Goal: Information Seeking & Learning: Learn about a topic

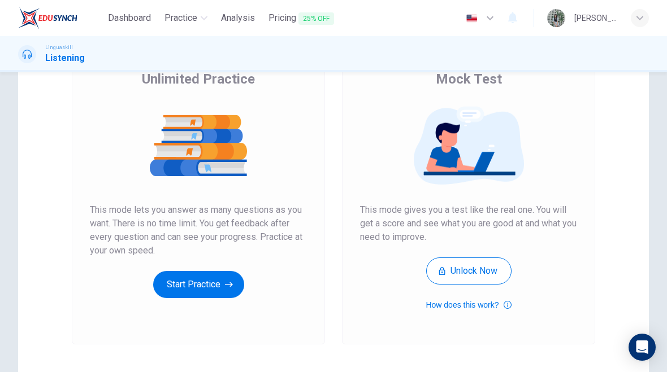
scroll to position [101, 0]
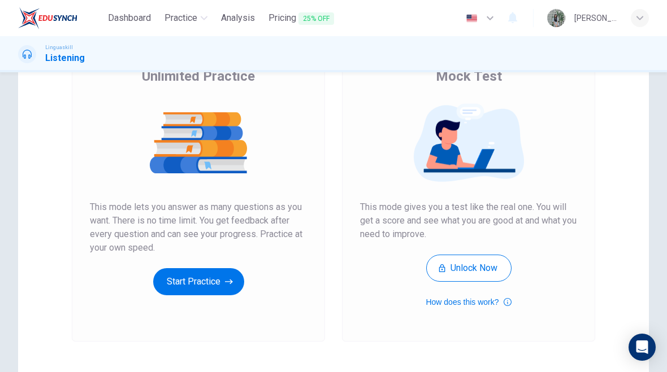
click at [213, 293] on button "Start Practice" at bounding box center [198, 281] width 91 height 27
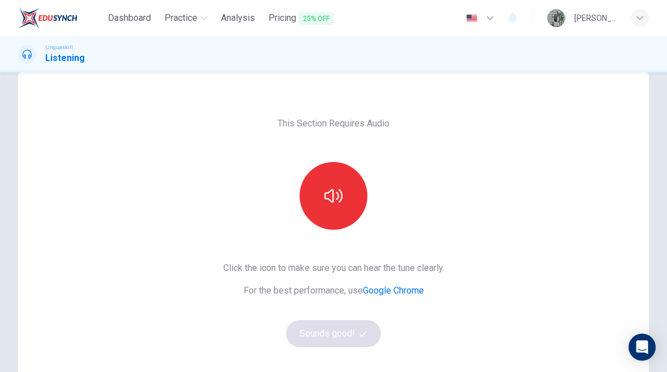
scroll to position [26, 0]
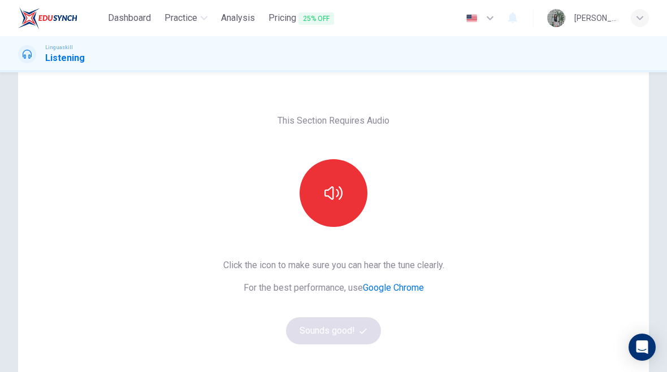
click at [357, 314] on div "Click the icon to make sure you can hear the tune clearly. For the best perform…" at bounding box center [333, 302] width 221 height 86
click at [364, 335] on div "Click the icon to make sure you can hear the tune clearly. For the best perform…" at bounding box center [333, 302] width 221 height 86
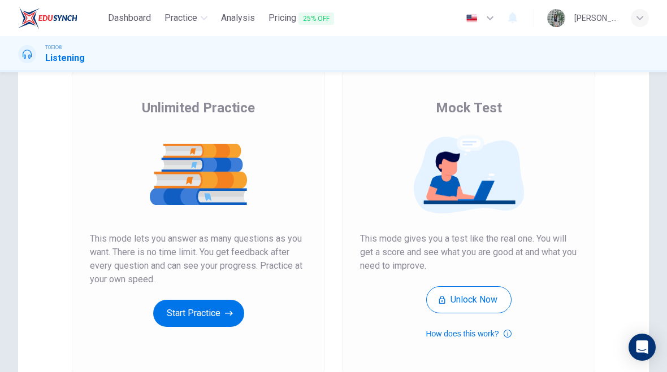
scroll to position [66, 0]
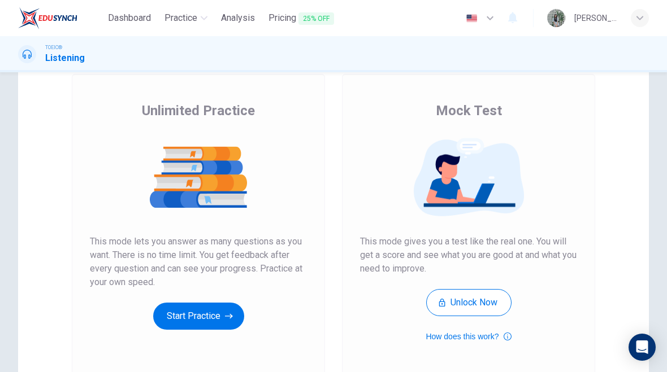
click at [198, 320] on button "Start Practice" at bounding box center [198, 316] width 91 height 27
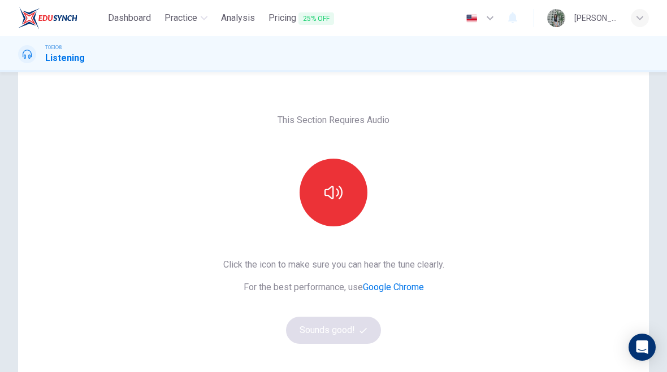
scroll to position [29, 0]
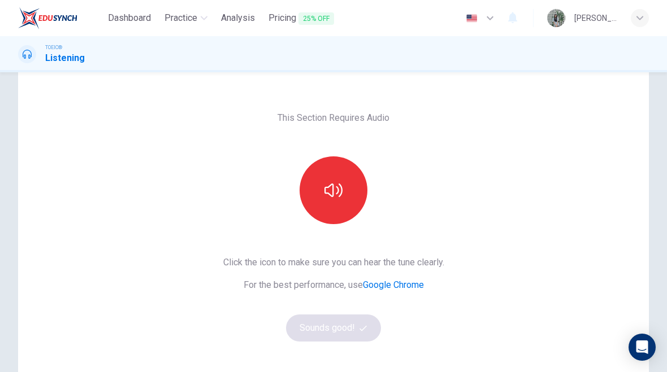
click at [329, 201] on button "button" at bounding box center [334, 191] width 68 height 68
click at [329, 332] on button "Sounds good!" at bounding box center [333, 328] width 95 height 27
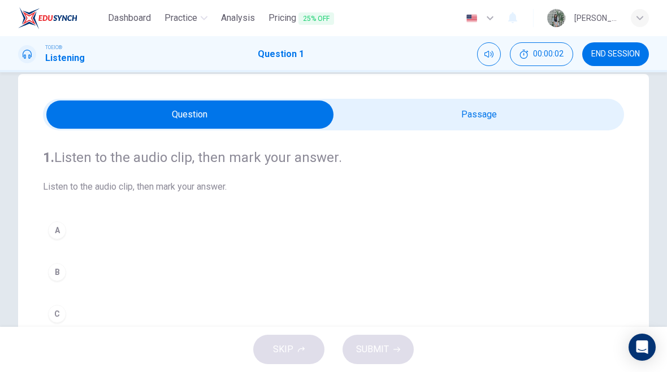
scroll to position [20, 0]
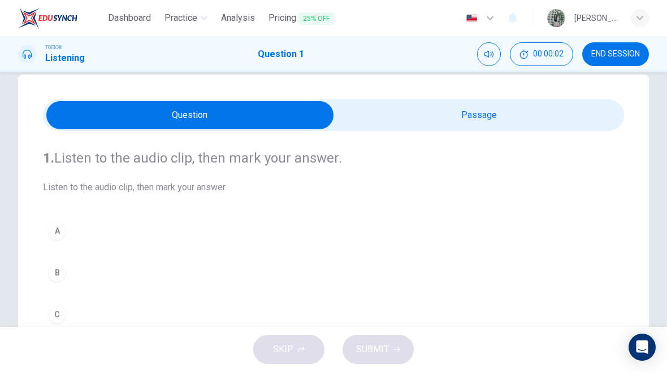
click at [497, 112] on input "checkbox" at bounding box center [189, 115] width 871 height 28
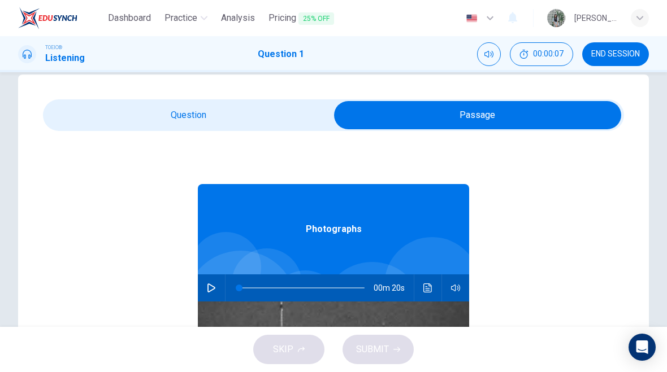
click at [202, 110] on input "checkbox" at bounding box center [477, 115] width 871 height 28
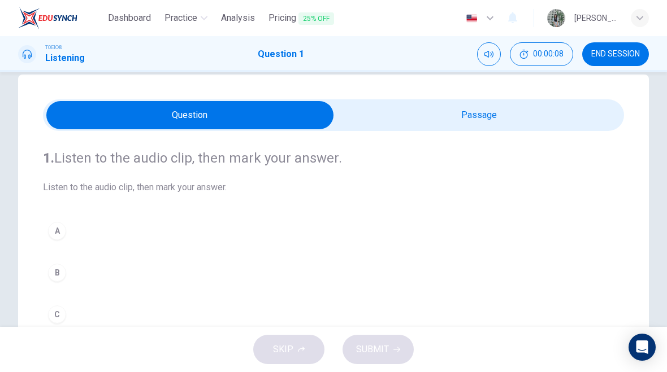
click at [467, 106] on input "checkbox" at bounding box center [189, 115] width 871 height 28
checkbox input "true"
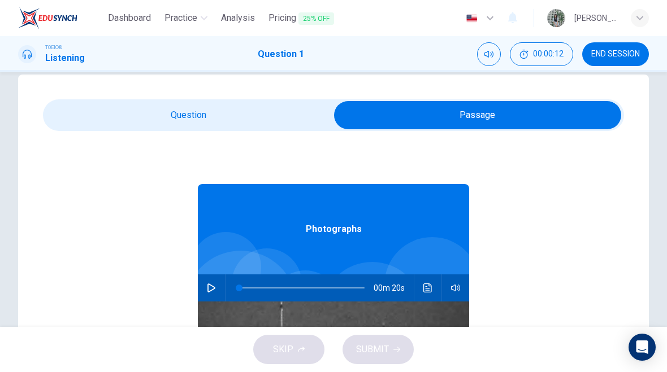
click at [221, 279] on div "00m 20s" at bounding box center [333, 288] width 271 height 27
click at [215, 278] on button "button" at bounding box center [211, 288] width 18 height 27
type input "0"
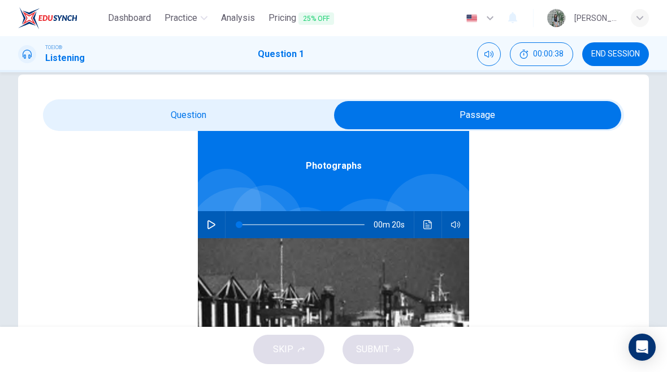
scroll to position [64, 0]
click at [237, 117] on input "checkbox" at bounding box center [477, 115] width 871 height 28
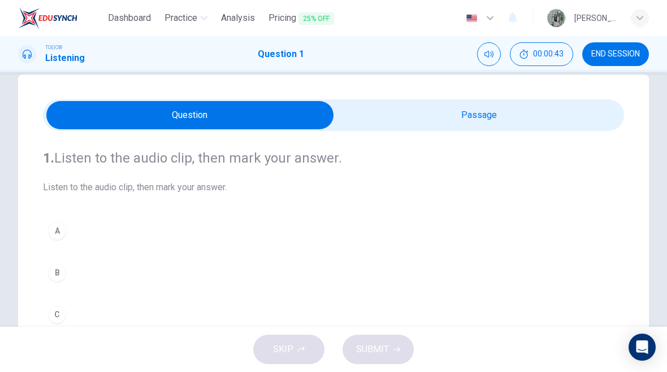
scroll to position [16, 0]
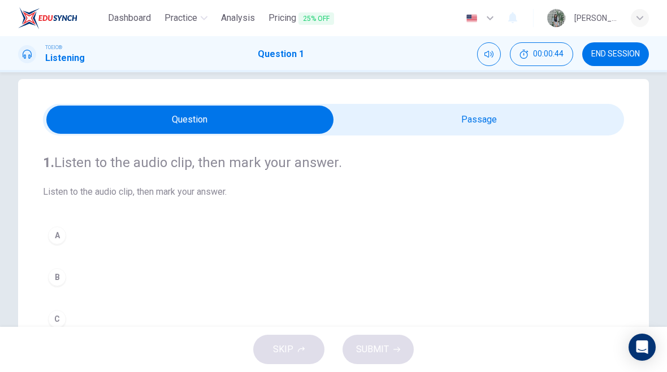
click at [506, 120] on input "checkbox" at bounding box center [189, 120] width 871 height 28
checkbox input "true"
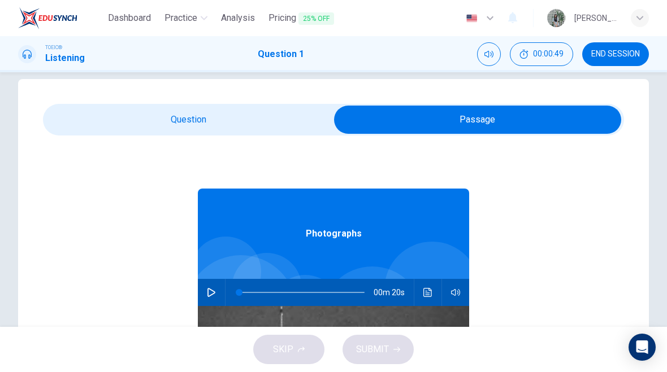
scroll to position [0, 0]
click at [212, 286] on button "button" at bounding box center [211, 292] width 18 height 27
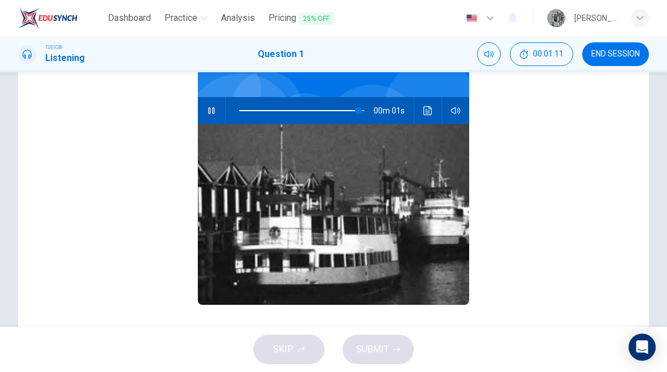
scroll to position [133, 0]
type input "0"
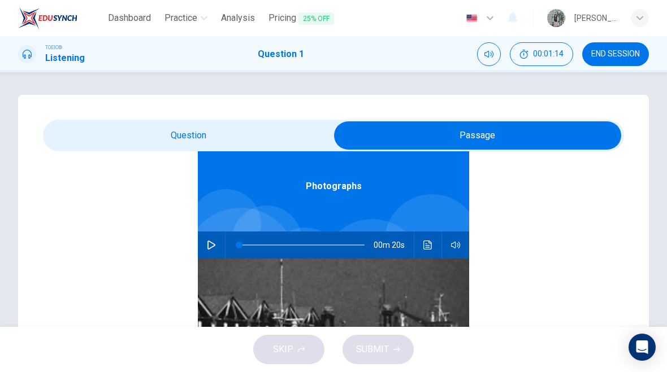
scroll to position [0, 0]
click at [75, 144] on input "checkbox" at bounding box center [477, 136] width 871 height 28
checkbox input "false"
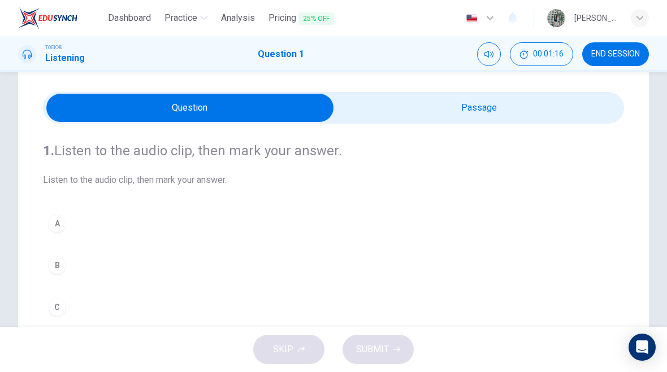
scroll to position [33, 0]
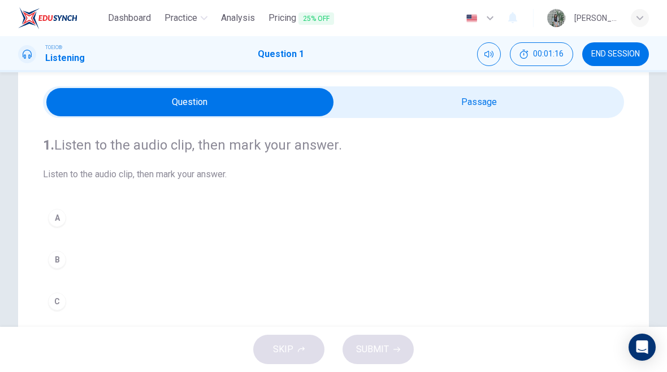
click at [57, 264] on div "B" at bounding box center [57, 260] width 18 height 18
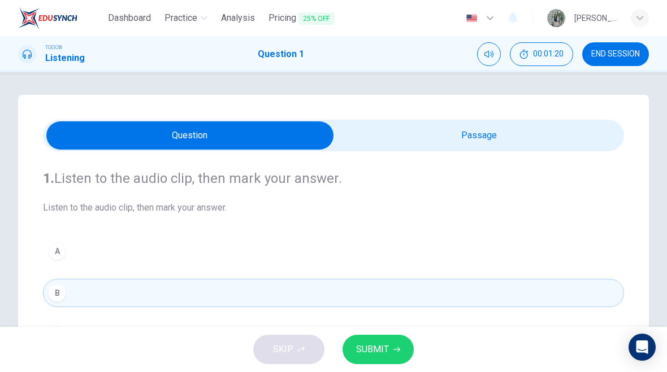
scroll to position [0, 0]
click at [378, 351] on span "SUBMIT" at bounding box center [372, 350] width 33 height 16
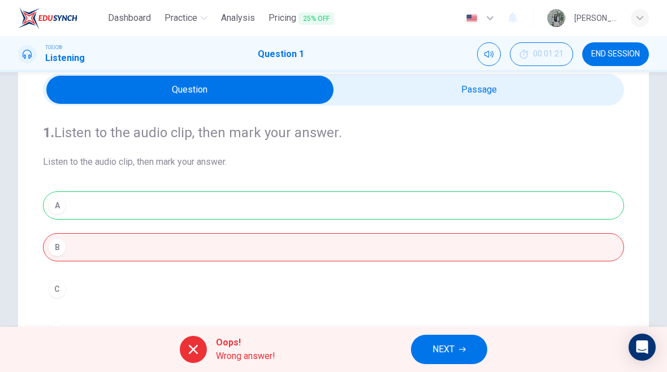
scroll to position [51, 0]
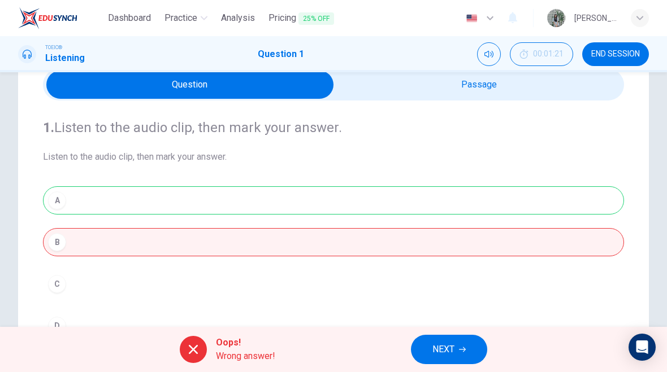
click at [67, 197] on div "A B C D" at bounding box center [333, 263] width 581 height 154
click at [445, 342] on span "NEXT" at bounding box center [443, 350] width 22 height 16
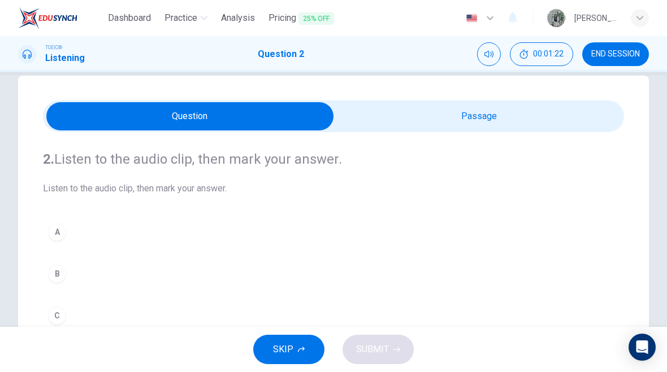
scroll to position [21, 0]
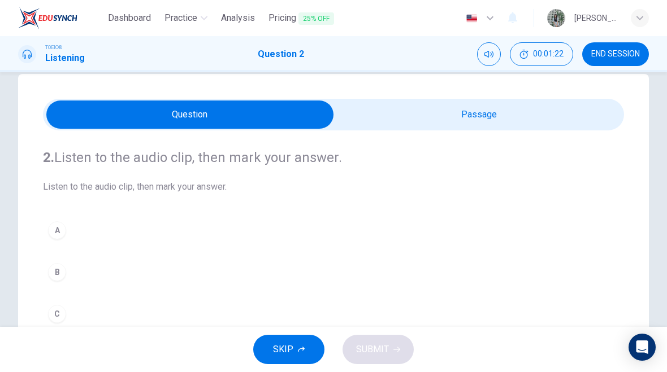
click at [361, 109] on input "checkbox" at bounding box center [189, 115] width 871 height 28
checkbox input "true"
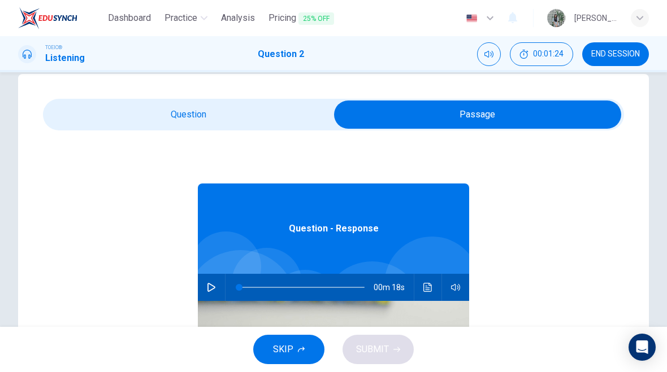
click at [207, 287] on icon "button" at bounding box center [211, 287] width 9 height 9
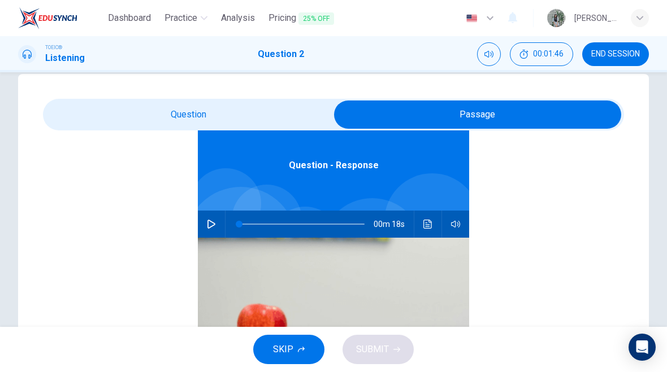
scroll to position [63, 0]
click at [206, 221] on button "button" at bounding box center [211, 224] width 18 height 27
click at [196, 98] on div "2. Listen to the audio clip, then mark your answer. Listen to the audio clip, t…" at bounding box center [333, 301] width 631 height 454
type input "5"
click at [199, 110] on input "checkbox" at bounding box center [477, 115] width 871 height 28
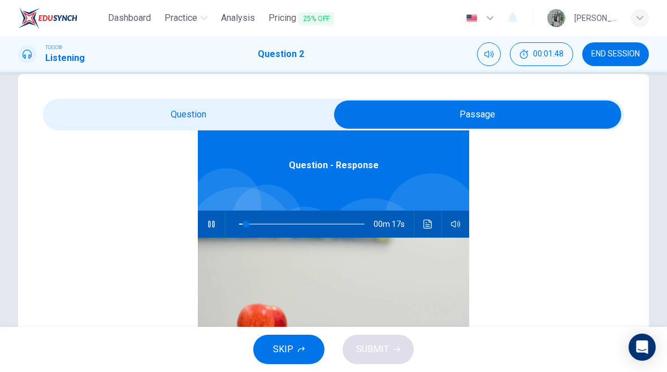
checkbox input "false"
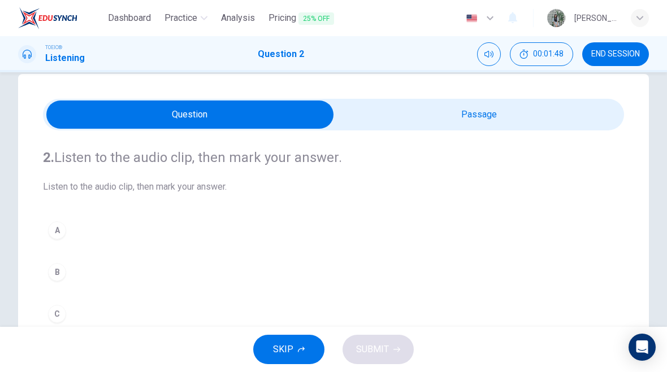
scroll to position [0, 0]
type input "11"
click at [434, 102] on input "checkbox" at bounding box center [189, 115] width 871 height 28
checkbox input "true"
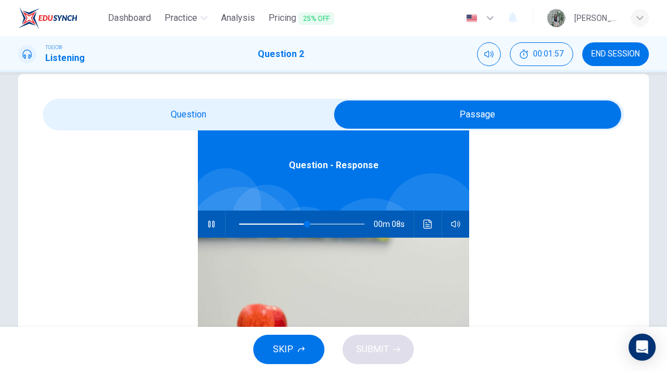
scroll to position [186, 0]
type input "0"
click at [171, 116] on input "checkbox" at bounding box center [477, 115] width 871 height 28
checkbox input "false"
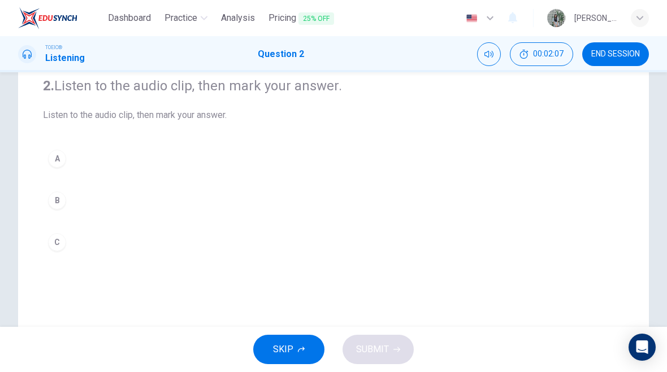
scroll to position [93, 0]
click at [45, 205] on button "B" at bounding box center [333, 200] width 581 height 28
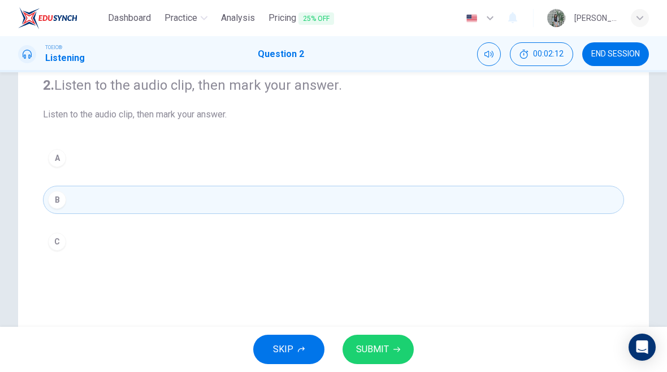
click at [59, 250] on div "C" at bounding box center [57, 242] width 18 height 18
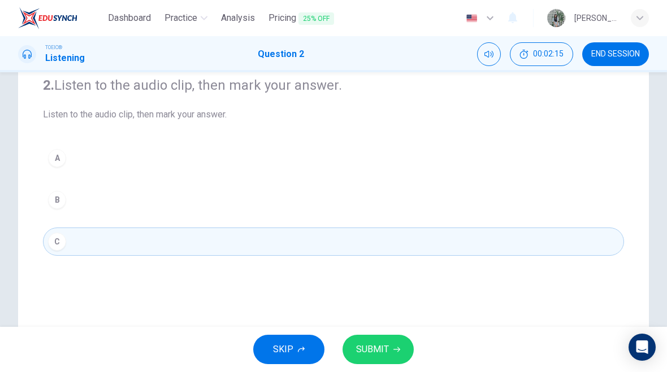
click at [382, 350] on span "SUBMIT" at bounding box center [372, 350] width 33 height 16
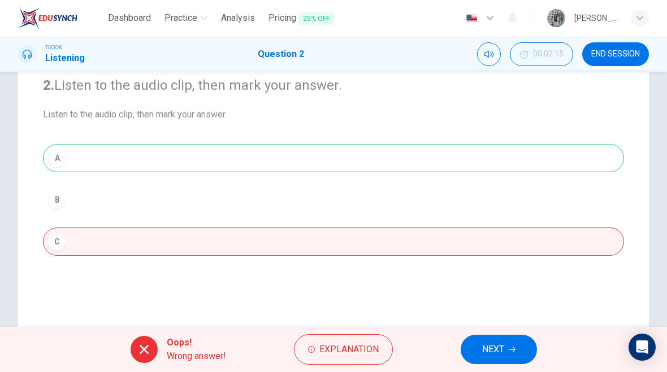
click at [488, 362] on button "NEXT" at bounding box center [499, 349] width 76 height 29
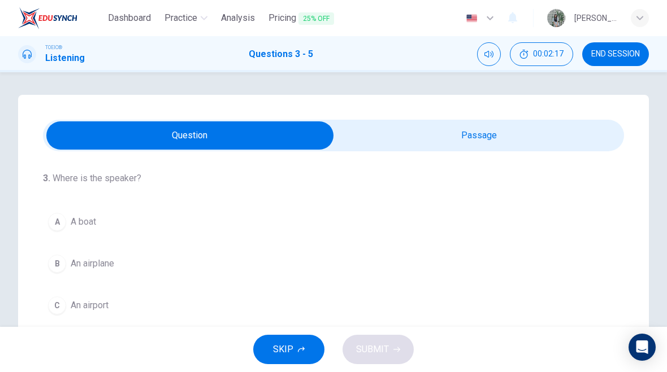
click at [375, 141] on input "checkbox" at bounding box center [189, 136] width 871 height 28
checkbox input "true"
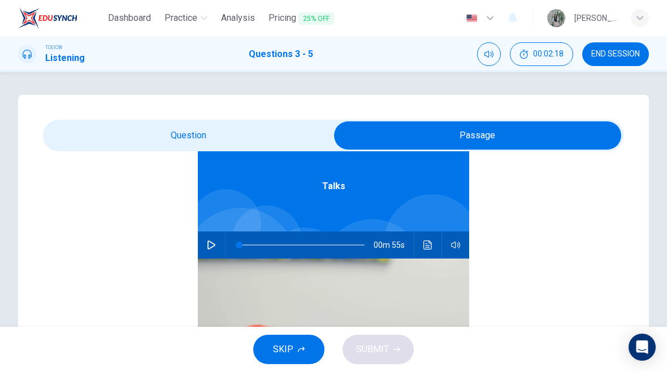
scroll to position [63, 0]
click at [206, 240] on button "button" at bounding box center [211, 245] width 18 height 27
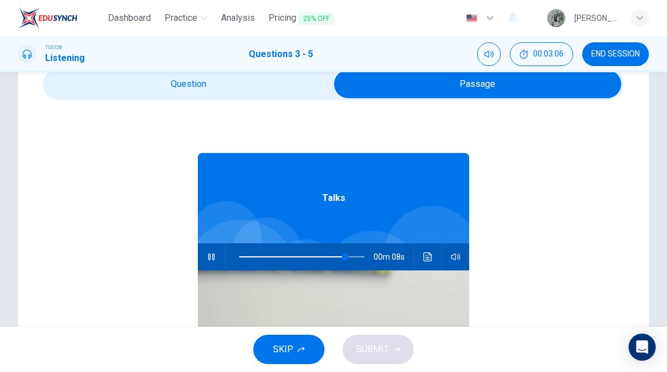
scroll to position [45, 0]
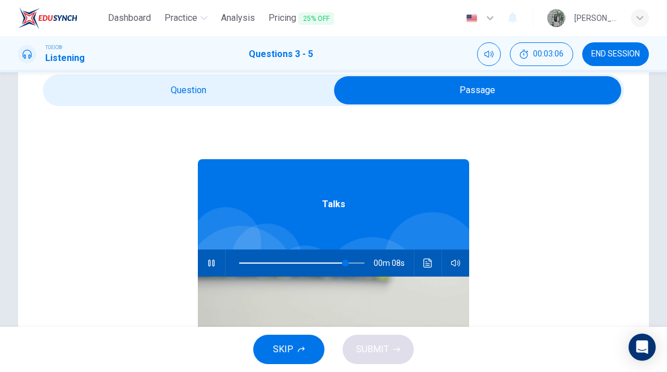
type input "86"
click at [236, 87] on input "checkbox" at bounding box center [477, 90] width 871 height 28
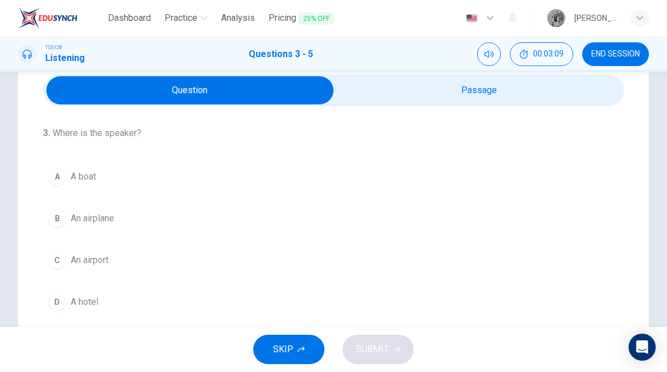
click at [54, 216] on div "B" at bounding box center [57, 219] width 18 height 18
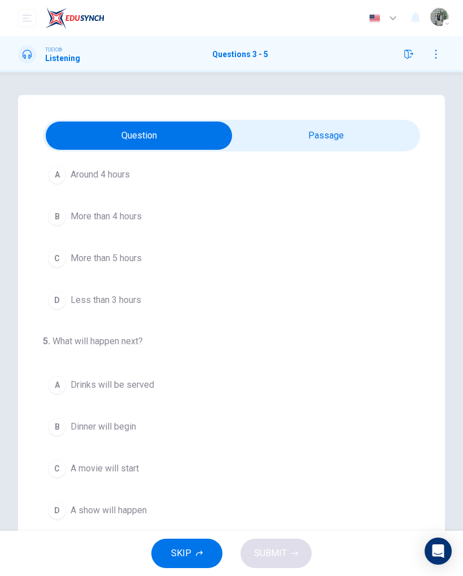
scroll to position [0, 0]
click at [320, 130] on input "checkbox" at bounding box center [139, 136] width 566 height 28
checkbox input "true"
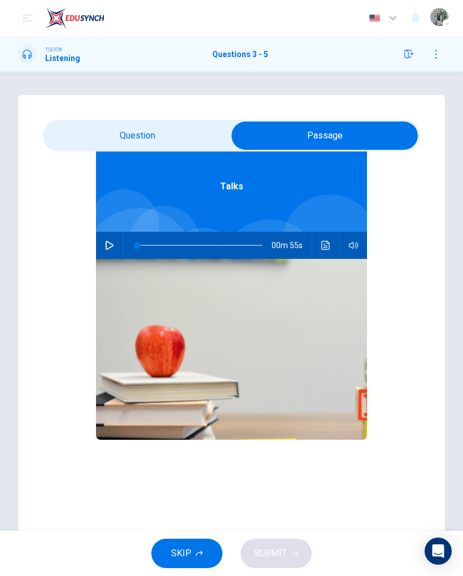
scroll to position [63, 0]
click at [106, 233] on button "button" at bounding box center [110, 245] width 18 height 27
type input "2"
click at [133, 117] on div "3 . Where is the speaker? A A boat B An airplane C An airport D A hotel 4 . How…" at bounding box center [231, 322] width 427 height 454
click at [122, 135] on input "checkbox" at bounding box center [325, 136] width 566 height 28
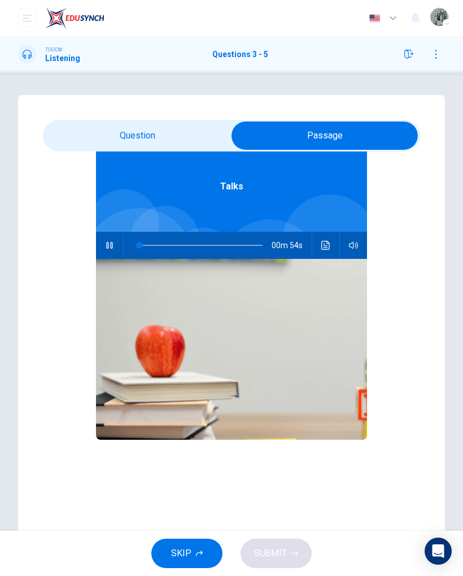
checkbox input "false"
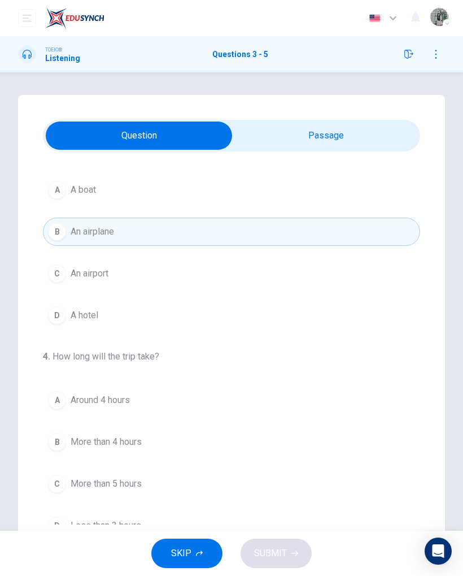
scroll to position [37, 0]
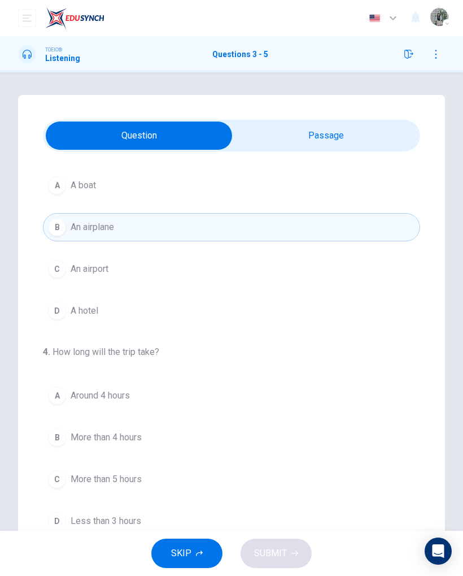
click at [56, 372] on div "A" at bounding box center [57, 396] width 18 height 18
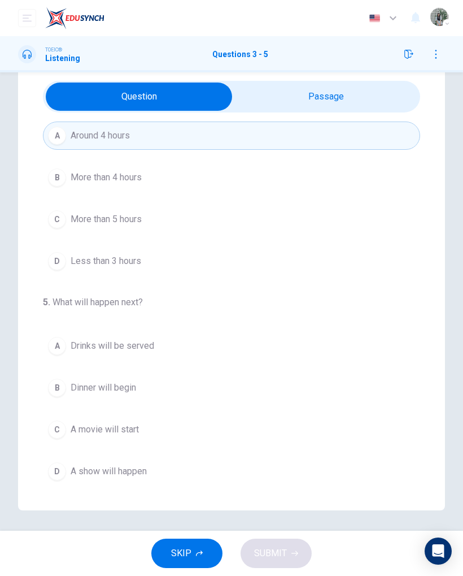
scroll to position [40, 0]
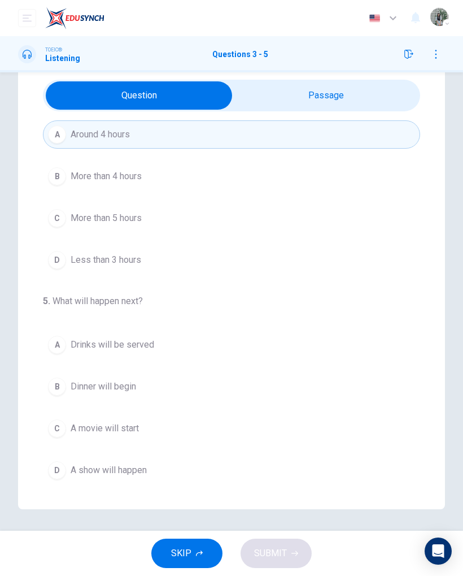
click at [55, 372] on div "C" at bounding box center [57, 428] width 18 height 18
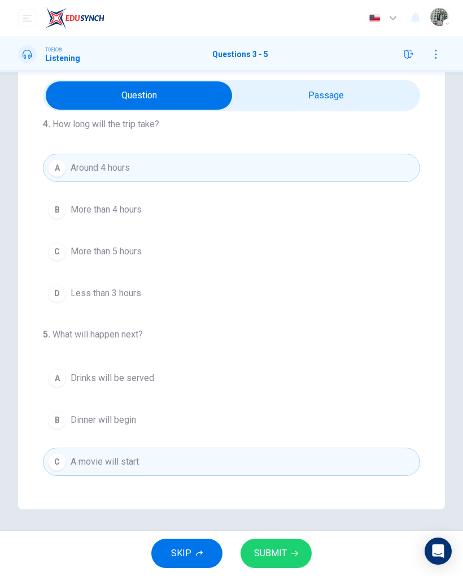
scroll to position [234, 0]
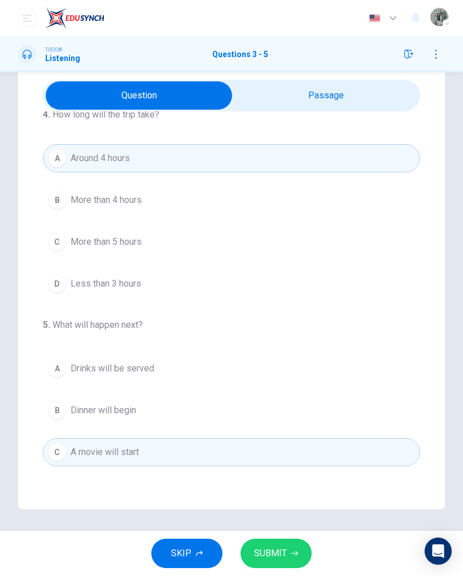
click at [266, 372] on span "SUBMIT" at bounding box center [270, 553] width 33 height 16
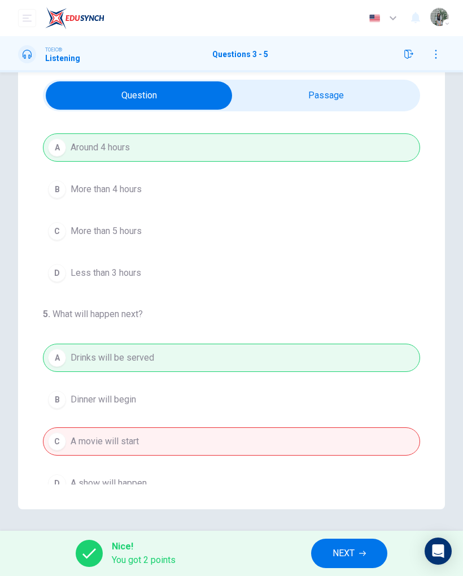
scroll to position [245, 0]
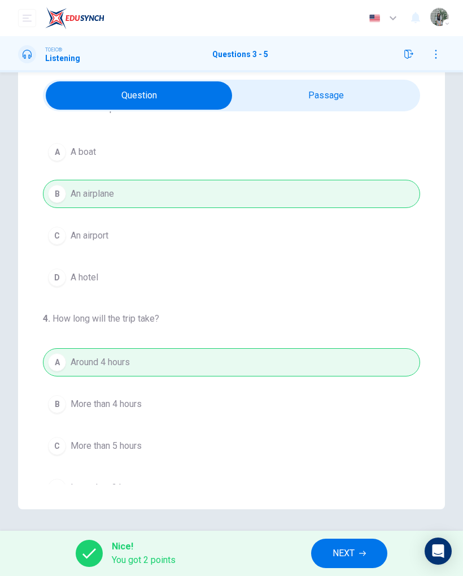
click at [339, 372] on div "Nice! You got 2 points NEXT" at bounding box center [231, 553] width 463 height 45
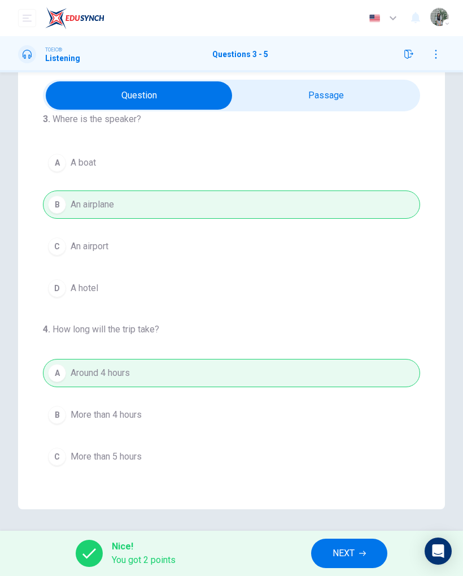
click at [339, 372] on div "Nice! You got 2 points NEXT" at bounding box center [231, 553] width 463 height 45
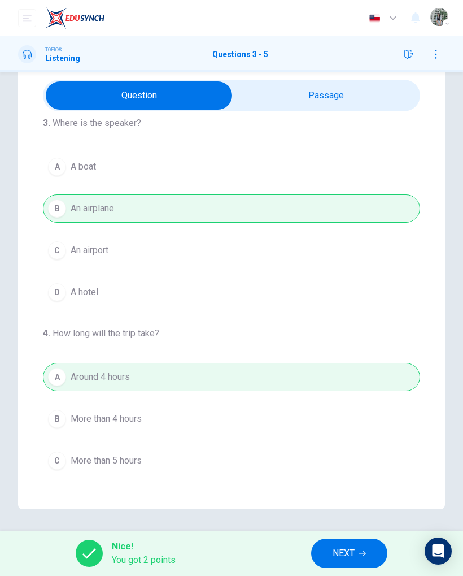
scroll to position [15, 0]
click at [352, 372] on button "NEXT" at bounding box center [349, 553] width 76 height 29
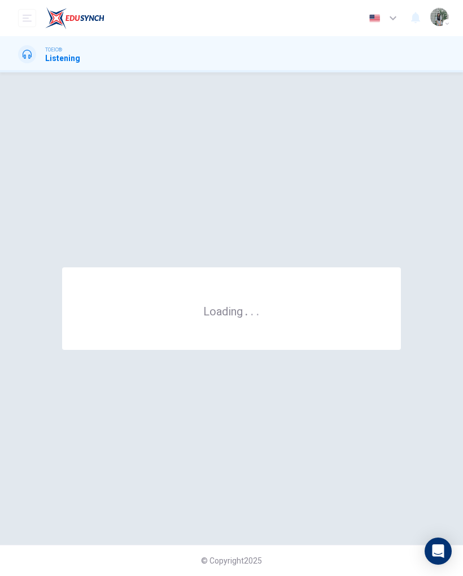
scroll to position [0, 0]
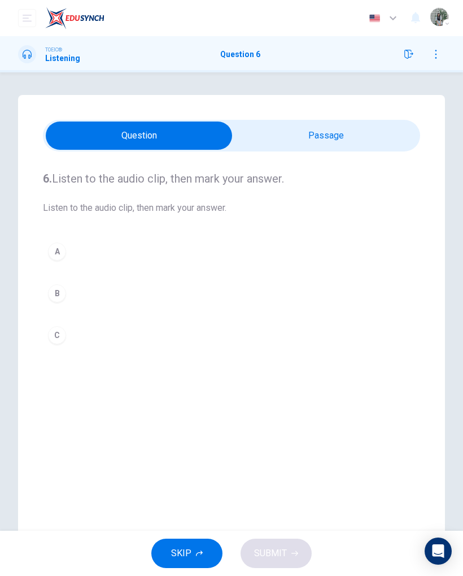
click at [283, 140] on input "checkbox" at bounding box center [139, 136] width 566 height 28
checkbox input "true"
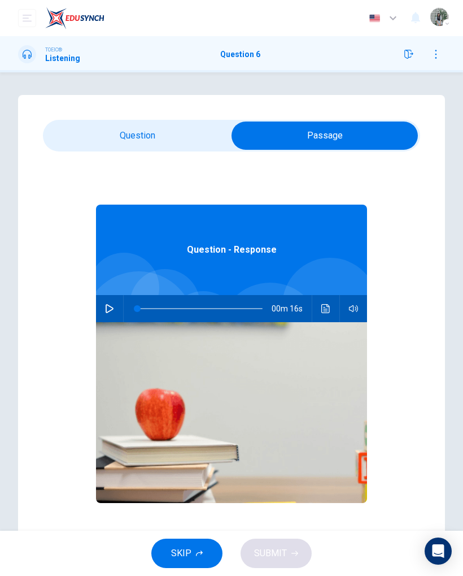
click at [110, 307] on icon "button" at bounding box center [109, 308] width 9 height 9
type input "6"
click at [181, 137] on input "checkbox" at bounding box center [325, 136] width 566 height 28
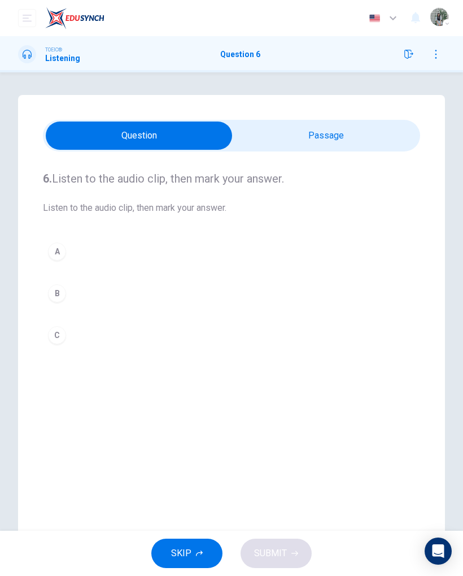
click at [276, 132] on input "checkbox" at bounding box center [139, 136] width 566 height 28
checkbox input "true"
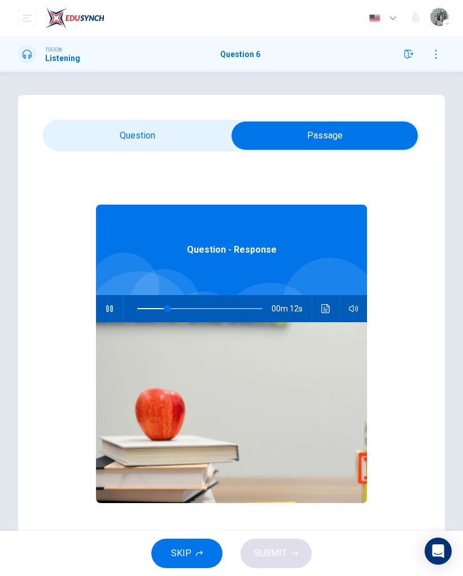
type input "30"
click at [94, 132] on input "checkbox" at bounding box center [325, 136] width 566 height 28
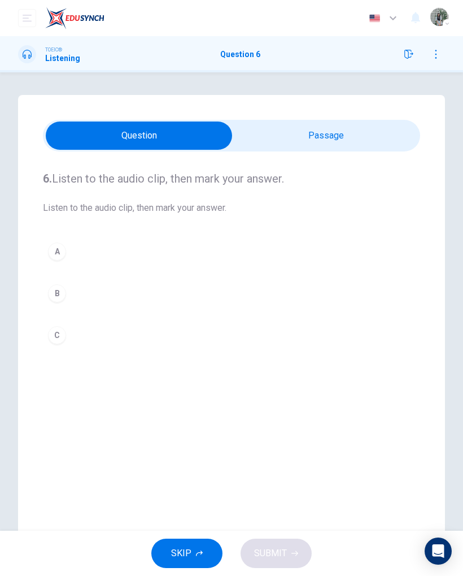
click at [298, 138] on input "checkbox" at bounding box center [139, 136] width 566 height 28
checkbox input "true"
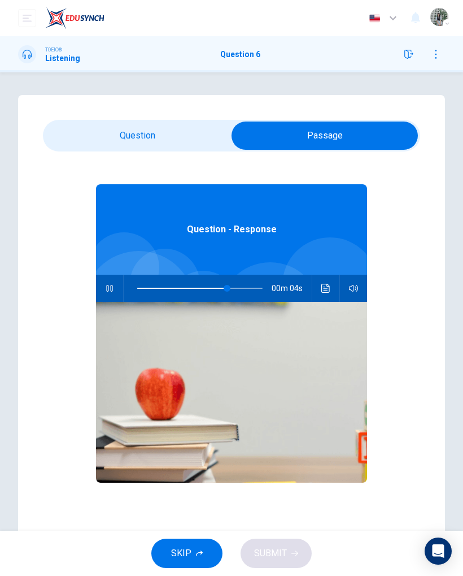
scroll to position [35, 0]
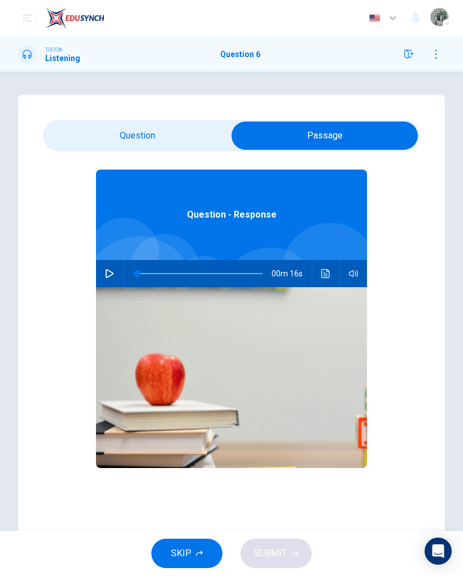
click at [107, 276] on icon "button" at bounding box center [109, 273] width 9 height 9
type input "6"
click at [124, 128] on input "checkbox" at bounding box center [325, 136] width 566 height 28
checkbox input "false"
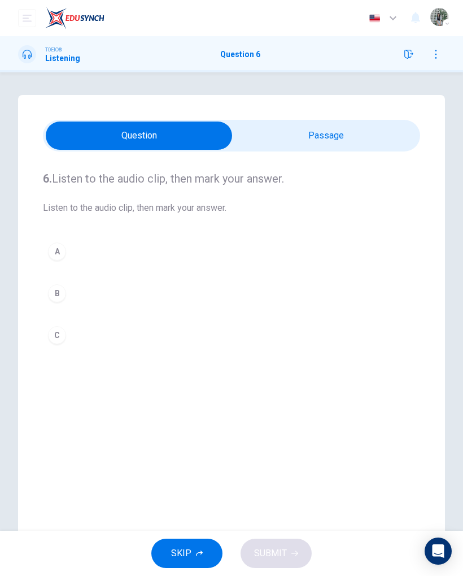
type input "48"
click at [258, 142] on input "checkbox" at bounding box center [139, 136] width 566 height 28
checkbox input "true"
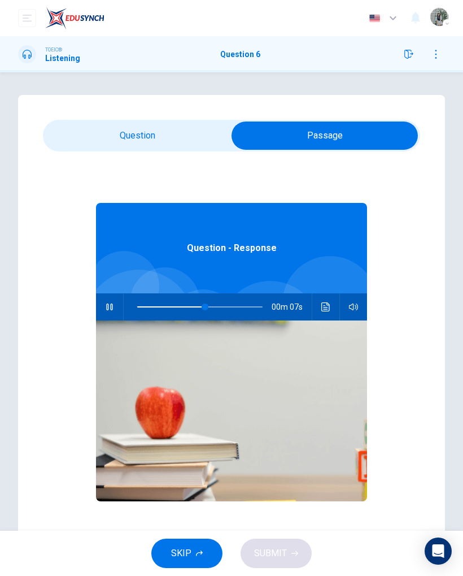
type input "60"
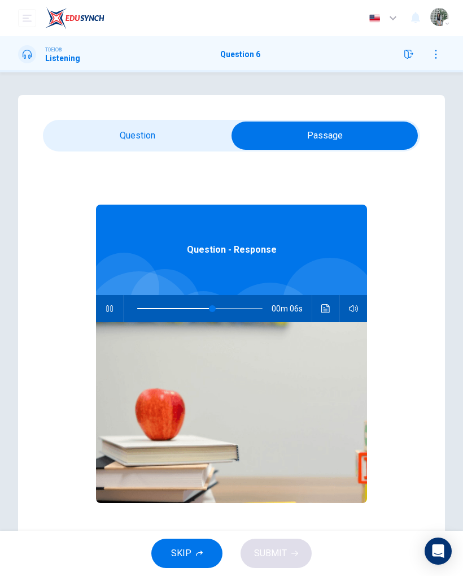
click at [150, 134] on input "checkbox" at bounding box center [325, 136] width 566 height 28
checkbox input "false"
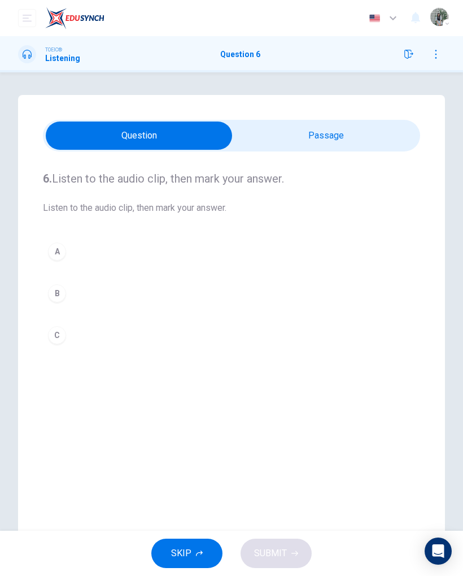
click at [81, 228] on div "6. Listen to the audio clip, then mark your answer. Listen to the audio clip, t…" at bounding box center [232, 259] width 378 height 216
click at [103, 237] on button "A" at bounding box center [232, 251] width 378 height 28
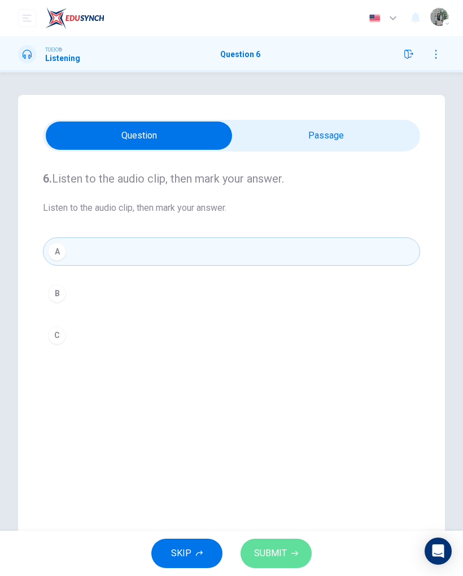
click at [288, 372] on button "SUBMIT" at bounding box center [276, 553] width 71 height 29
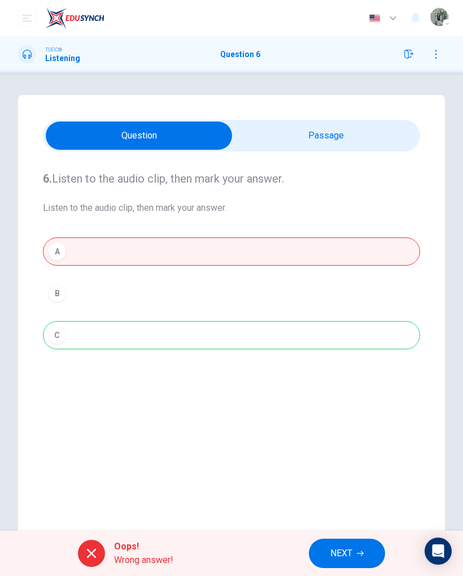
click at [333, 372] on button "NEXT" at bounding box center [347, 553] width 76 height 29
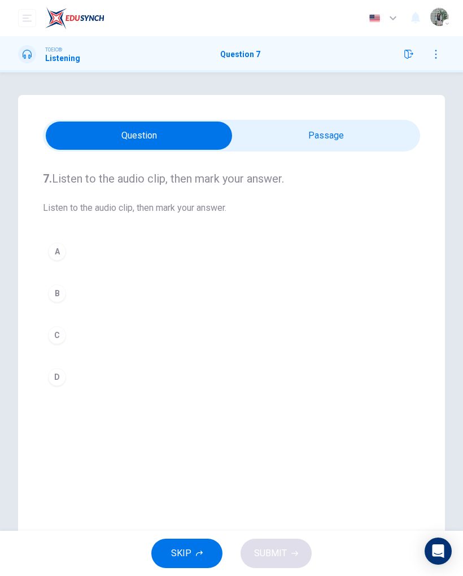
click at [306, 131] on input "checkbox" at bounding box center [139, 136] width 566 height 28
checkbox input "true"
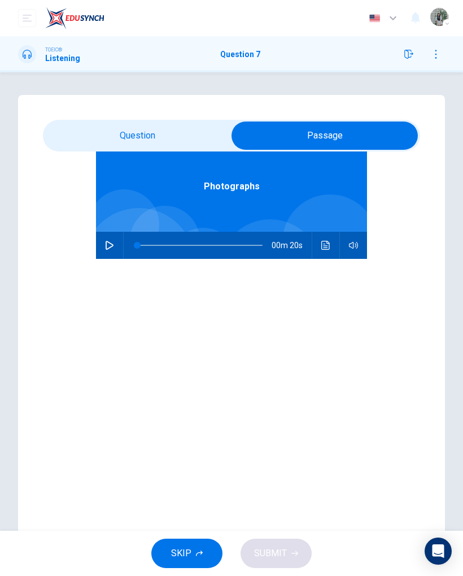
scroll to position [63, 0]
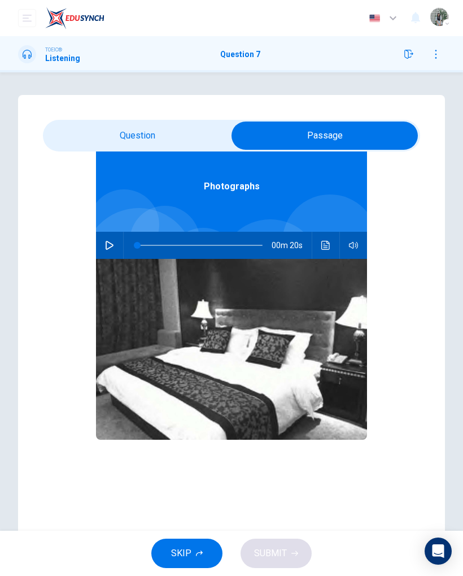
click at [107, 238] on button "button" at bounding box center [110, 245] width 18 height 27
type input "29"
click at [79, 124] on input "checkbox" at bounding box center [325, 136] width 566 height 28
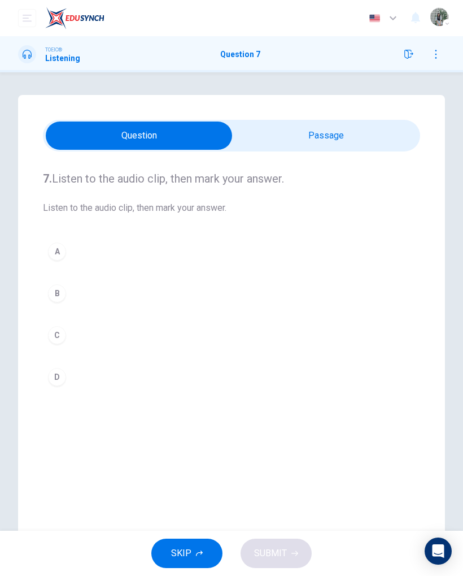
scroll to position [0, 0]
click at [61, 245] on div "A" at bounding box center [57, 251] width 18 height 18
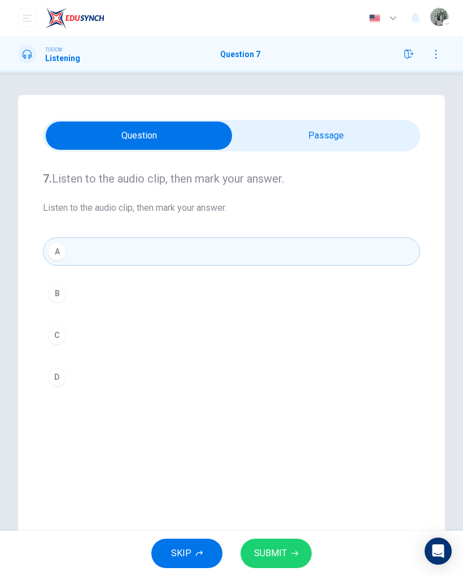
click at [279, 131] on input "checkbox" at bounding box center [139, 136] width 566 height 28
checkbox input "true"
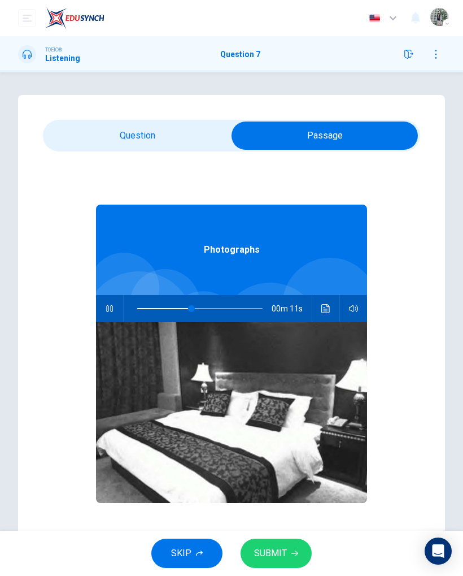
type input "48"
click at [110, 132] on input "checkbox" at bounding box center [325, 136] width 566 height 28
checkbox input "false"
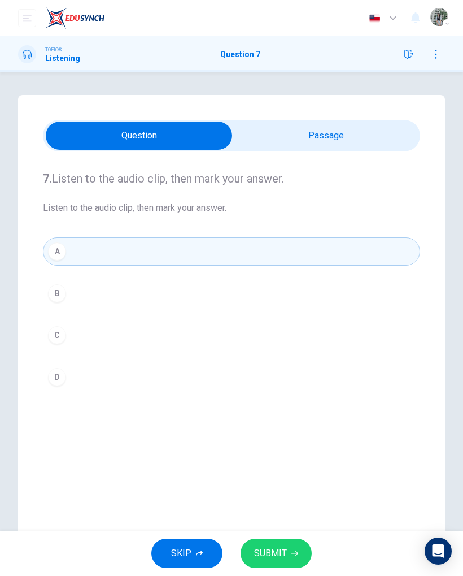
click at [266, 372] on span "SUBMIT" at bounding box center [270, 553] width 33 height 16
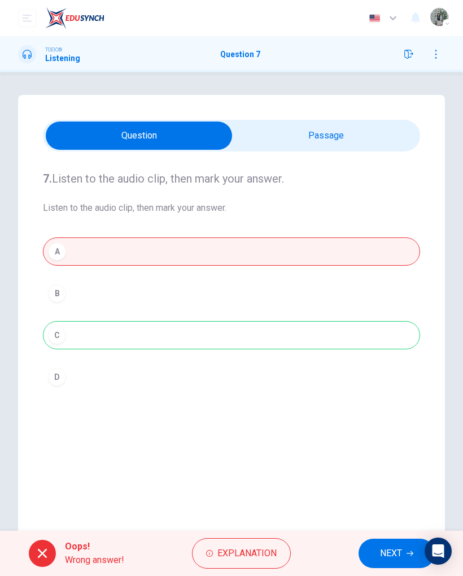
click at [379, 372] on button "NEXT" at bounding box center [397, 553] width 76 height 29
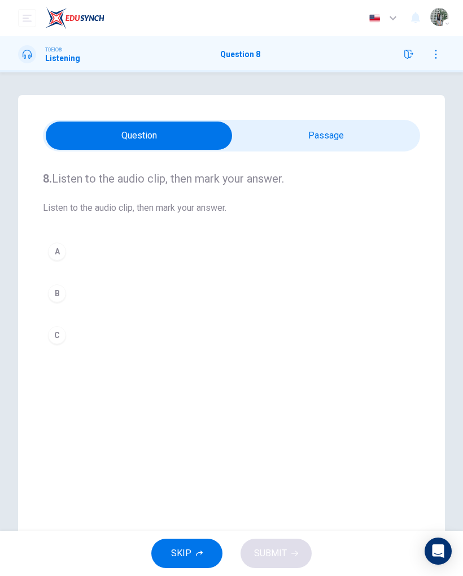
click at [313, 130] on input "checkbox" at bounding box center [139, 136] width 566 height 28
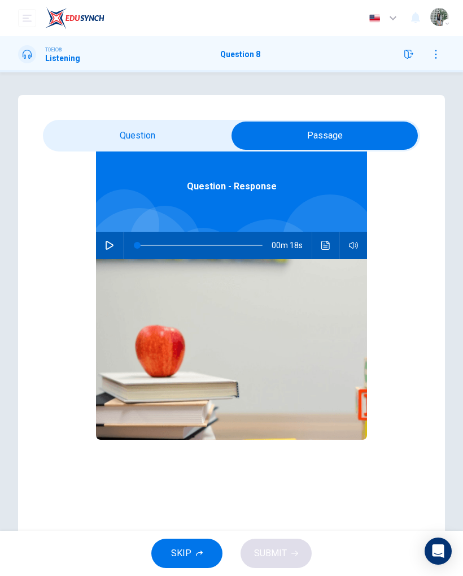
scroll to position [63, 0]
click at [113, 245] on icon "button" at bounding box center [110, 245] width 8 height 9
click at [163, 137] on input "checkbox" at bounding box center [325, 136] width 566 height 28
checkbox input "false"
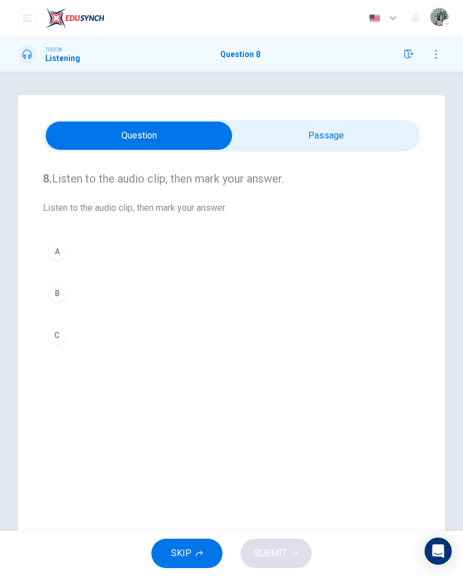
type input "38"
click at [296, 123] on input "checkbox" at bounding box center [139, 136] width 566 height 28
checkbox input "true"
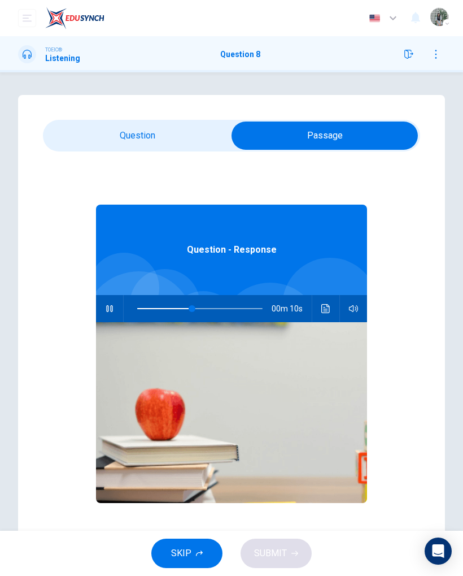
type input "44"
click at [155, 136] on input "checkbox" at bounding box center [325, 136] width 566 height 28
checkbox input "false"
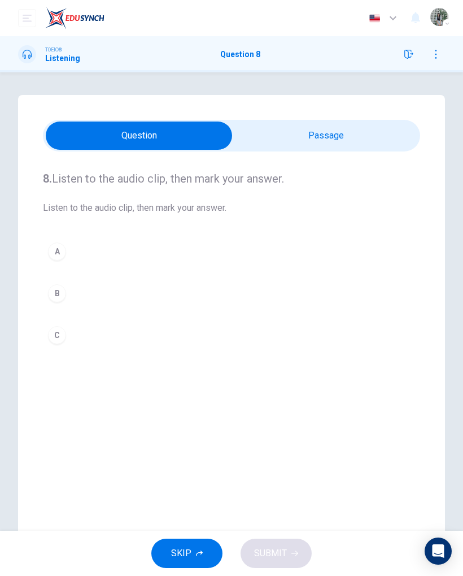
type input "87"
click at [290, 148] on input "checkbox" at bounding box center [139, 136] width 566 height 28
checkbox input "true"
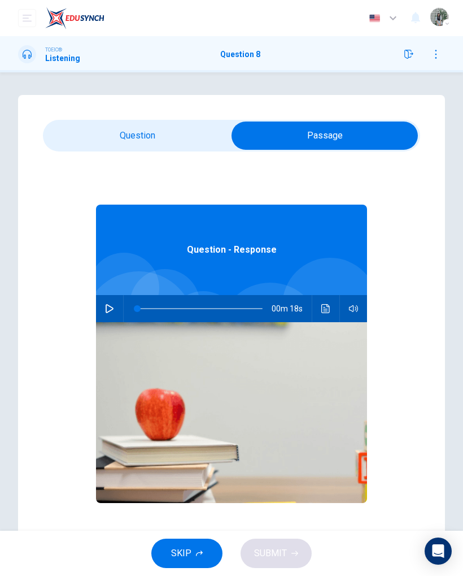
click at [319, 302] on button "Click to see the audio transcription" at bounding box center [326, 308] width 18 height 27
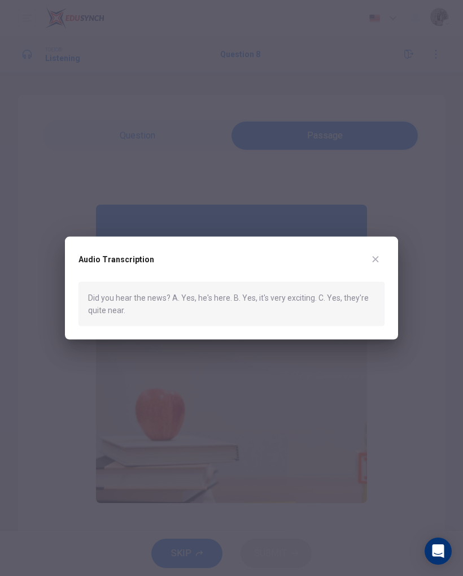
click at [372, 254] on button "button" at bounding box center [376, 259] width 18 height 18
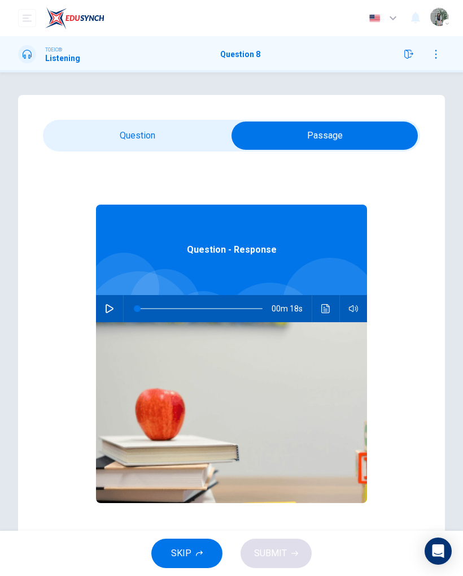
click at [308, 307] on span "00m 18s" at bounding box center [292, 308] width 40 height 27
click at [320, 298] on button "Click to see the audio transcription" at bounding box center [326, 308] width 18 height 27
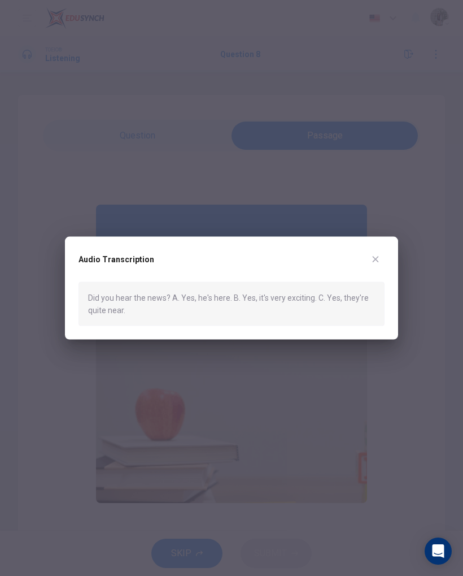
click at [368, 249] on div "Audio Transcription Did you hear the news? A. Yes, he's here. B. Yes, it's very…" at bounding box center [231, 287] width 333 height 103
click at [387, 252] on div "Audio Transcription Did you hear the news? A. Yes, he's here. B. Yes, it's very…" at bounding box center [231, 287] width 333 height 103
click at [357, 254] on div "Audio Transcription" at bounding box center [232, 266] width 306 height 32
click at [369, 268] on div "Audio Transcription" at bounding box center [232, 266] width 306 height 32
click at [369, 267] on div "Audio Transcription" at bounding box center [232, 266] width 306 height 32
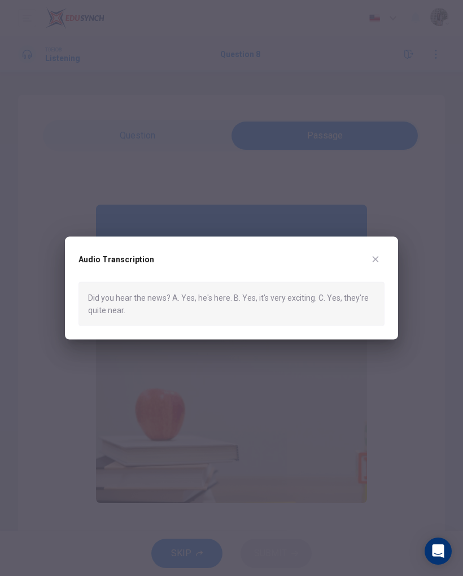
click at [373, 235] on div at bounding box center [231, 288] width 463 height 576
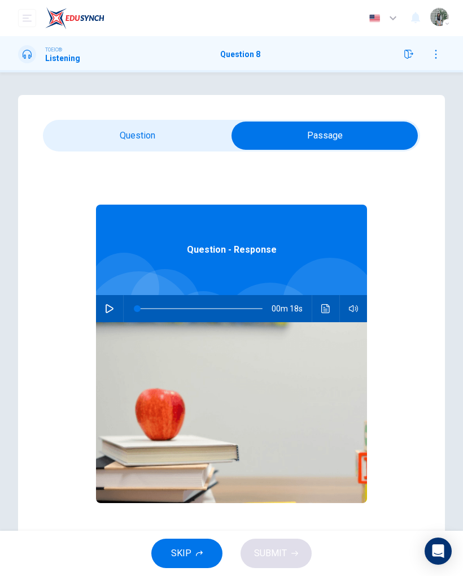
click at [369, 254] on div "Question - Response 00m 18s" at bounding box center [232, 369] width 378 height 436
click at [105, 303] on button "button" at bounding box center [110, 308] width 18 height 27
type input "92"
click at [119, 148] on input "checkbox" at bounding box center [325, 136] width 566 height 28
checkbox input "false"
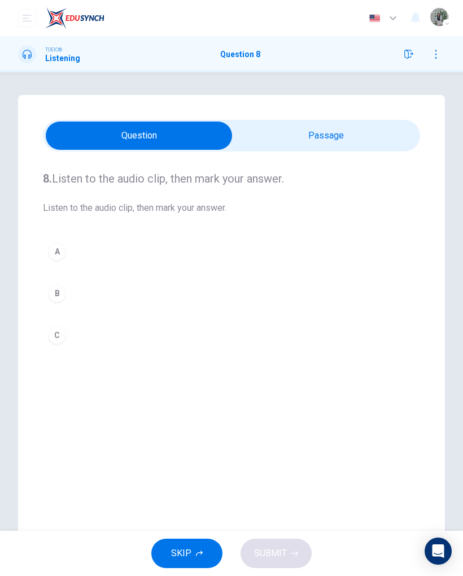
click at [70, 345] on button "C" at bounding box center [232, 335] width 378 height 28
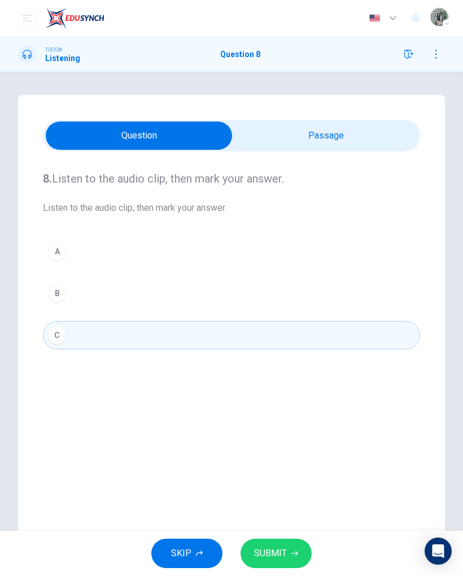
click at [272, 372] on span "SUBMIT" at bounding box center [270, 553] width 33 height 16
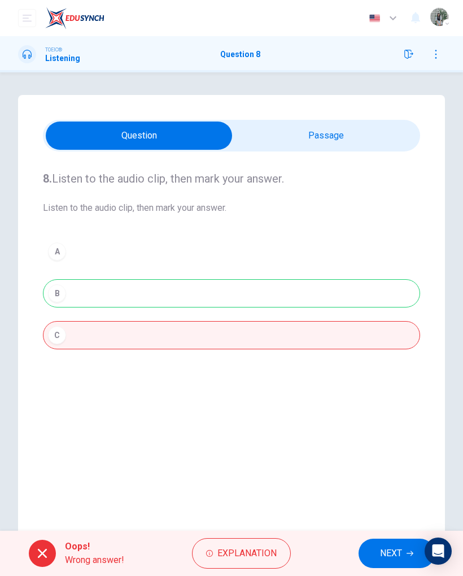
click at [389, 372] on div "Oops! Wrong answer! Explanation NEXT" at bounding box center [231, 553] width 463 height 45
click at [404, 372] on button "NEXT" at bounding box center [397, 553] width 76 height 29
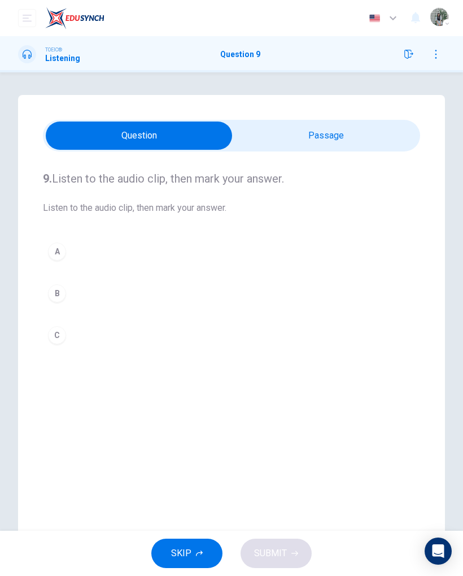
click at [249, 162] on div "9. Listen to the audio clip, then mark your answer. Listen to the audio clip, t…" at bounding box center [232, 259] width 378 height 216
click at [268, 140] on input "checkbox" at bounding box center [139, 136] width 566 height 28
checkbox input "true"
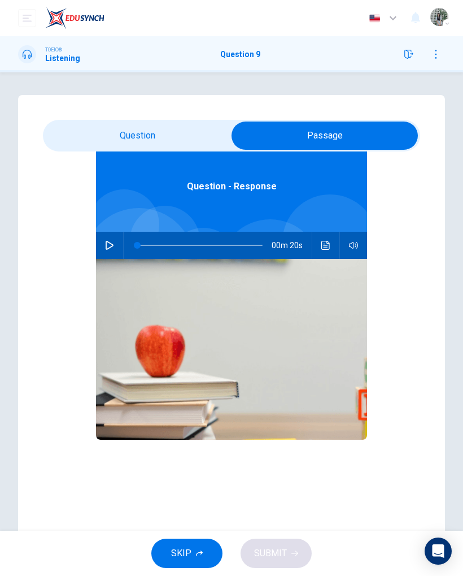
scroll to position [63, 0]
click at [326, 253] on button "Click to see the audio transcription" at bounding box center [326, 245] width 18 height 27
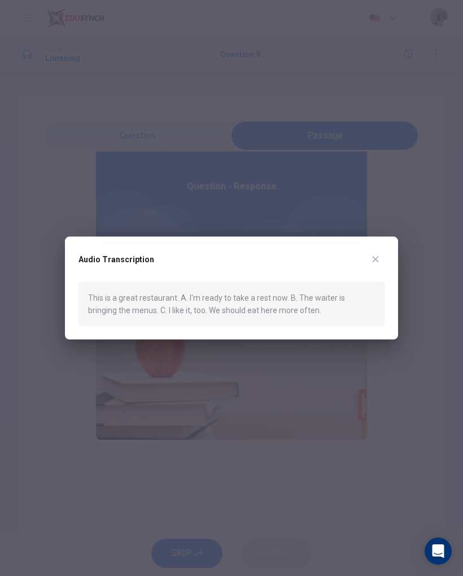
click at [393, 251] on div "Audio Transcription This is a great restaurant. A. I'm ready to take a rest now…" at bounding box center [231, 287] width 333 height 103
click at [372, 252] on button "button" at bounding box center [376, 259] width 18 height 18
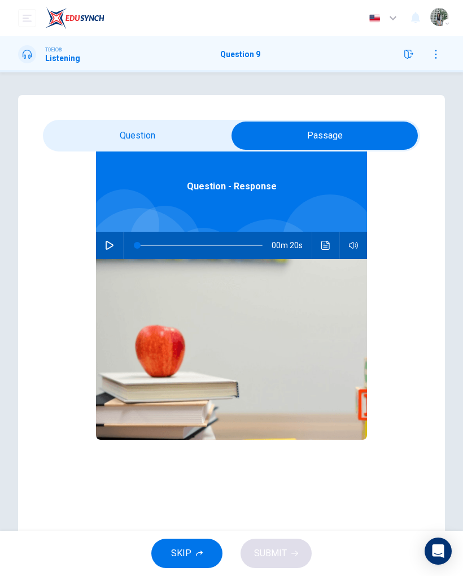
click at [107, 242] on icon "button" at bounding box center [110, 245] width 8 height 9
click at [325, 244] on icon "Click to see the audio transcription" at bounding box center [326, 245] width 8 height 9
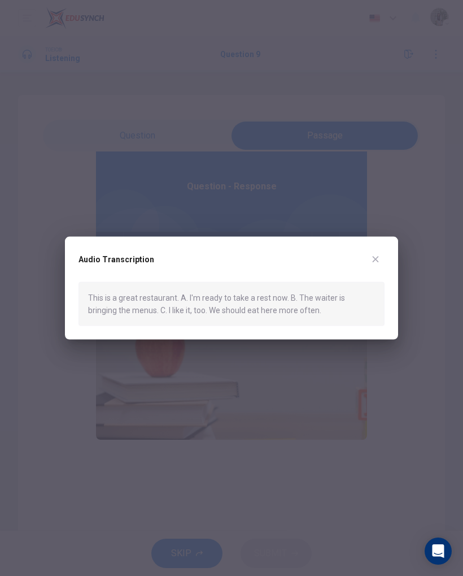
click at [376, 255] on icon "button" at bounding box center [375, 258] width 9 height 9
type input "0"
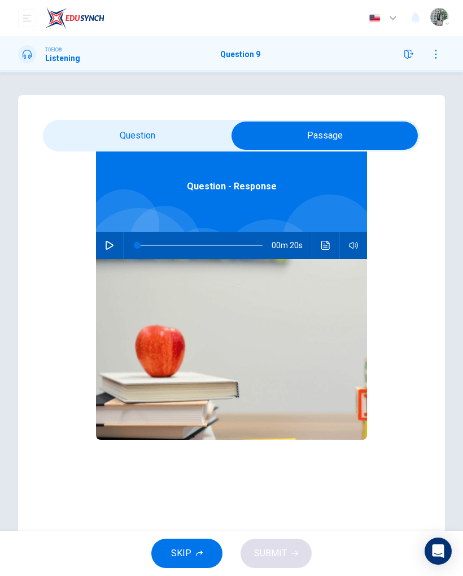
click at [125, 134] on input "checkbox" at bounding box center [325, 136] width 566 height 28
checkbox input "false"
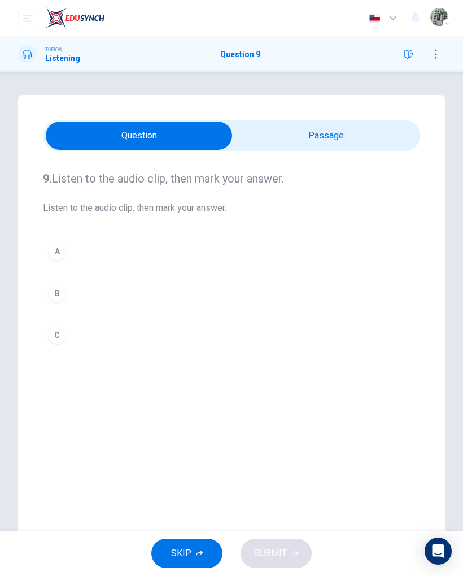
scroll to position [0, 0]
click at [55, 294] on div "B" at bounding box center [57, 293] width 18 height 18
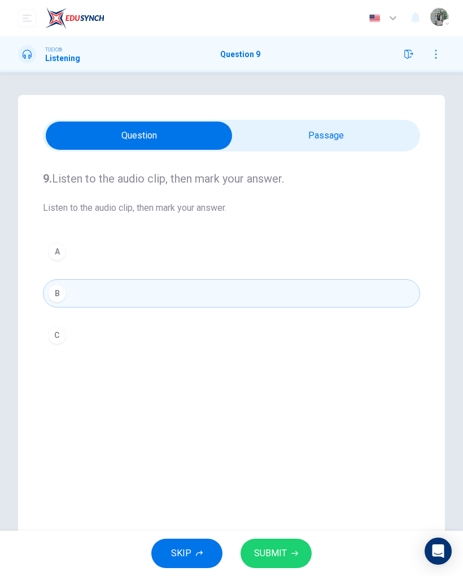
click at [278, 372] on span "SUBMIT" at bounding box center [270, 553] width 33 height 16
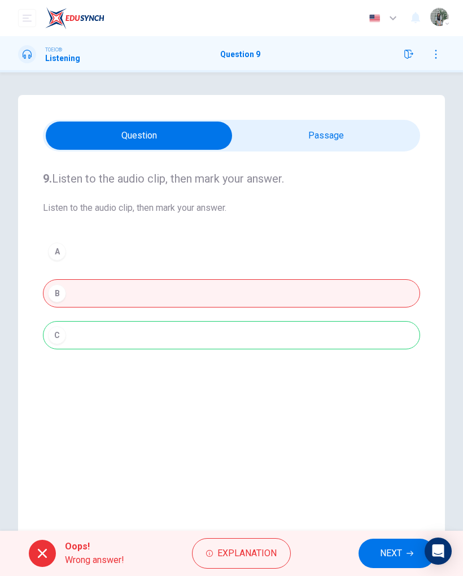
click at [392, 372] on span "NEXT" at bounding box center [391, 553] width 22 height 16
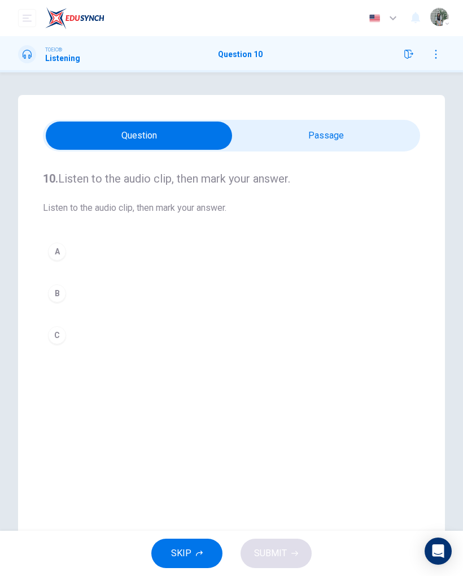
click at [326, 131] on input "checkbox" at bounding box center [139, 136] width 566 height 28
checkbox input "true"
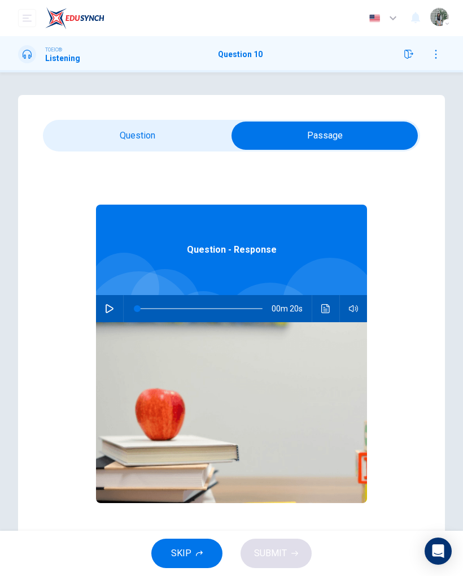
click at [110, 303] on button "button" at bounding box center [110, 308] width 18 height 27
click at [322, 300] on button "Click to see the audio transcription" at bounding box center [326, 308] width 18 height 27
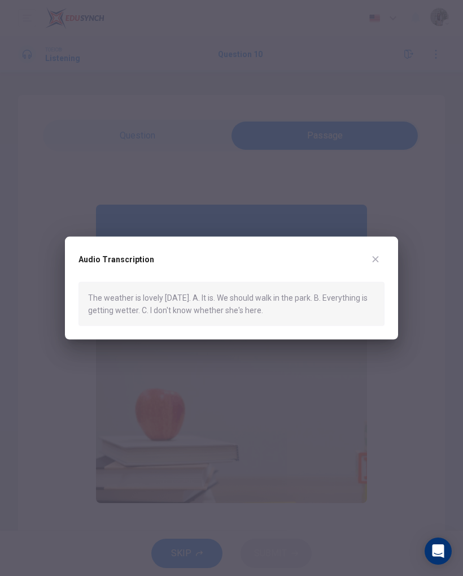
type input "0"
click at [366, 248] on div "Audio Transcription The weather is lovely today. A. It is. We should walk in th…" at bounding box center [231, 287] width 333 height 103
click at [369, 253] on button "button" at bounding box center [376, 259] width 18 height 18
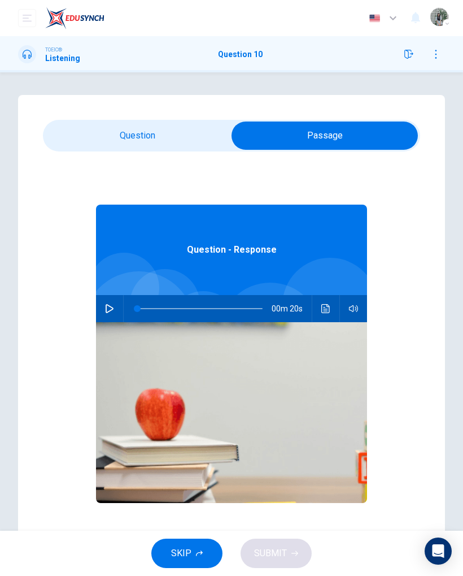
click at [127, 123] on input "checkbox" at bounding box center [325, 136] width 566 height 28
checkbox input "false"
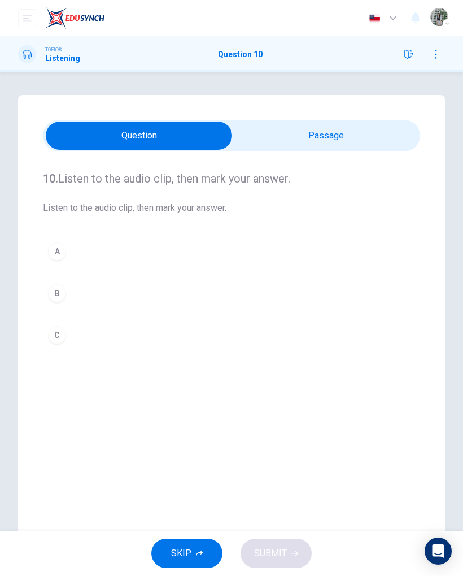
click at [137, 342] on button "C" at bounding box center [232, 335] width 378 height 28
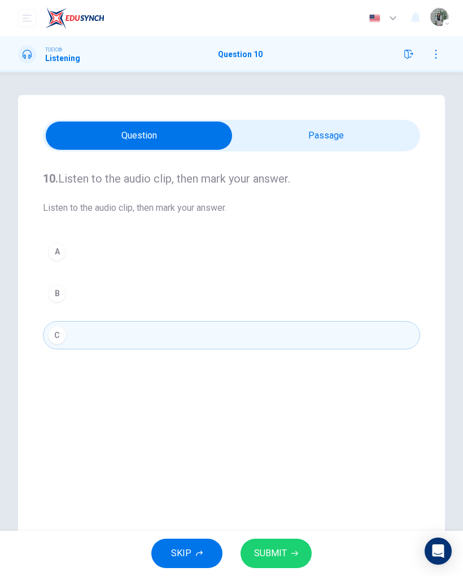
click at [270, 372] on span "SUBMIT" at bounding box center [270, 553] width 33 height 16
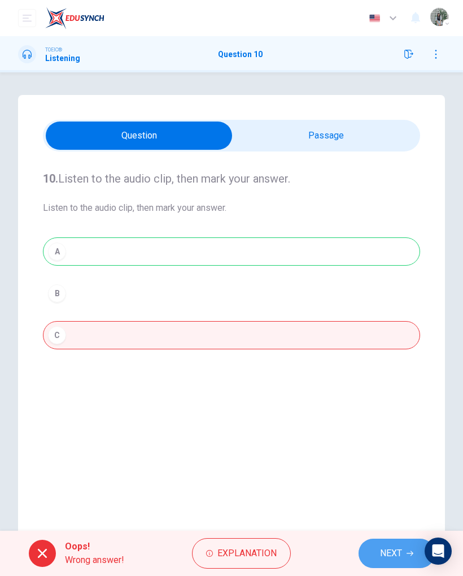
click at [376, 372] on button "NEXT" at bounding box center [397, 553] width 76 height 29
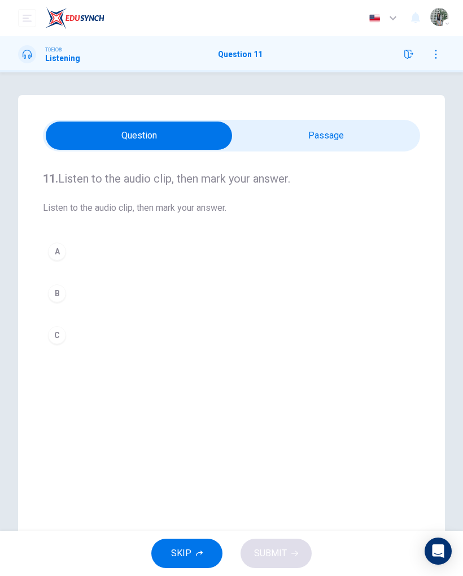
click at [263, 131] on input "checkbox" at bounding box center [139, 136] width 566 height 28
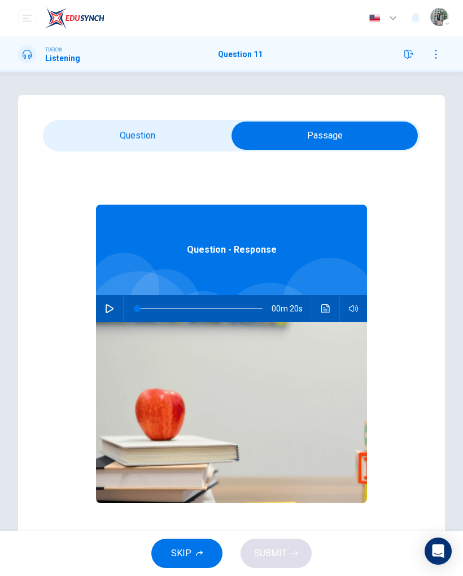
click at [312, 313] on hr at bounding box center [312, 308] width 1 height 27
click at [318, 310] on button "Click to see the audio transcription" at bounding box center [326, 308] width 18 height 27
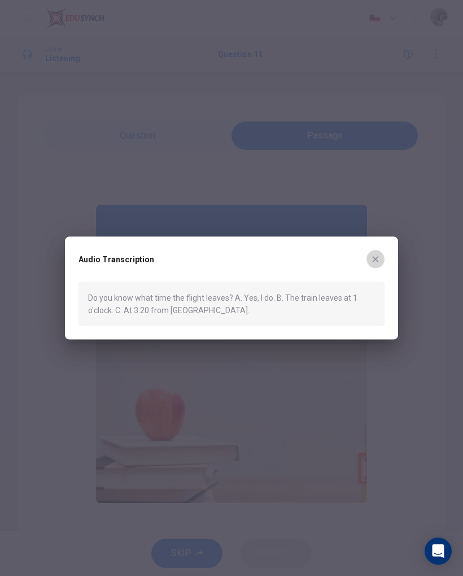
click at [375, 257] on icon "button" at bounding box center [375, 258] width 9 height 9
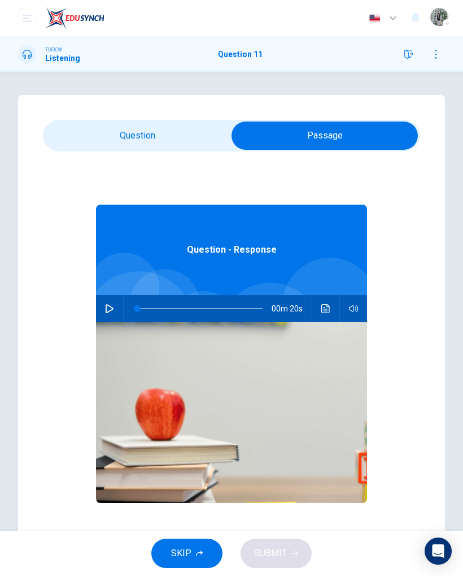
click at [139, 126] on input "checkbox" at bounding box center [325, 136] width 566 height 28
checkbox input "false"
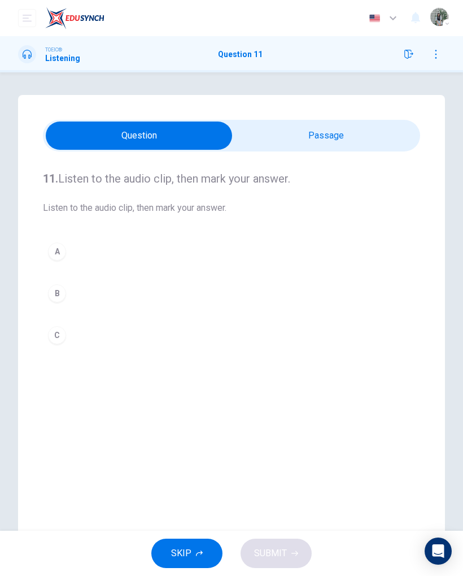
click at [109, 327] on button "C" at bounding box center [232, 335] width 378 height 28
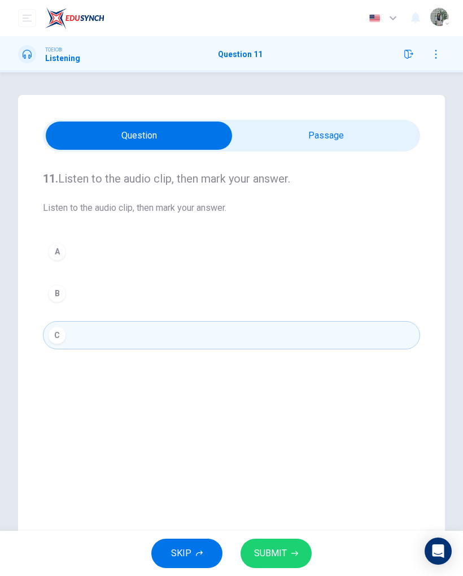
click at [275, 372] on span "SUBMIT" at bounding box center [270, 553] width 33 height 16
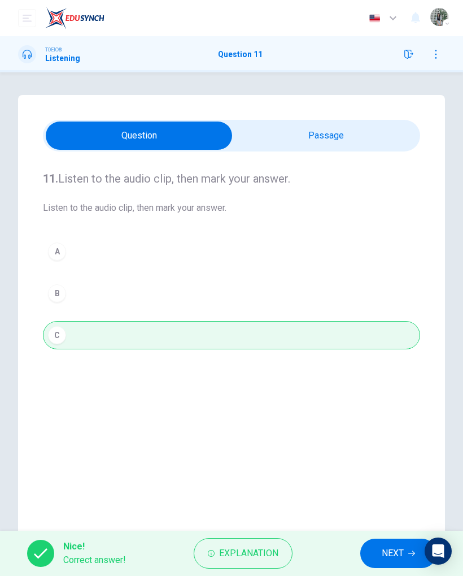
click at [394, 372] on button "NEXT" at bounding box center [399, 553] width 76 height 29
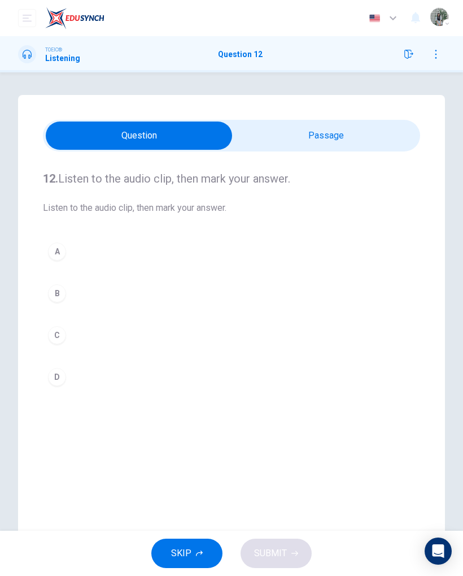
click at [300, 127] on input "checkbox" at bounding box center [139, 136] width 566 height 28
checkbox input "true"
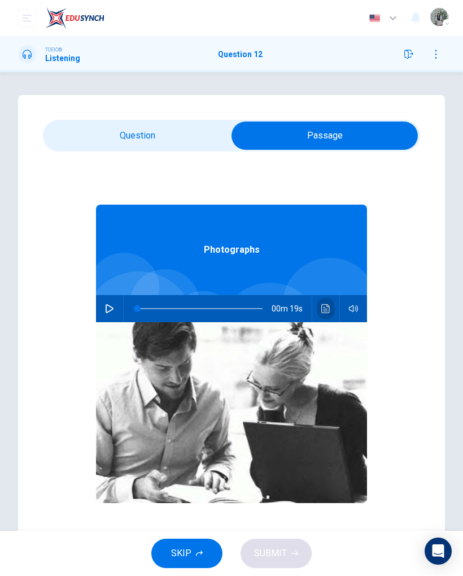
click at [320, 306] on button "Click to see the audio transcription" at bounding box center [326, 308] width 18 height 27
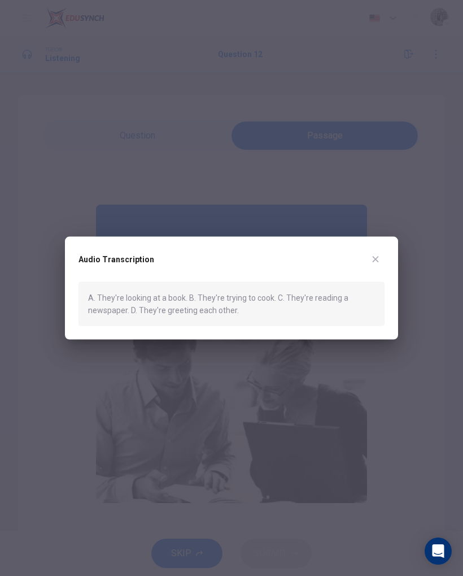
click at [375, 236] on div at bounding box center [231, 288] width 463 height 576
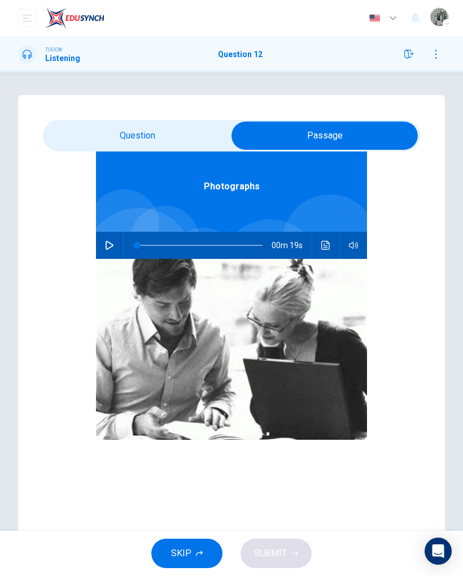
scroll to position [63, 0]
click at [323, 245] on icon "Click to see the audio transcription" at bounding box center [326, 245] width 9 height 9
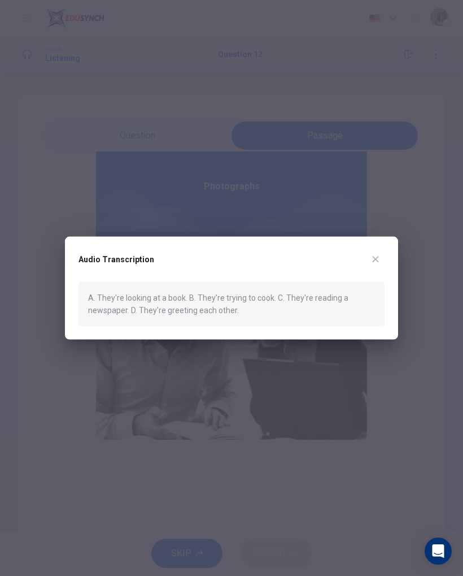
click at [358, 257] on div "Audio Transcription" at bounding box center [232, 266] width 306 height 32
click at [365, 262] on div "Audio Transcription" at bounding box center [232, 266] width 306 height 32
click at [365, 261] on div "Audio Transcription" at bounding box center [232, 266] width 306 height 32
click at [375, 250] on button "button" at bounding box center [376, 259] width 18 height 18
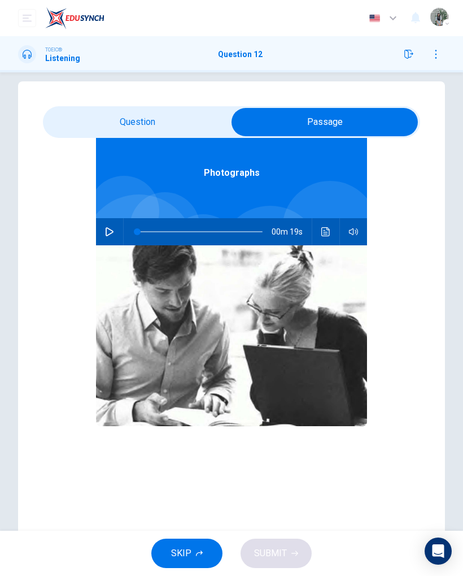
scroll to position [16, 0]
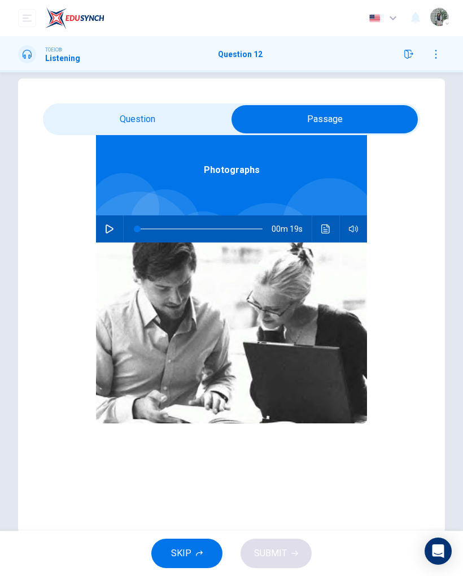
click at [330, 230] on icon "Click to see the audio transcription" at bounding box center [326, 228] width 9 height 9
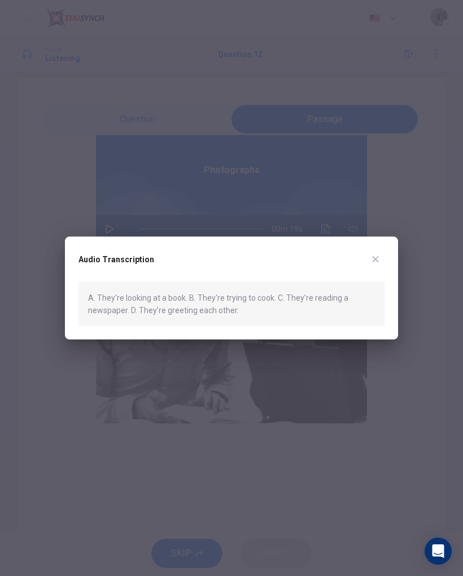
click at [378, 248] on div "Audio Transcription A. They're looking at a book. B. They're trying to cook. C.…" at bounding box center [231, 287] width 333 height 103
click at [364, 255] on div "Audio Transcription" at bounding box center [232, 266] width 306 height 32
click at [381, 253] on button "button" at bounding box center [376, 259] width 18 height 18
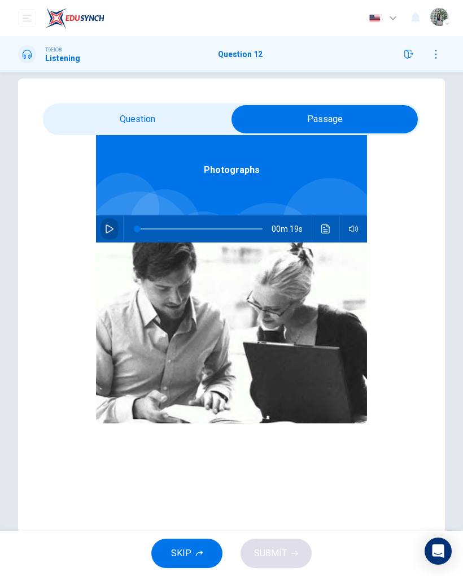
click at [105, 230] on button "button" at bounding box center [110, 228] width 18 height 27
click at [317, 232] on button "Click to see the audio transcription" at bounding box center [326, 228] width 18 height 27
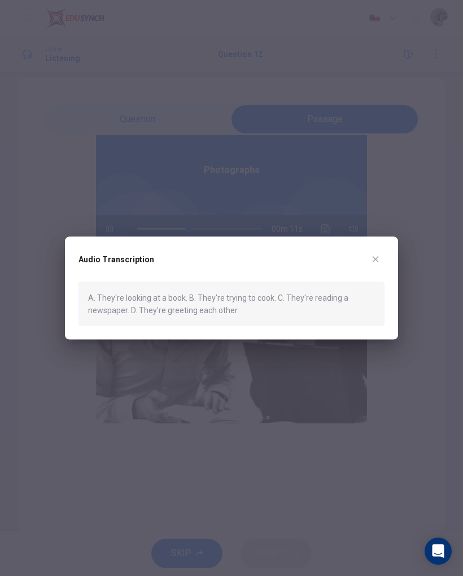
click at [379, 236] on div at bounding box center [231, 288] width 463 height 576
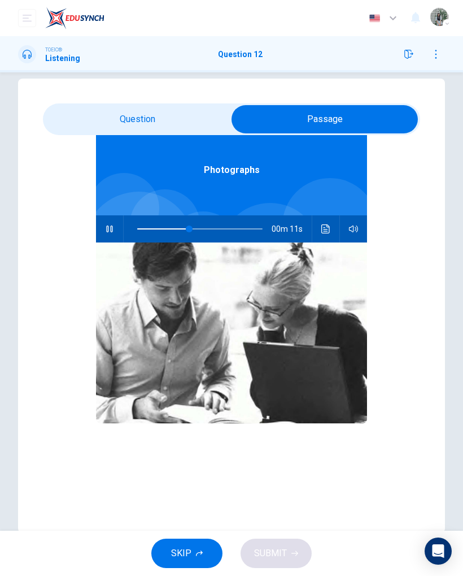
click at [366, 244] on img at bounding box center [231, 332] width 271 height 181
type input "47"
click at [164, 103] on div "12. Listen to the audio clip, then mark your answer. Listen to the audio clip, …" at bounding box center [231, 306] width 427 height 454
click at [154, 130] on input "checkbox" at bounding box center [325, 119] width 566 height 28
checkbox input "false"
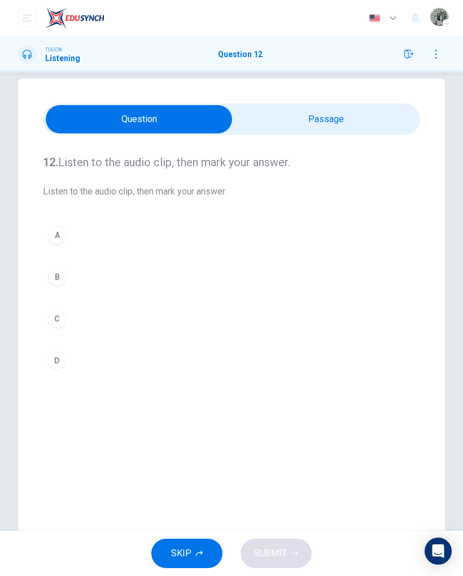
scroll to position [0, 0]
click at [118, 340] on div "A B C D" at bounding box center [232, 298] width 378 height 154
click at [67, 306] on button "C" at bounding box center [232, 319] width 378 height 28
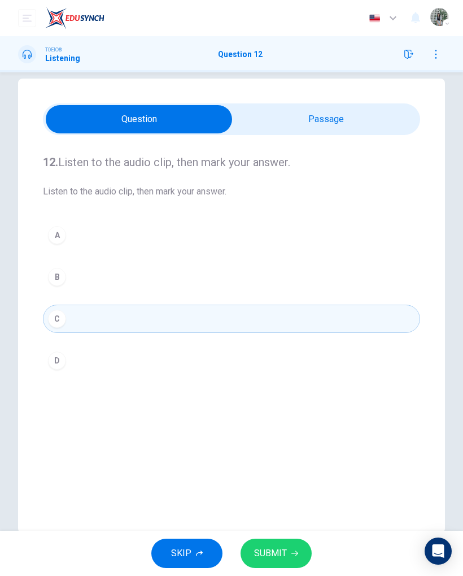
type input "78"
click at [284, 119] on input "checkbox" at bounding box center [139, 119] width 566 height 28
checkbox input "true"
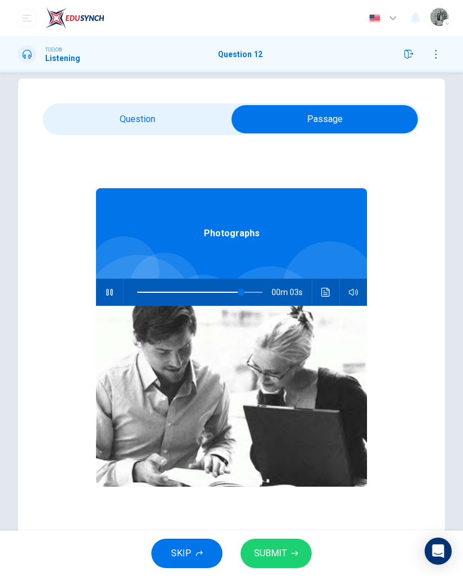
click at [326, 275] on div at bounding box center [331, 289] width 96 height 96
click at [321, 294] on button "Click to see the audio transcription" at bounding box center [326, 292] width 18 height 27
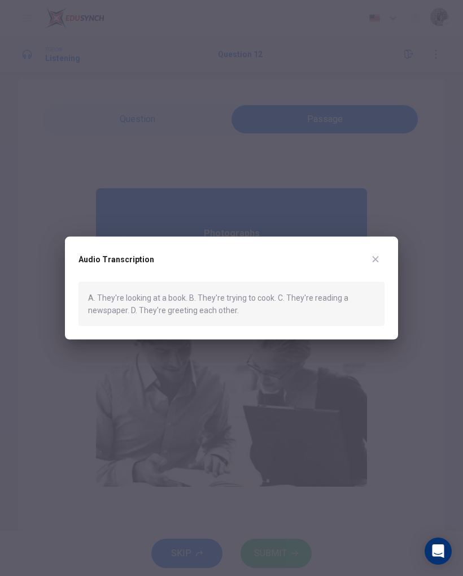
type input "0"
click at [374, 247] on div "Audio Transcription A. They're looking at a book. B. They're trying to cook. C.…" at bounding box center [231, 287] width 333 height 103
click at [363, 260] on div "Audio Transcription" at bounding box center [232, 266] width 306 height 32
click at [373, 253] on button "button" at bounding box center [376, 259] width 18 height 18
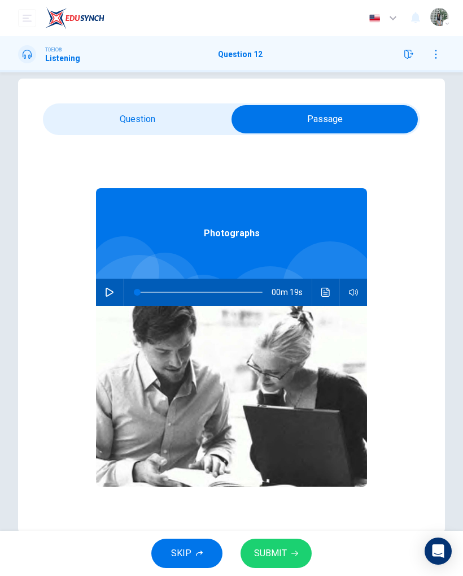
click at [144, 115] on input "checkbox" at bounding box center [325, 119] width 566 height 28
checkbox input "false"
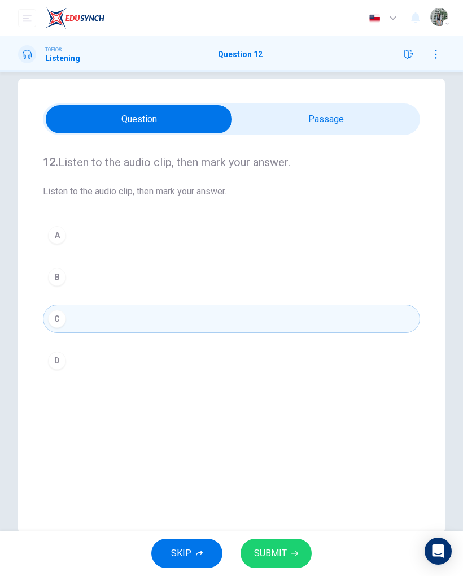
click at [246, 372] on div "SKIP SUBMIT" at bounding box center [231, 553] width 463 height 45
click at [262, 372] on span "SUBMIT" at bounding box center [270, 553] width 33 height 16
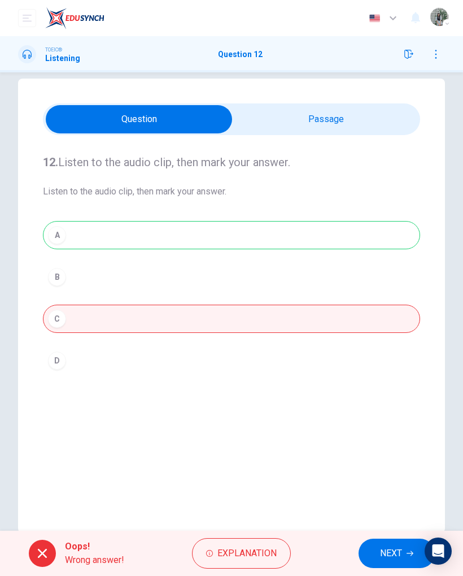
click at [385, 372] on button "NEXT" at bounding box center [397, 553] width 76 height 29
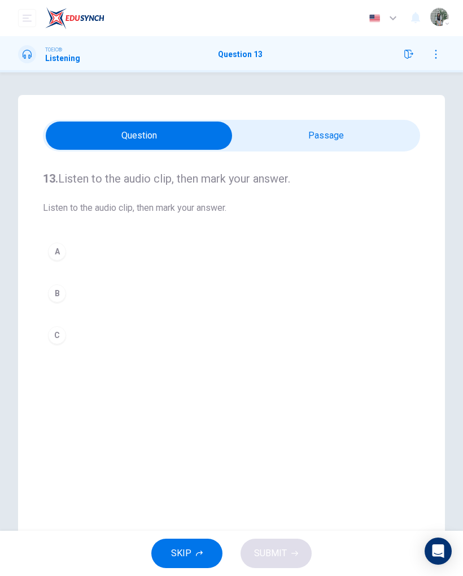
click at [303, 138] on input "checkbox" at bounding box center [139, 136] width 566 height 28
checkbox input "true"
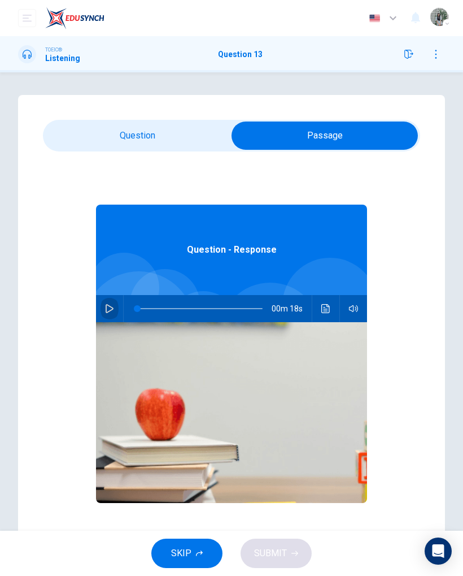
click at [110, 310] on icon "button" at bounding box center [109, 308] width 9 height 9
click at [318, 301] on button "Click to see the audio transcription" at bounding box center [326, 308] width 18 height 27
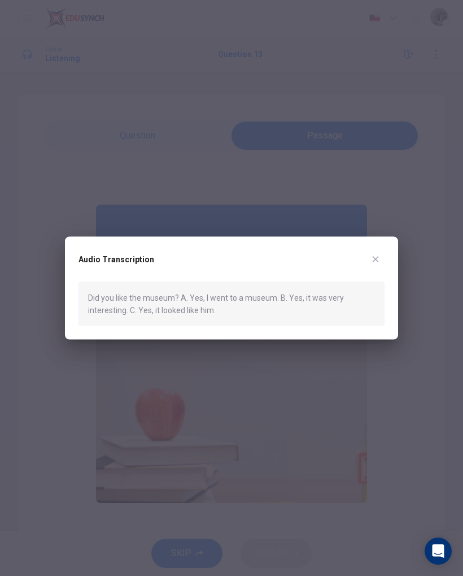
click at [363, 263] on div "Audio Transcription" at bounding box center [232, 266] width 306 height 32
click at [363, 246] on div "Audio Transcription Did you like the museum? A. Yes, I went to a museum. B. Yes…" at bounding box center [231, 287] width 333 height 103
click at [362, 246] on div "Audio Transcription Did you like the museum? A. Yes, I went to a museum. B. Yes…" at bounding box center [231, 287] width 333 height 103
click at [375, 251] on button "button" at bounding box center [376, 259] width 18 height 18
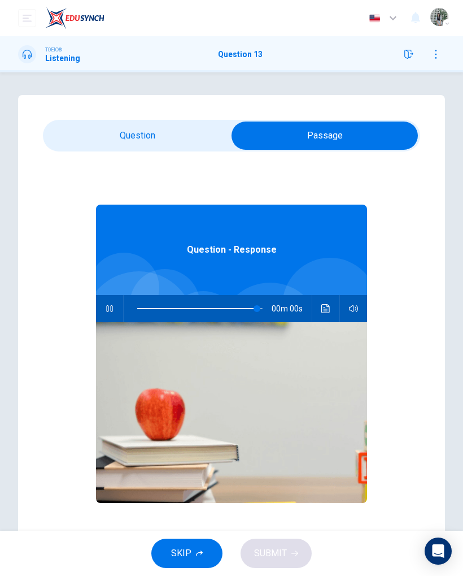
type input "0"
click at [120, 139] on input "checkbox" at bounding box center [325, 136] width 566 height 28
checkbox input "false"
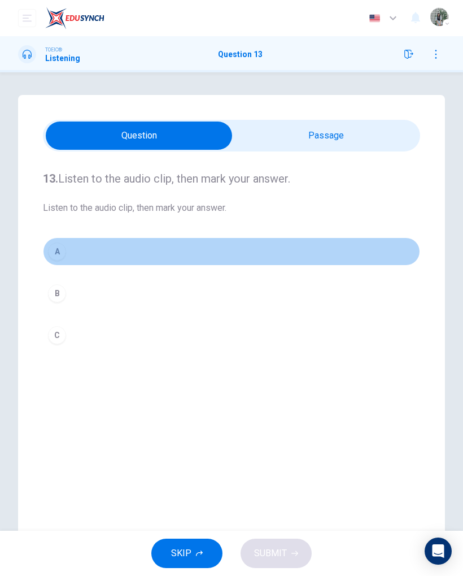
click at [147, 240] on button "A" at bounding box center [232, 251] width 378 height 28
click at [146, 239] on button "A" at bounding box center [232, 251] width 378 height 28
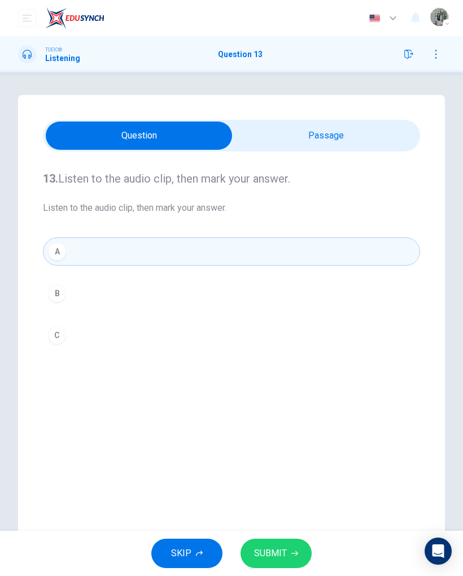
click at [268, 372] on button "SUBMIT" at bounding box center [276, 553] width 71 height 29
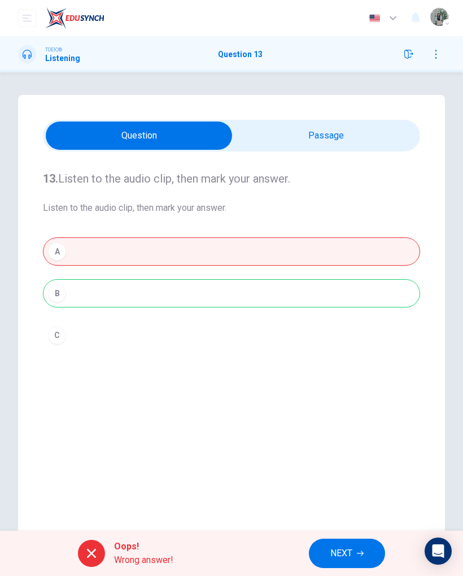
click at [349, 372] on span "NEXT" at bounding box center [342, 553] width 22 height 16
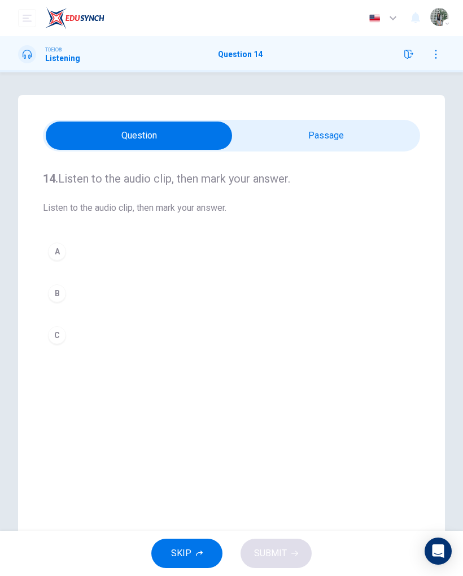
click at [297, 143] on input "checkbox" at bounding box center [139, 136] width 566 height 28
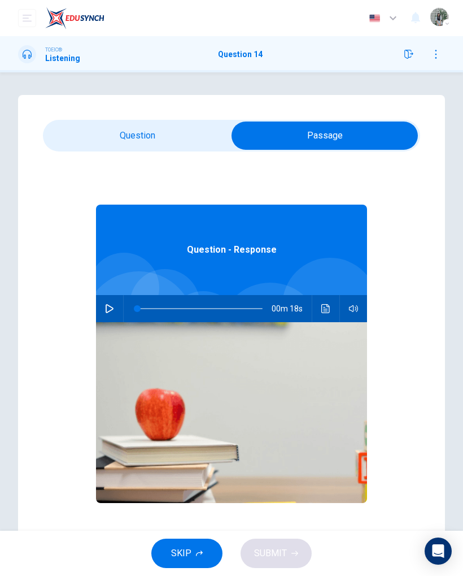
click at [326, 315] on button "Click to see the audio transcription" at bounding box center [326, 308] width 18 height 27
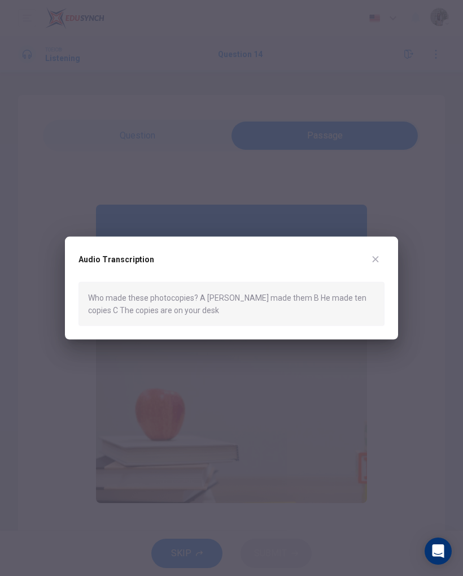
click at [379, 248] on div "Audio Transcription Who made these photocopies? A Peter made them B He made ten…" at bounding box center [231, 287] width 333 height 103
click at [367, 255] on button "button" at bounding box center [376, 259] width 18 height 18
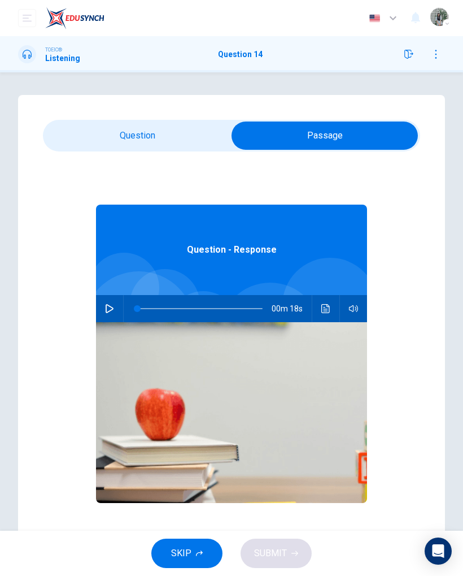
click at [127, 125] on input "checkbox" at bounding box center [325, 136] width 566 height 28
checkbox input "false"
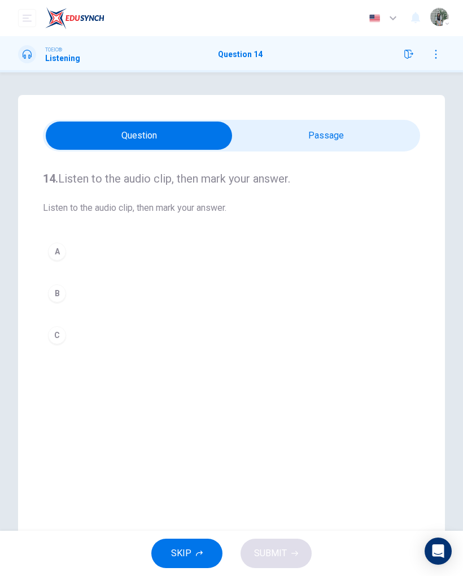
click at [122, 292] on button "B" at bounding box center [232, 293] width 378 height 28
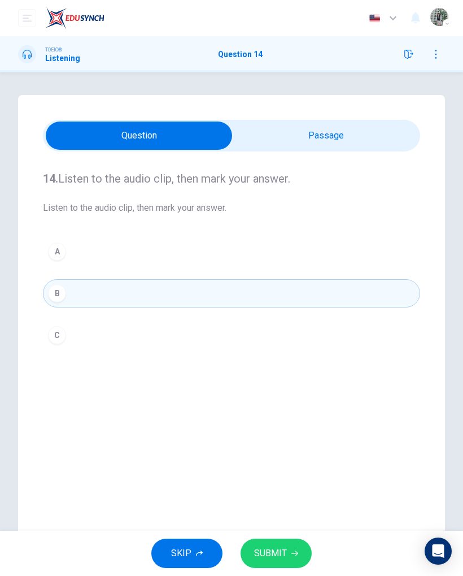
click at [261, 372] on button "SUBMIT" at bounding box center [276, 553] width 71 height 29
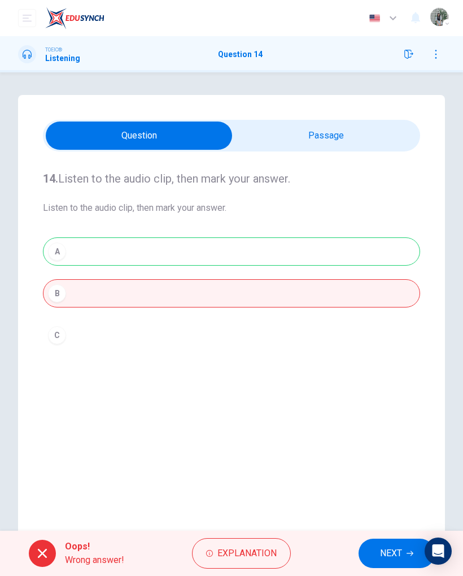
click at [392, 372] on span "NEXT" at bounding box center [391, 553] width 22 height 16
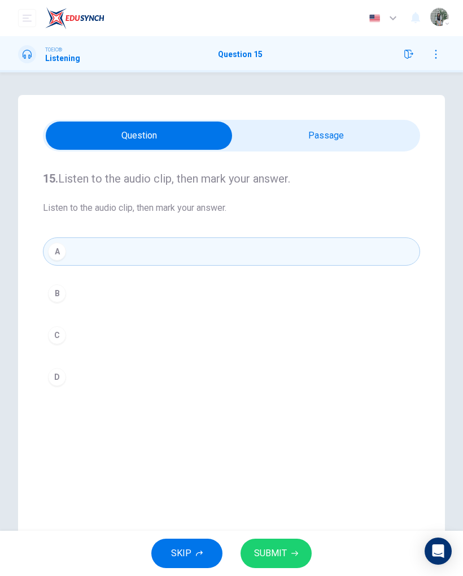
click at [294, 129] on input "checkbox" at bounding box center [139, 136] width 566 height 28
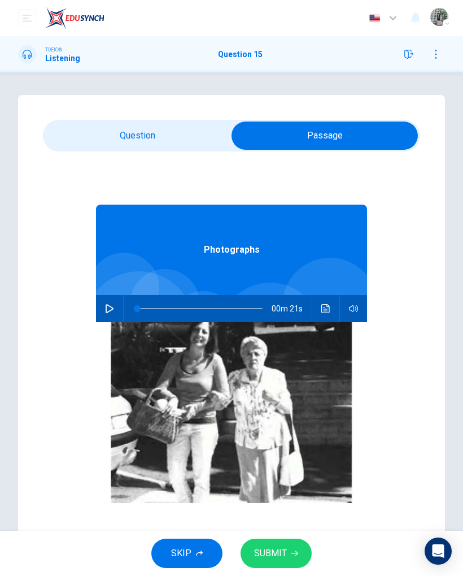
click at [323, 310] on icon "Click to see the audio transcription" at bounding box center [326, 308] width 9 height 9
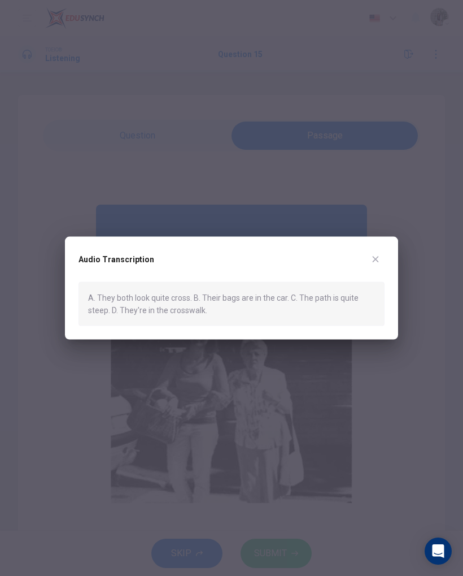
click at [376, 262] on icon "button" at bounding box center [375, 258] width 9 height 9
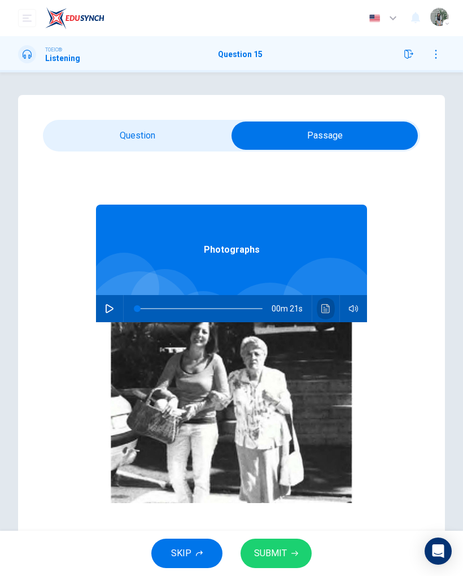
click at [326, 306] on icon "Click to see the audio transcription" at bounding box center [326, 308] width 9 height 9
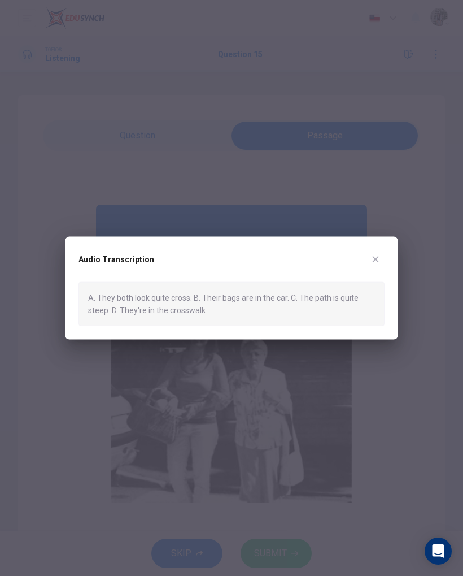
click at [388, 249] on div "Audio Transcription A. They both look quite cross. B. Their bags are in the car…" at bounding box center [231, 287] width 333 height 103
click at [375, 255] on icon "button" at bounding box center [375, 258] width 9 height 9
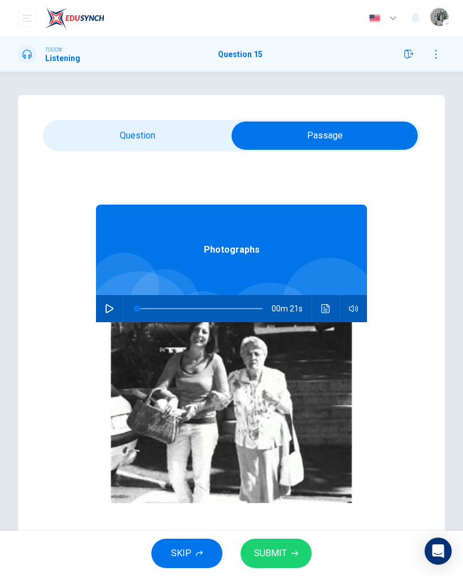
click at [318, 301] on button "Click to see the audio transcription" at bounding box center [326, 308] width 18 height 27
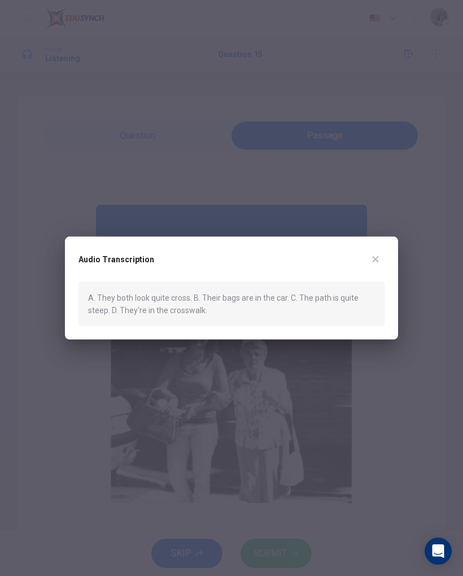
click at [361, 250] on div "Audio Transcription A. They both look quite cross. B. Their bags are in the car…" at bounding box center [231, 287] width 333 height 103
click at [368, 259] on button "button" at bounding box center [376, 259] width 18 height 18
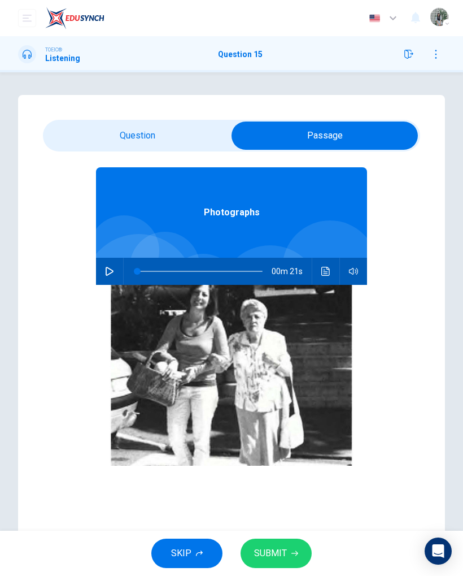
scroll to position [32, 0]
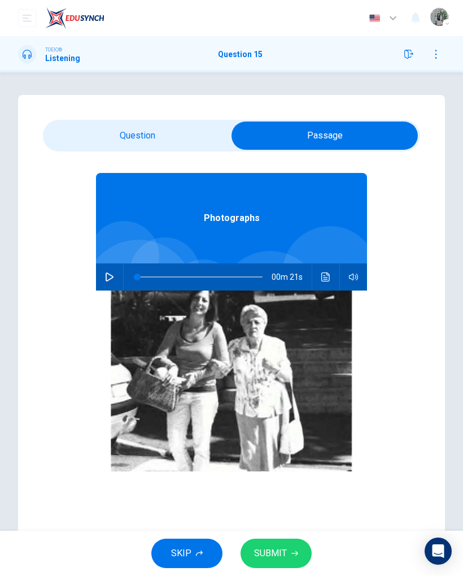
click at [320, 268] on button "Click to see the audio transcription" at bounding box center [326, 276] width 18 height 27
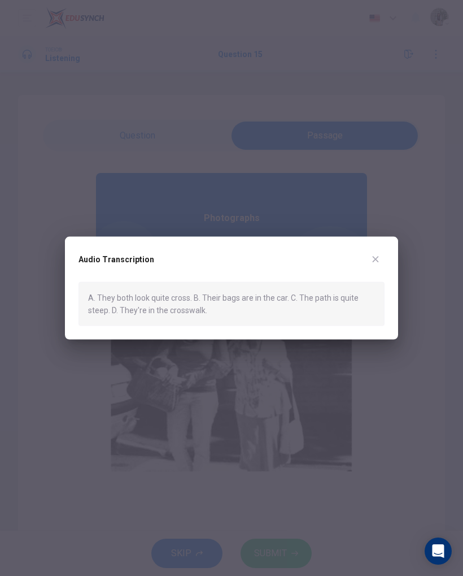
click at [370, 245] on div "Audio Transcription A. They both look quite cross. B. Their bags are in the car…" at bounding box center [231, 287] width 333 height 103
click at [369, 248] on div "Audio Transcription A. They both look quite cross. B. Their bags are in the car…" at bounding box center [231, 287] width 333 height 103
click at [378, 251] on button "button" at bounding box center [376, 259] width 18 height 18
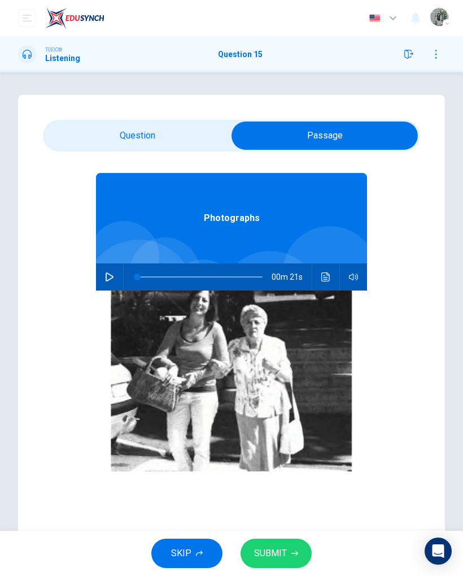
click at [176, 119] on div "15. Listen to the audio clip, then mark your answer. Listen to the audio clip, …" at bounding box center [231, 322] width 427 height 454
click at [144, 136] on input "checkbox" at bounding box center [325, 136] width 566 height 28
checkbox input "false"
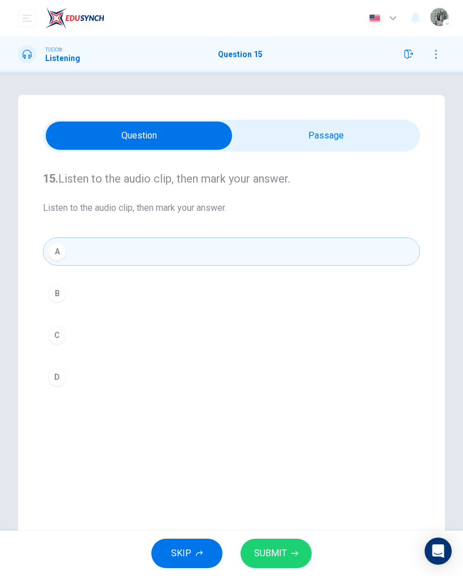
click at [255, 372] on button "SUBMIT" at bounding box center [276, 553] width 71 height 29
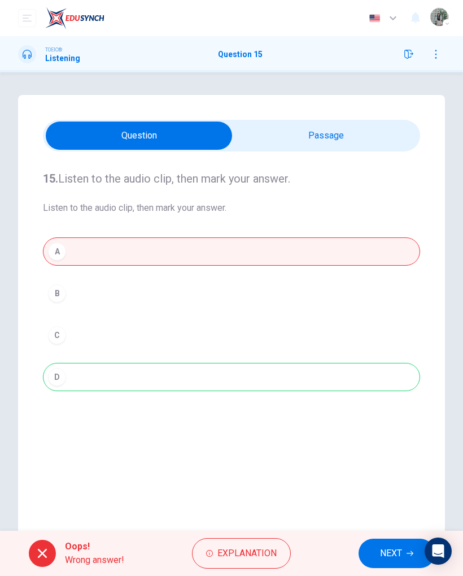
click at [387, 372] on span "NEXT" at bounding box center [391, 553] width 22 height 16
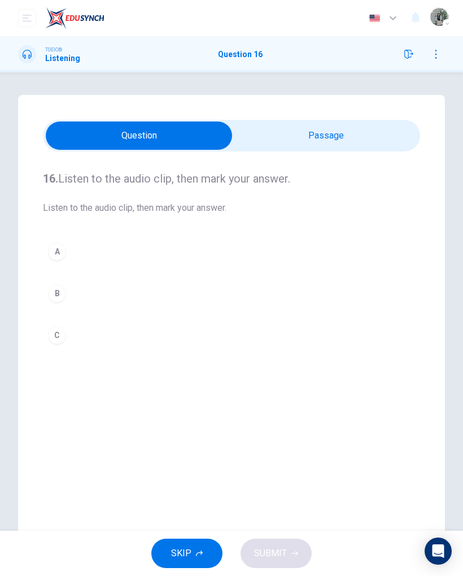
click at [280, 141] on input "checkbox" at bounding box center [139, 136] width 566 height 28
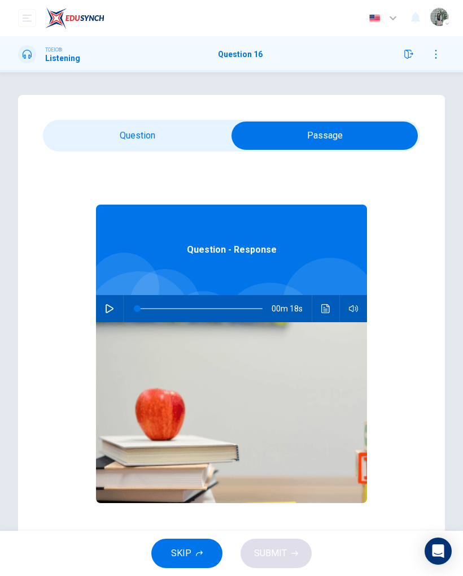
click at [318, 313] on button "Click to see the audio transcription" at bounding box center [326, 308] width 18 height 27
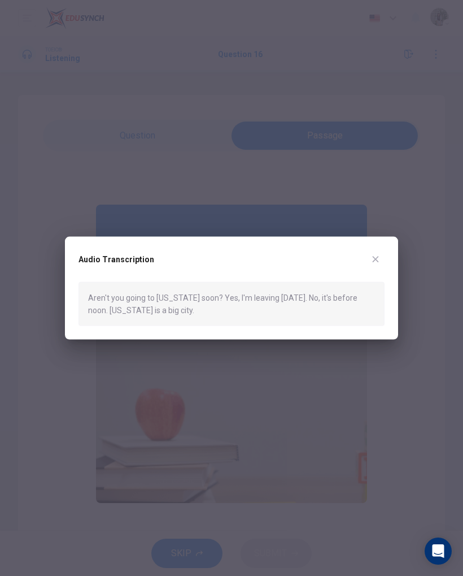
click at [358, 253] on div "Audio Transcription" at bounding box center [232, 266] width 306 height 32
click at [376, 255] on icon "button" at bounding box center [375, 258] width 9 height 9
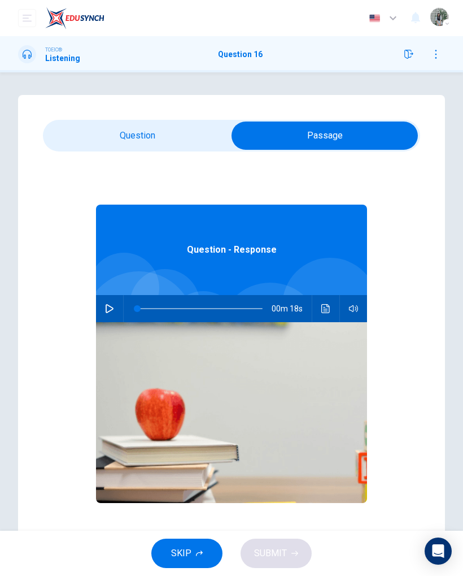
click at [376, 255] on div "Question - Response 00m 18s" at bounding box center [232, 369] width 378 height 436
click at [171, 124] on input "checkbox" at bounding box center [325, 136] width 566 height 28
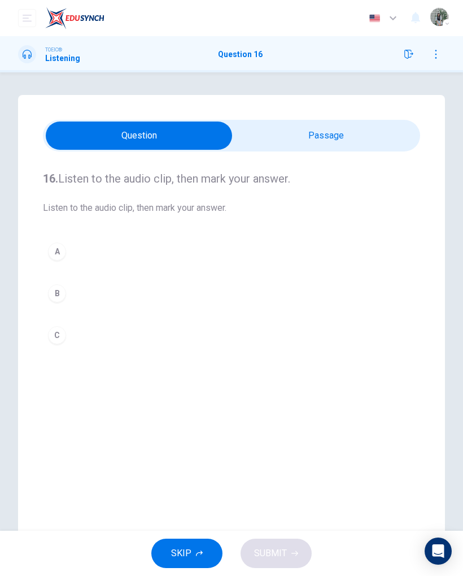
click at [315, 129] on input "checkbox" at bounding box center [139, 136] width 566 height 28
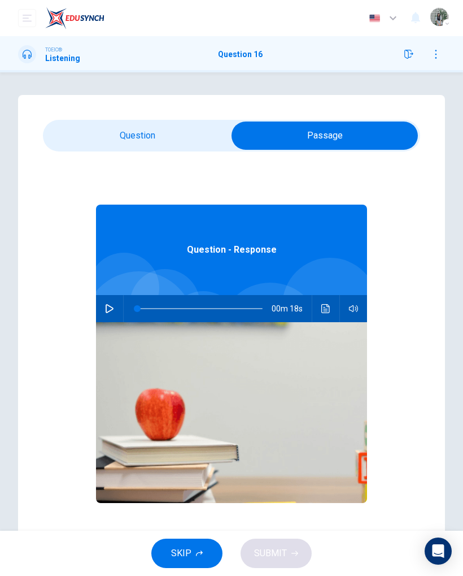
click at [327, 315] on button "Click to see the audio transcription" at bounding box center [326, 308] width 18 height 27
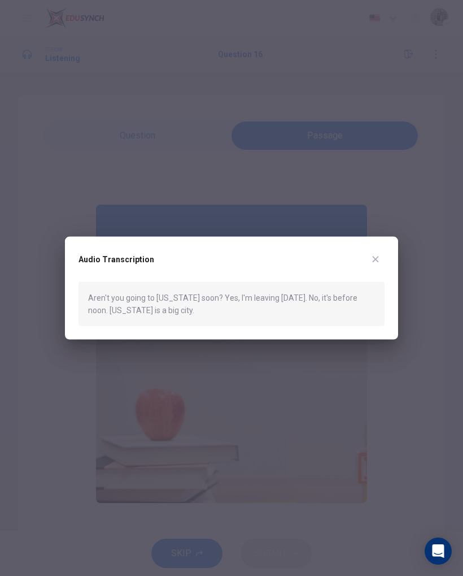
click at [370, 255] on button "button" at bounding box center [376, 259] width 18 height 18
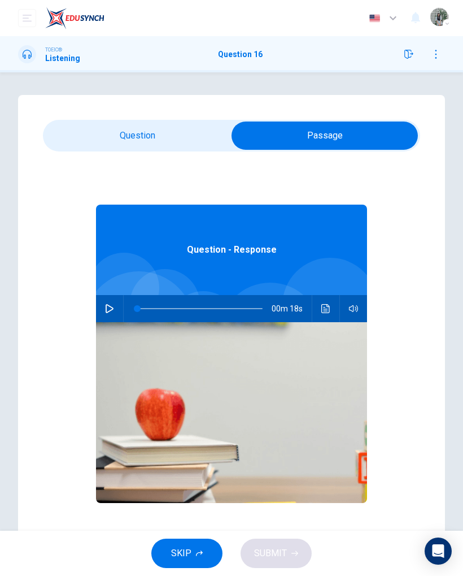
click at [176, 137] on input "checkbox" at bounding box center [325, 136] width 566 height 28
checkbox input "false"
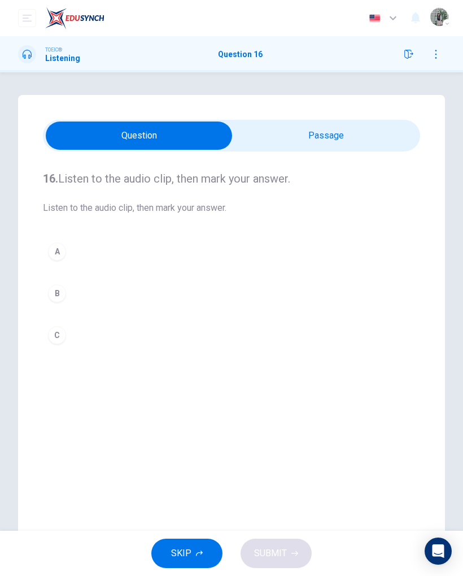
click at [142, 297] on button "B" at bounding box center [232, 293] width 378 height 28
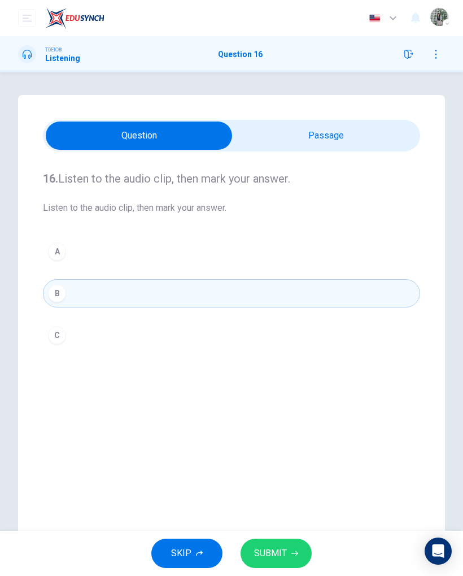
click at [275, 372] on div "SKIP SUBMIT" at bounding box center [231, 553] width 463 height 45
click at [271, 372] on span "SUBMIT" at bounding box center [270, 553] width 33 height 16
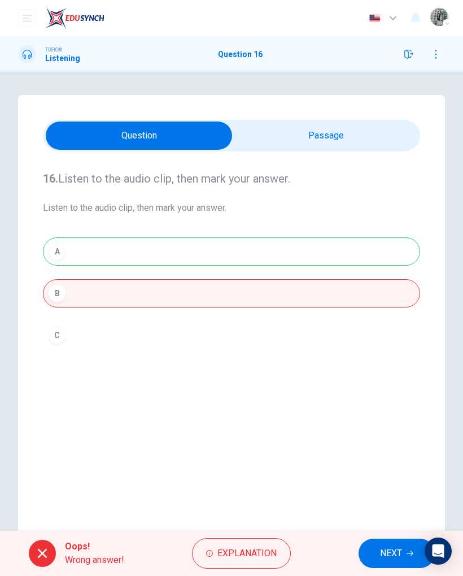
click at [375, 372] on button "NEXT" at bounding box center [397, 553] width 76 height 29
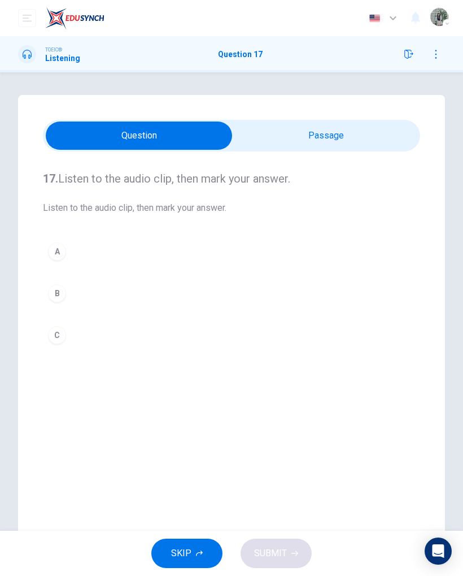
click at [302, 133] on input "checkbox" at bounding box center [139, 136] width 566 height 28
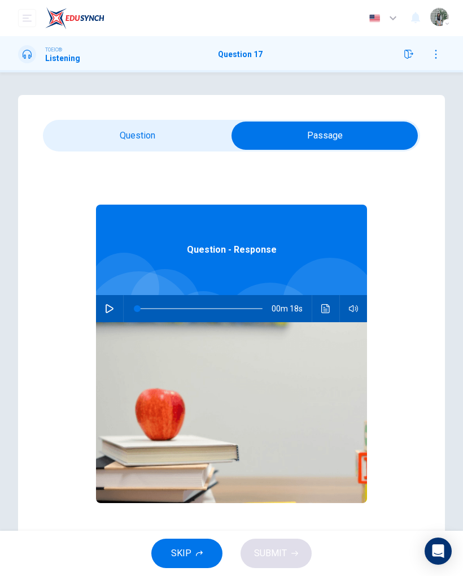
click at [328, 313] on icon "Click to see the audio transcription" at bounding box center [326, 308] width 8 height 9
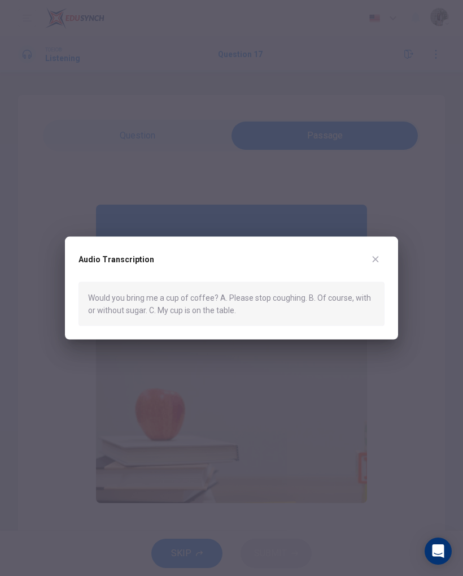
click at [369, 265] on button "button" at bounding box center [376, 259] width 18 height 18
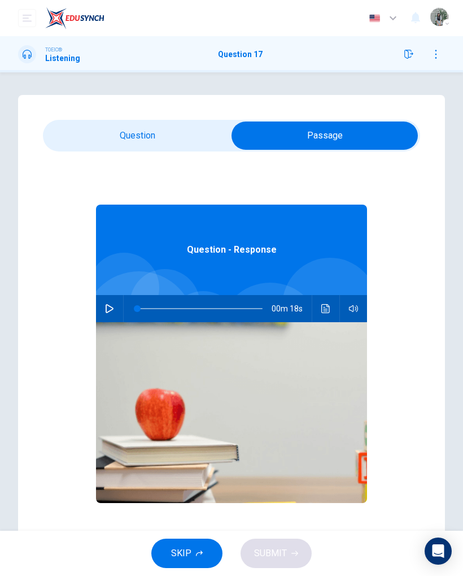
click at [159, 111] on div "17. Listen to the audio clip, then mark your answer. Listen to the audio clip, …" at bounding box center [231, 322] width 427 height 454
click at [151, 142] on input "checkbox" at bounding box center [325, 136] width 566 height 28
checkbox input "false"
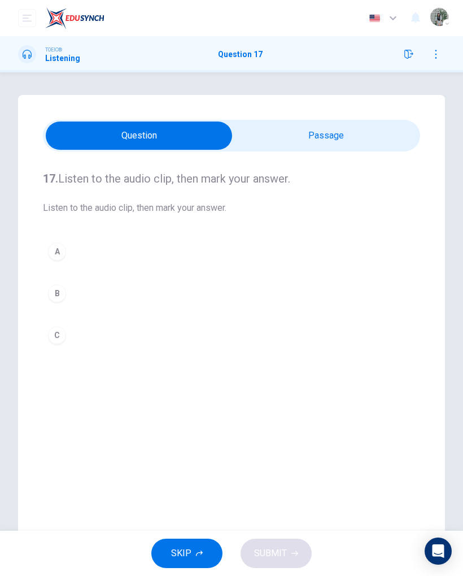
click at [154, 301] on button "B" at bounding box center [232, 293] width 378 height 28
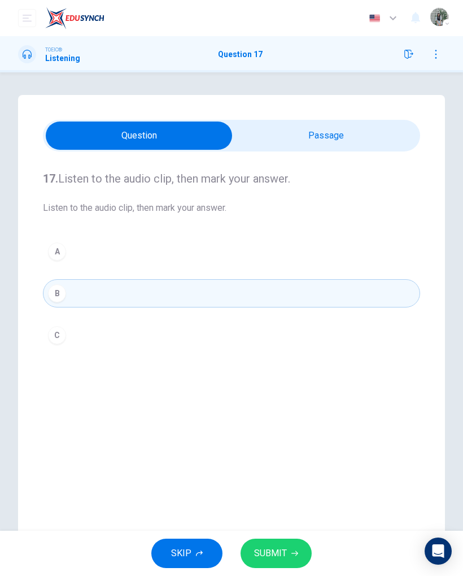
click at [262, 372] on span "SUBMIT" at bounding box center [270, 553] width 33 height 16
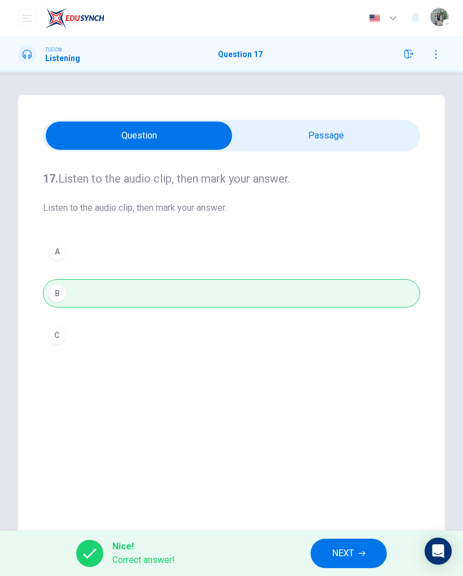
click at [363, 372] on icon "button" at bounding box center [362, 553] width 7 height 7
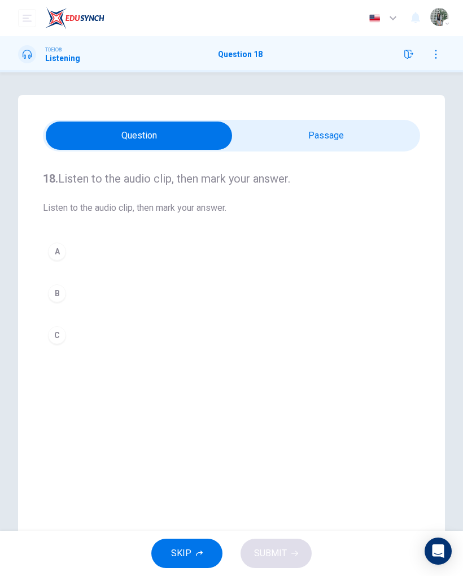
click at [233, 134] on input "checkbox" at bounding box center [139, 136] width 566 height 28
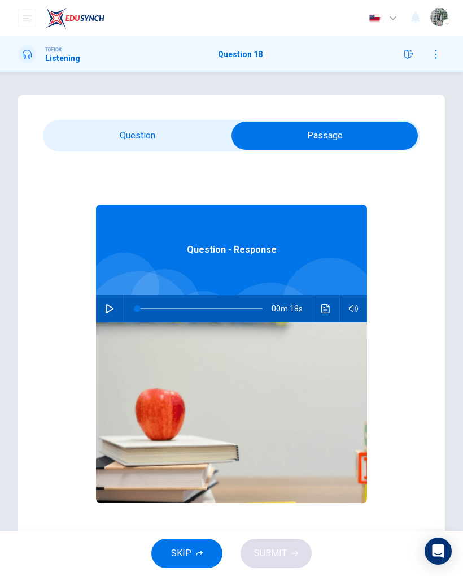
click at [320, 302] on button "Click to see the audio transcription" at bounding box center [326, 308] width 18 height 27
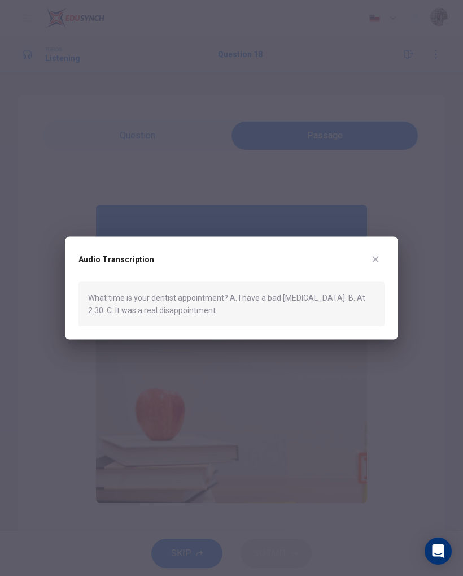
click at [377, 244] on div "Audio Transcription What time is your dentist appointment? A. I have a bad toot…" at bounding box center [231, 287] width 333 height 103
click at [375, 246] on div "Audio Transcription What time is your dentist appointment? A. I have a bad toot…" at bounding box center [231, 287] width 333 height 103
click at [374, 251] on button "button" at bounding box center [376, 259] width 18 height 18
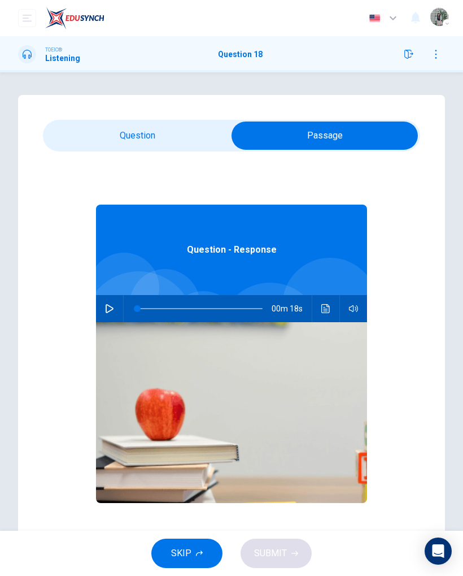
click at [148, 122] on input "checkbox" at bounding box center [325, 136] width 566 height 28
checkbox input "false"
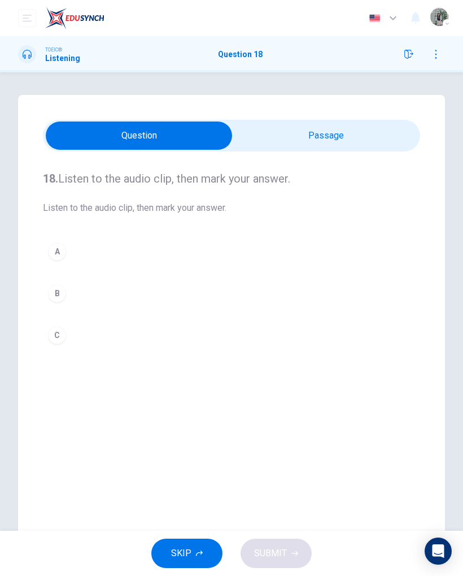
click at [132, 293] on button "B" at bounding box center [232, 293] width 378 height 28
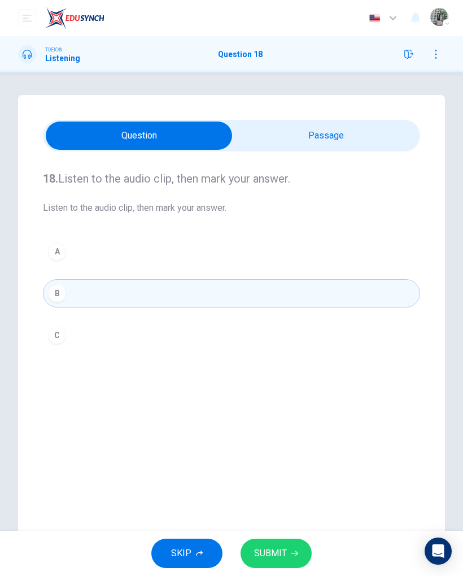
click at [265, 372] on button "SUBMIT" at bounding box center [276, 553] width 71 height 29
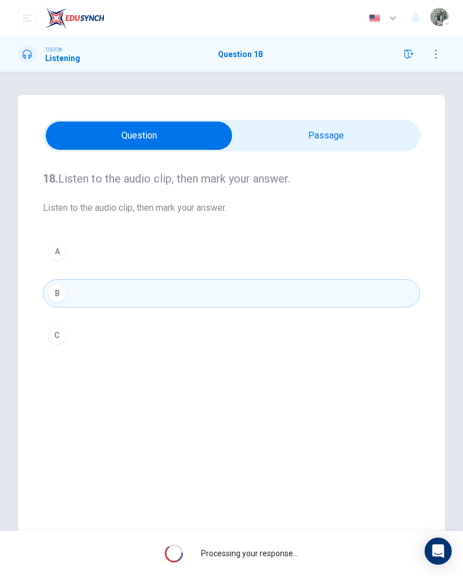
click at [265, 372] on div "Processing your response..." at bounding box center [231, 553] width 463 height 45
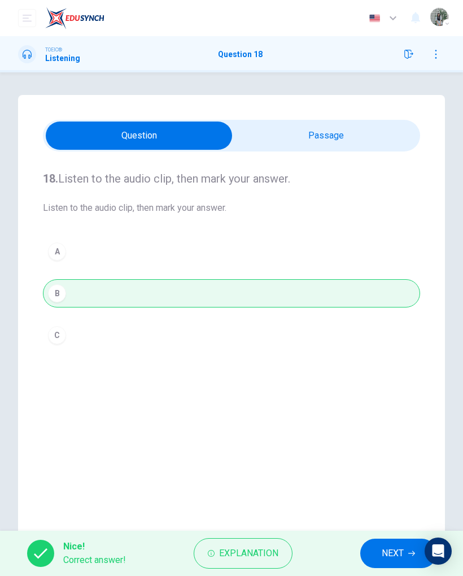
click at [392, 372] on span "NEXT" at bounding box center [393, 553] width 22 height 16
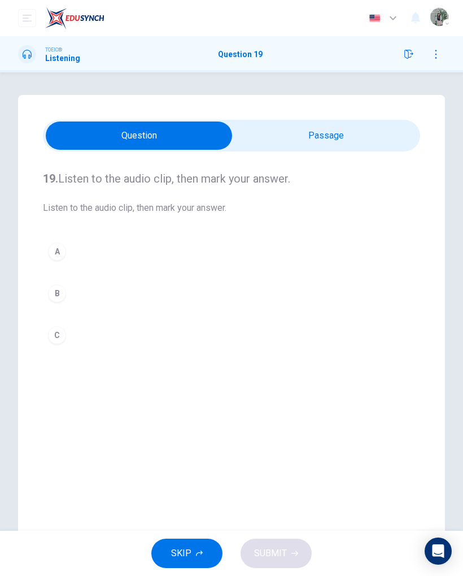
click at [339, 132] on input "checkbox" at bounding box center [139, 136] width 566 height 28
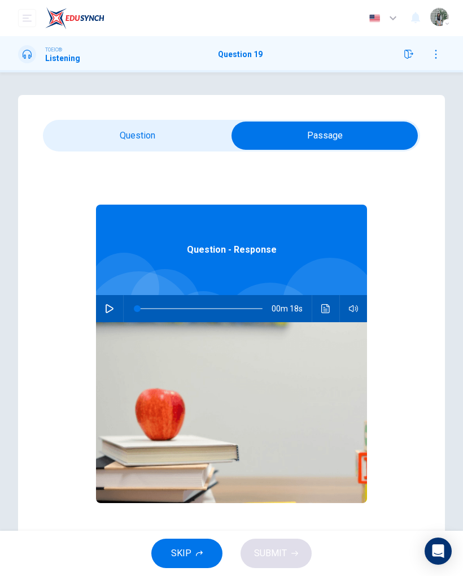
click at [326, 309] on icon "Click to see the audio transcription" at bounding box center [326, 308] width 9 height 9
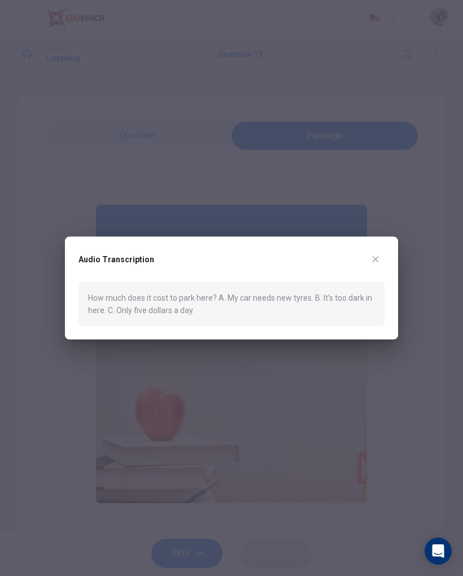
click at [371, 258] on button "button" at bounding box center [376, 259] width 18 height 18
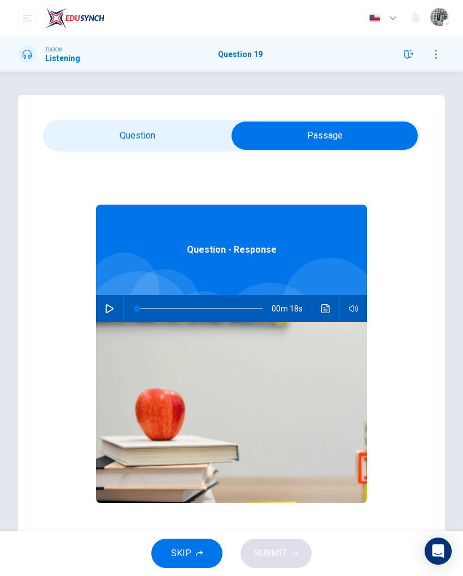
click at [141, 131] on input "checkbox" at bounding box center [325, 136] width 566 height 28
checkbox input "false"
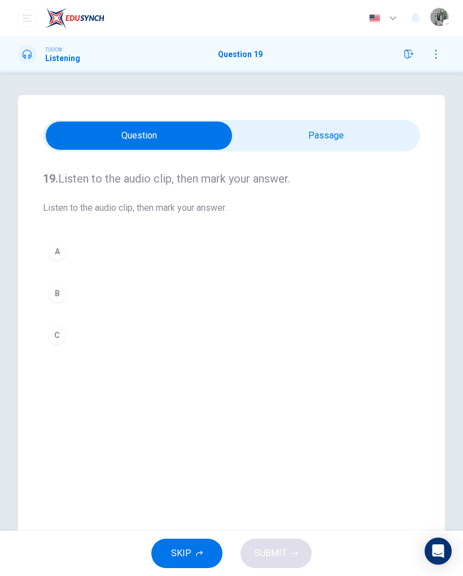
click at [137, 241] on button "A" at bounding box center [232, 251] width 378 height 28
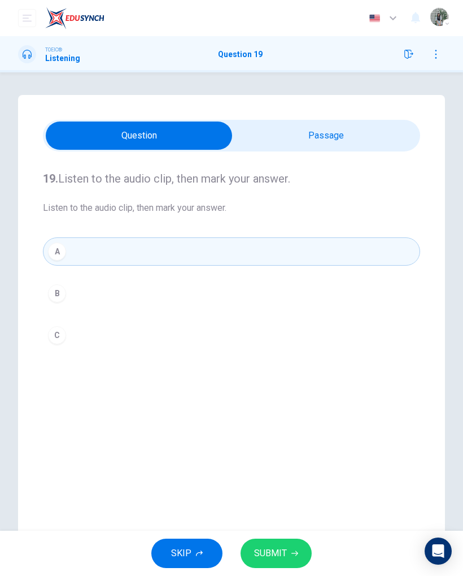
click at [275, 372] on span "SUBMIT" at bounding box center [270, 553] width 33 height 16
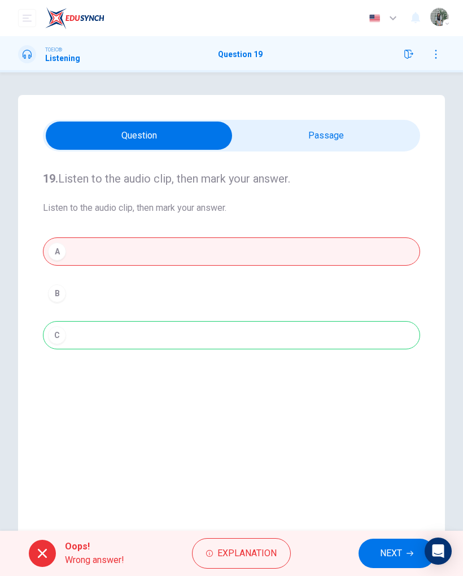
click at [388, 372] on span "NEXT" at bounding box center [391, 553] width 22 height 16
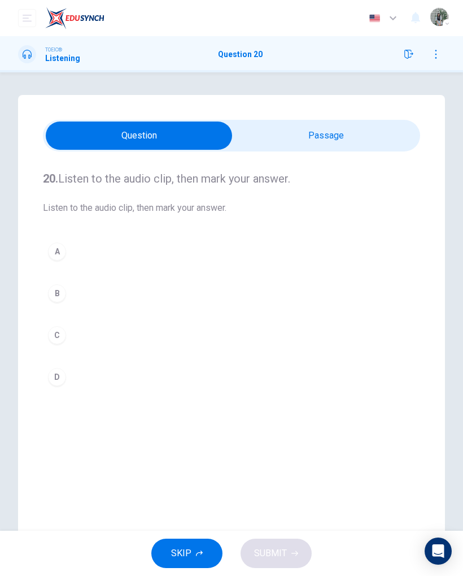
click at [257, 125] on input "checkbox" at bounding box center [139, 136] width 566 height 28
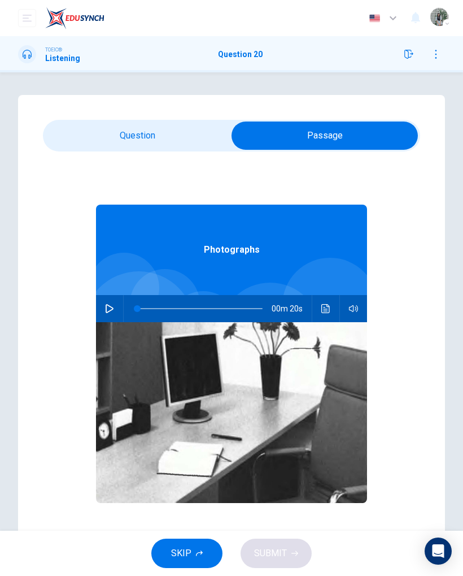
click at [320, 308] on button "Click to see the audio transcription" at bounding box center [326, 308] width 18 height 27
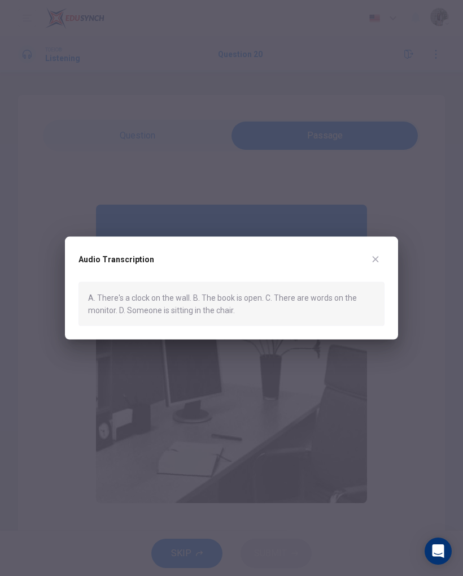
click at [355, 233] on div at bounding box center [231, 288] width 463 height 576
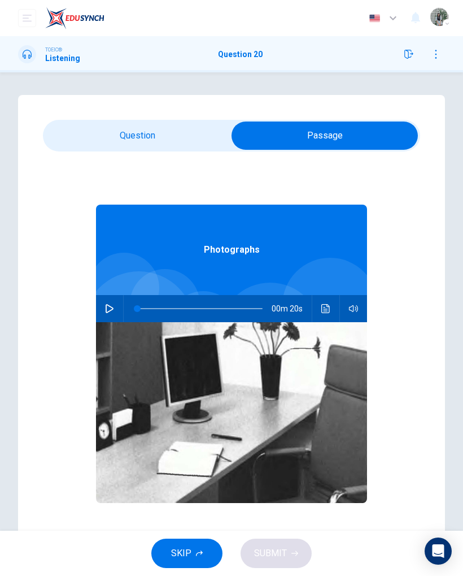
click at [318, 303] on button "Click to see the audio transcription" at bounding box center [326, 308] width 18 height 27
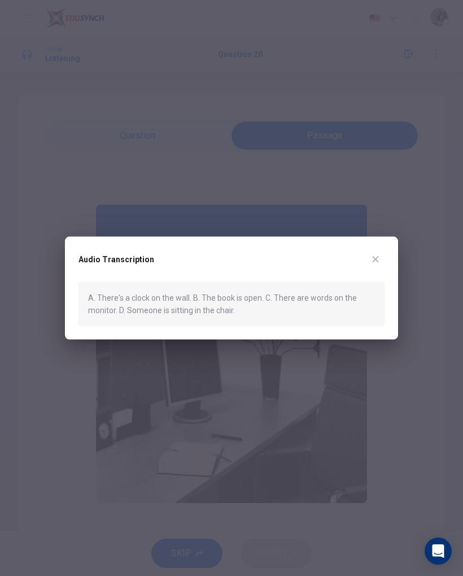
click at [367, 245] on div "Audio Transcription A. There's a clock on the wall. B. The book is open. C. The…" at bounding box center [231, 287] width 333 height 103
click at [372, 255] on icon "button" at bounding box center [375, 258] width 9 height 9
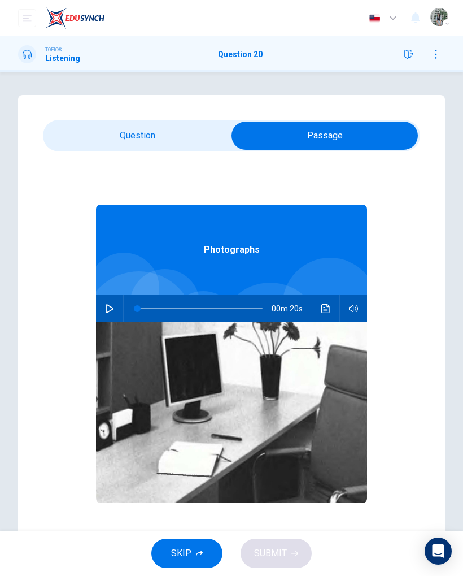
click at [322, 305] on icon "Click to see the audio transcription" at bounding box center [326, 308] width 9 height 9
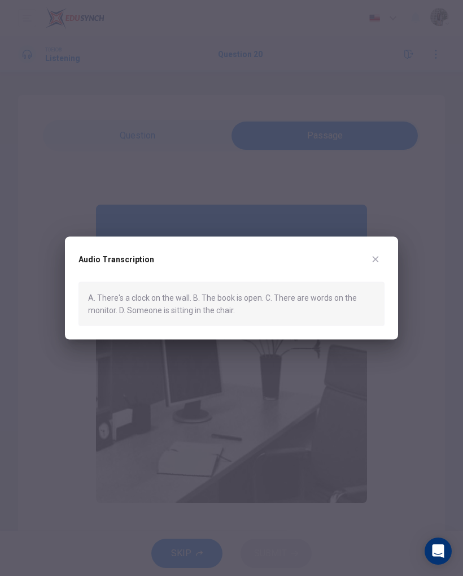
click at [378, 255] on icon "button" at bounding box center [375, 258] width 9 height 9
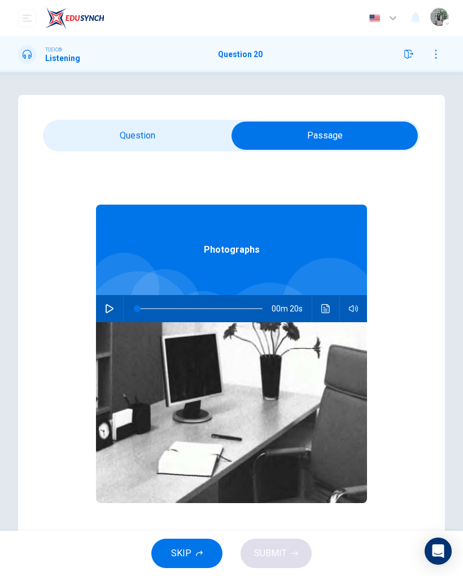
click at [156, 124] on input "checkbox" at bounding box center [325, 136] width 566 height 28
checkbox input "false"
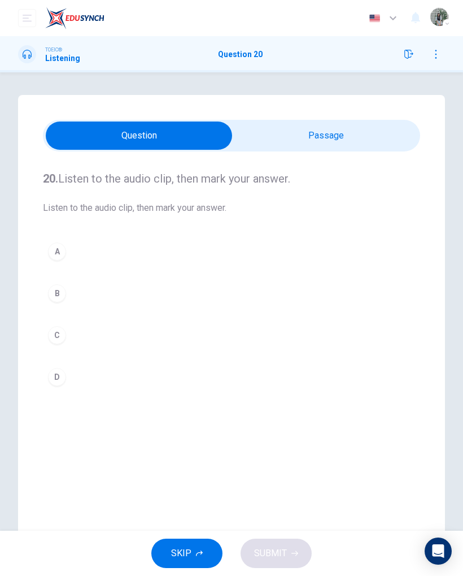
click at [128, 306] on button "B" at bounding box center [232, 293] width 378 height 28
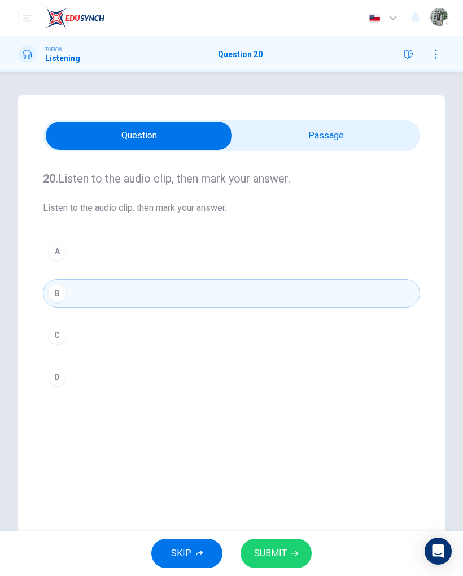
click at [116, 288] on button "B" at bounding box center [232, 293] width 378 height 28
click at [268, 372] on span "SUBMIT" at bounding box center [270, 553] width 33 height 16
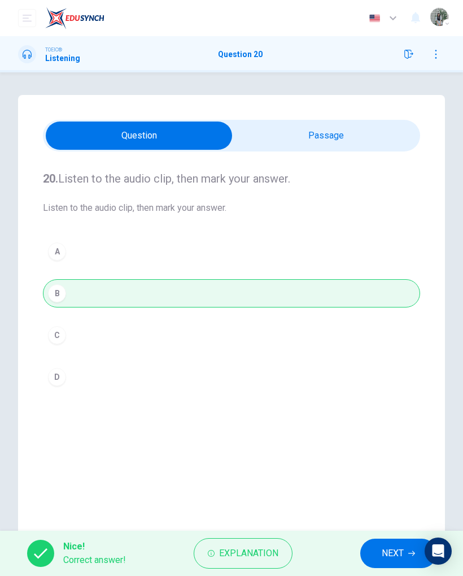
click at [379, 372] on button "NEXT" at bounding box center [399, 553] width 76 height 29
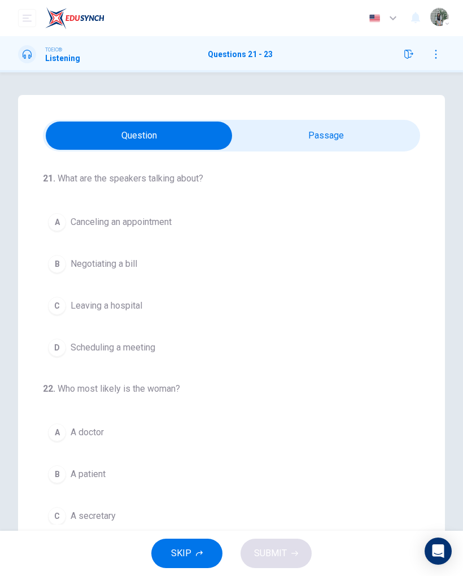
click at [289, 122] on input "checkbox" at bounding box center [139, 136] width 566 height 28
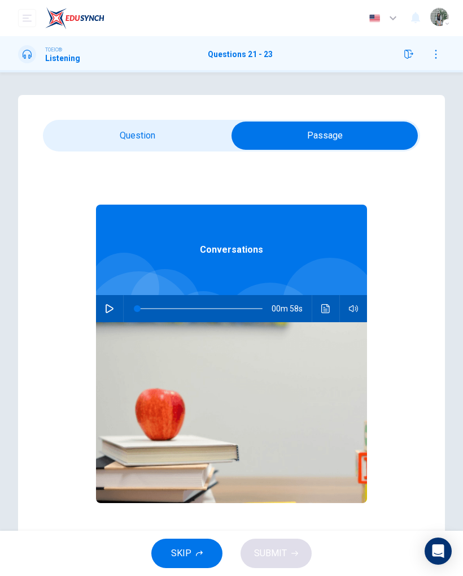
click at [322, 311] on icon "Click to see the audio transcription" at bounding box center [326, 308] width 8 height 9
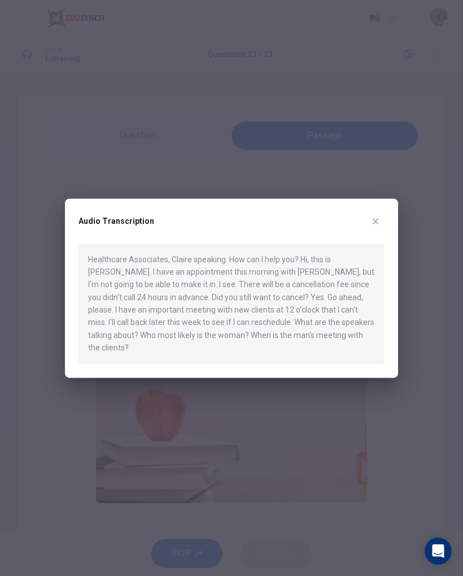
click at [381, 224] on button "button" at bounding box center [376, 221] width 18 height 18
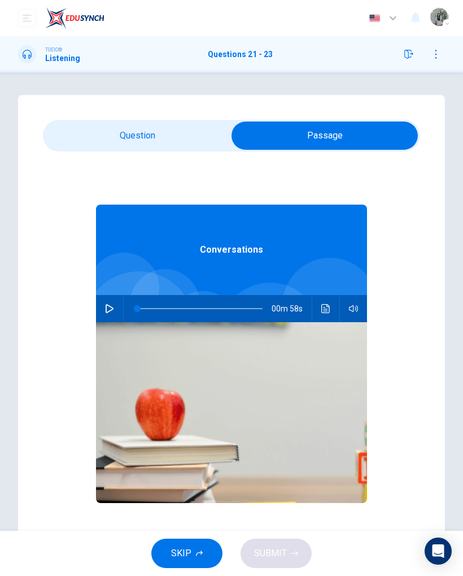
click at [102, 318] on div "00m 58s" at bounding box center [231, 308] width 271 height 27
click at [107, 288] on div at bounding box center [139, 327] width 112 height 112
click at [107, 287] on div at bounding box center [139, 327] width 112 height 112
click at [101, 310] on button "button" at bounding box center [110, 308] width 18 height 27
click at [148, 126] on input "checkbox" at bounding box center [325, 136] width 566 height 28
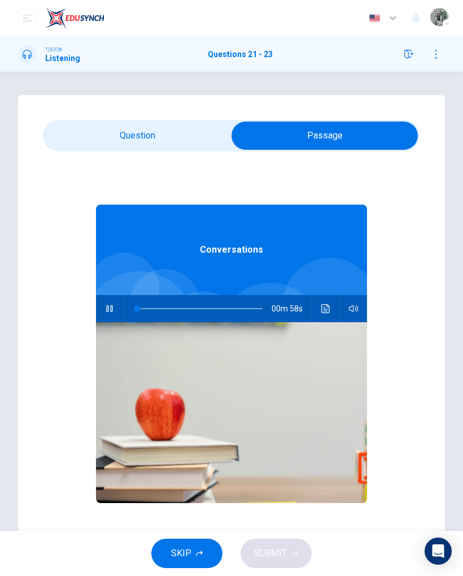
checkbox input "false"
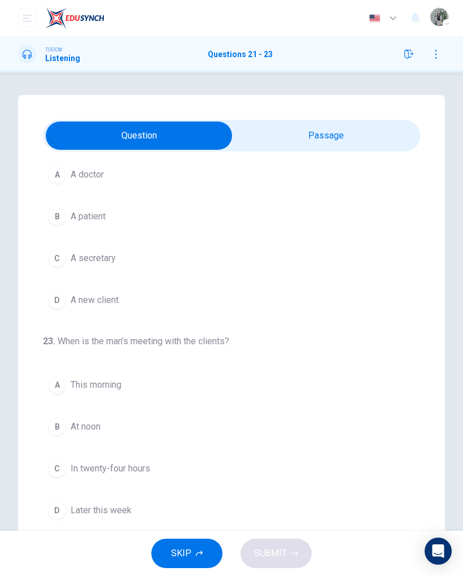
scroll to position [258, 0]
click at [45, 372] on button "C In twenty-four hours" at bounding box center [232, 468] width 378 height 28
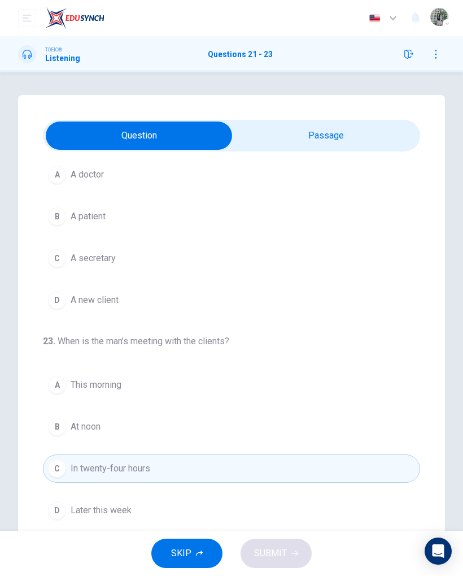
scroll to position [0, 0]
click at [95, 179] on span "A doctor" at bounding box center [87, 175] width 33 height 14
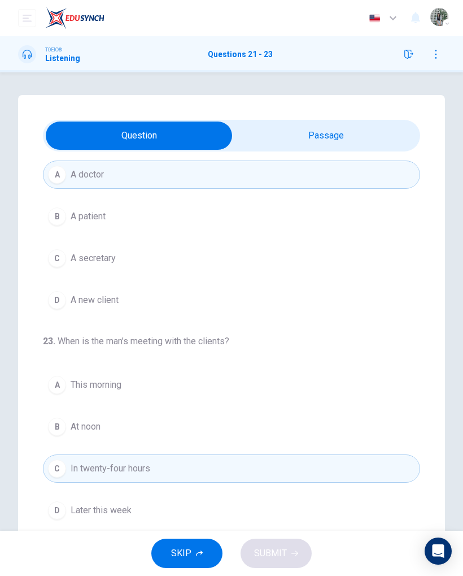
click at [85, 175] on span "A doctor" at bounding box center [87, 175] width 33 height 14
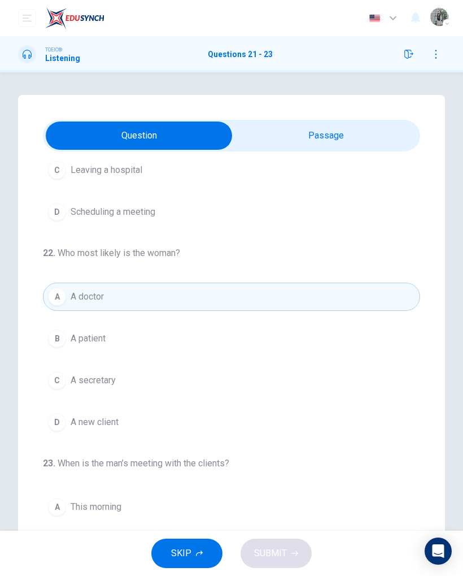
scroll to position [138, 0]
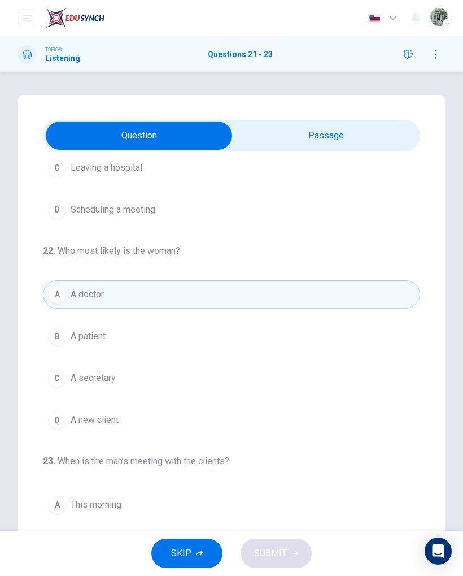
click at [81, 302] on button "A A doctor" at bounding box center [232, 294] width 378 height 28
type input "67"
click at [263, 149] on input "checkbox" at bounding box center [139, 136] width 566 height 28
checkbox input "true"
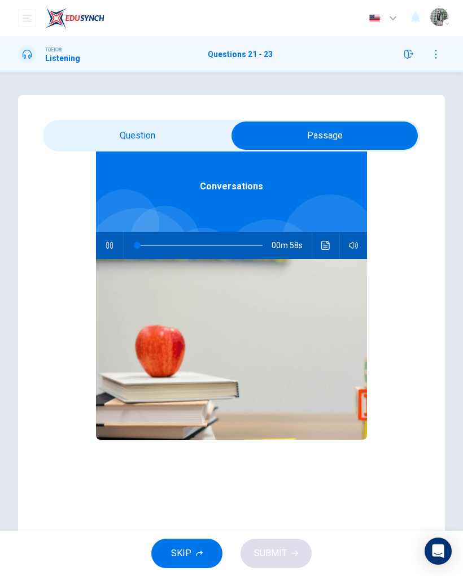
type input "1"
click at [115, 123] on input "checkbox" at bounding box center [325, 136] width 566 height 28
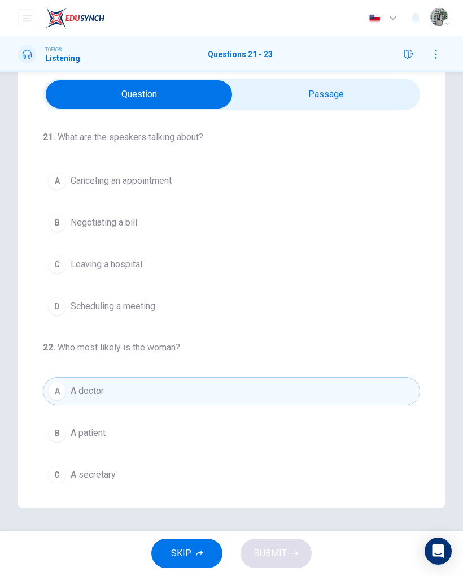
scroll to position [0, 0]
click at [267, 92] on input "checkbox" at bounding box center [139, 94] width 566 height 28
checkbox input "true"
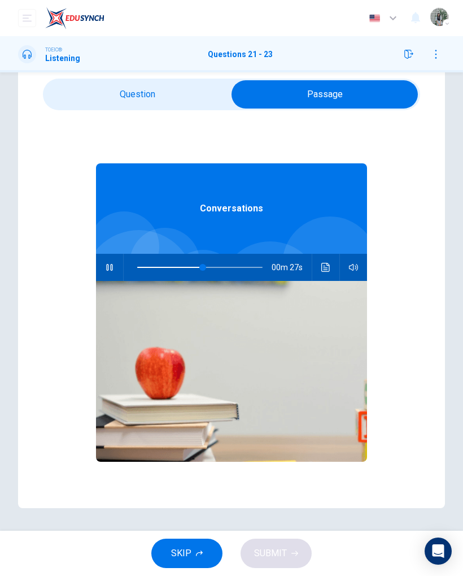
type input "54"
click at [118, 101] on input "checkbox" at bounding box center [325, 94] width 566 height 28
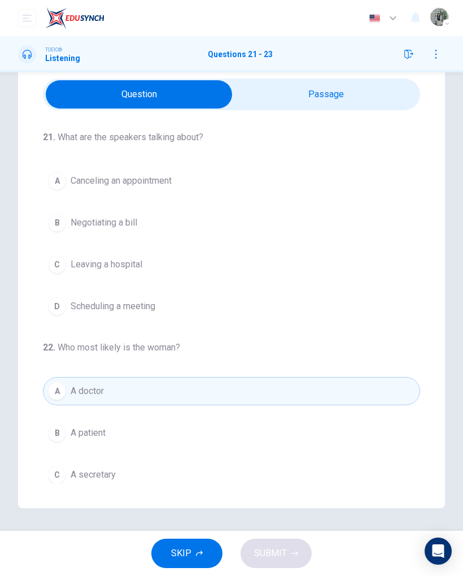
click at [269, 90] on input "checkbox" at bounding box center [139, 94] width 566 height 28
checkbox input "true"
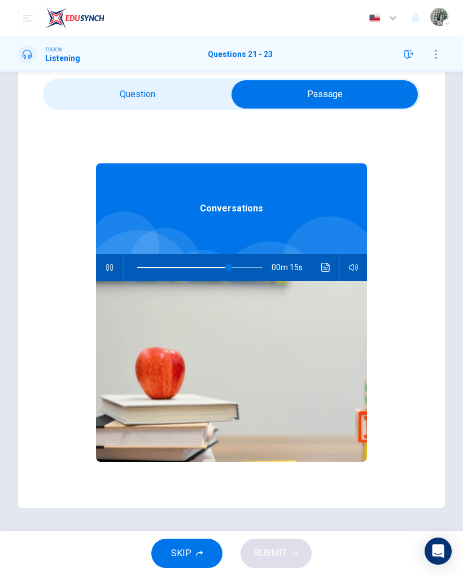
type input "75"
click at [167, 101] on input "checkbox" at bounding box center [325, 94] width 566 height 28
checkbox input "false"
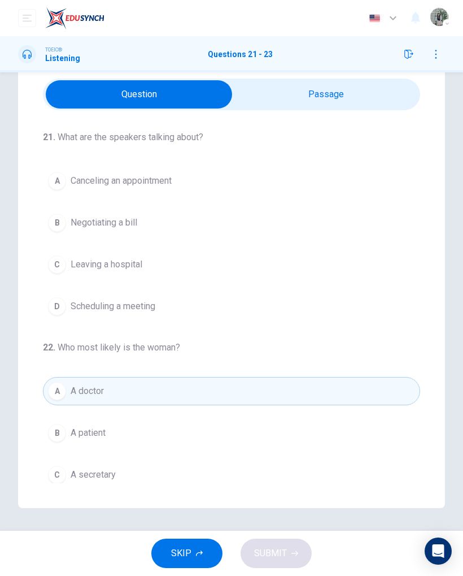
click at [286, 70] on div "TOEIC® Listening Questions 21 - 23" at bounding box center [231, 54] width 463 height 36
type input "90"
click at [271, 84] on input "checkbox" at bounding box center [139, 94] width 566 height 28
checkbox input "true"
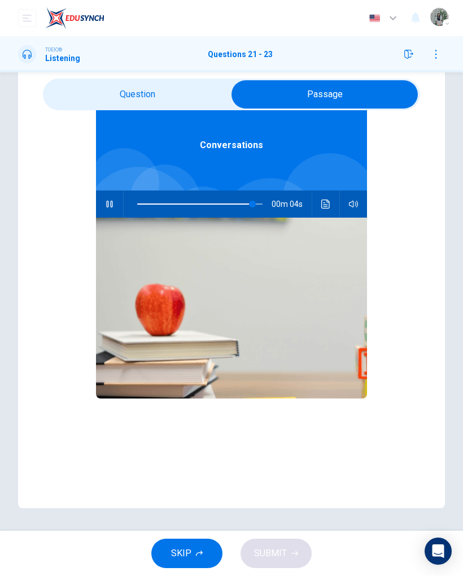
scroll to position [55, 0]
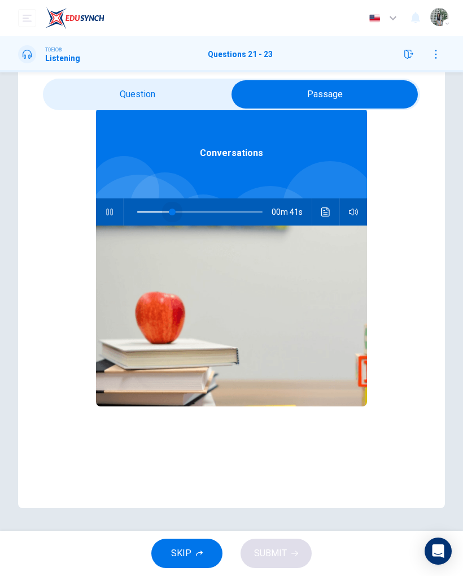
type input "0"
click at [131, 106] on input "checkbox" at bounding box center [325, 94] width 566 height 28
checkbox input "false"
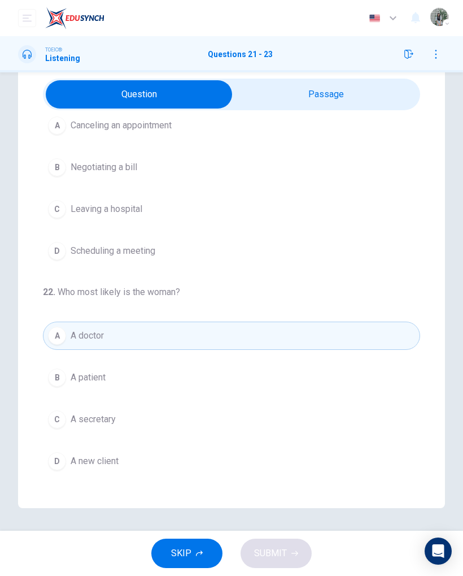
click at [154, 117] on button "A Canceling an appointment" at bounding box center [232, 125] width 378 height 28
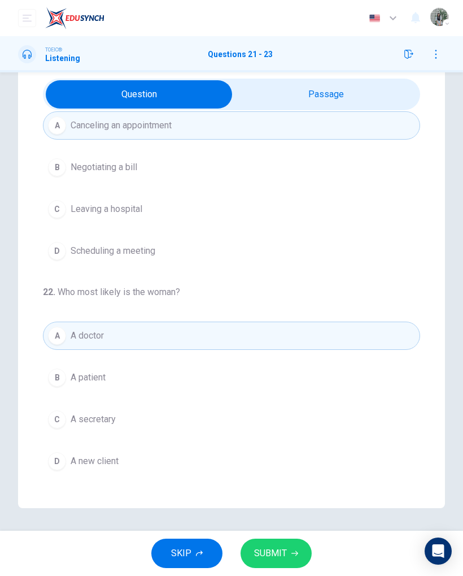
click at [131, 154] on button "B Negotiating a bill" at bounding box center [232, 167] width 378 height 28
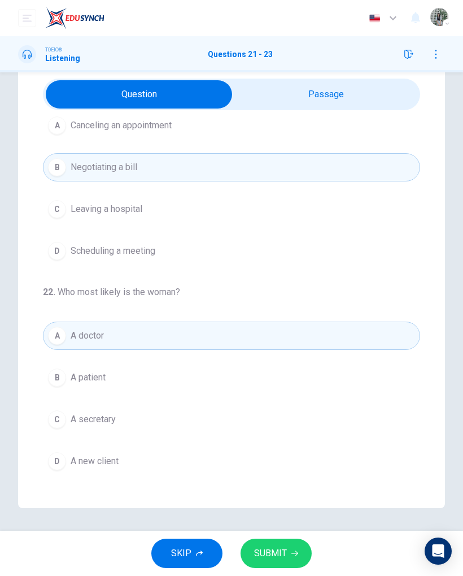
click at [137, 207] on span "Leaving a hospital" at bounding box center [107, 209] width 72 height 14
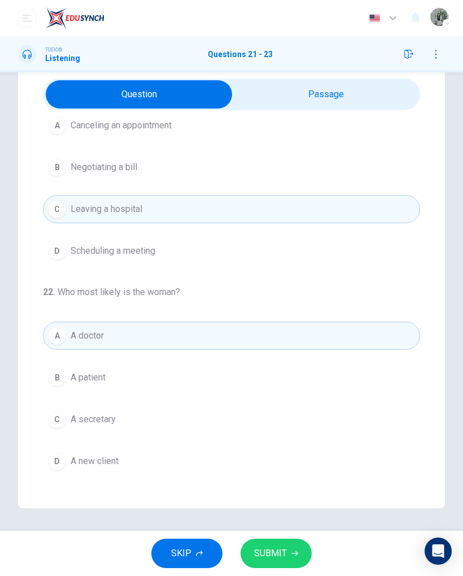
click at [138, 258] on button "D Scheduling a meeting" at bounding box center [232, 251] width 378 height 28
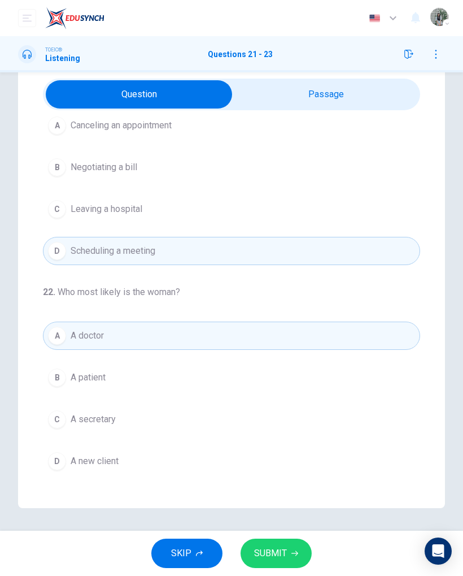
click at [135, 220] on button "C Leaving a hospital" at bounding box center [232, 209] width 378 height 28
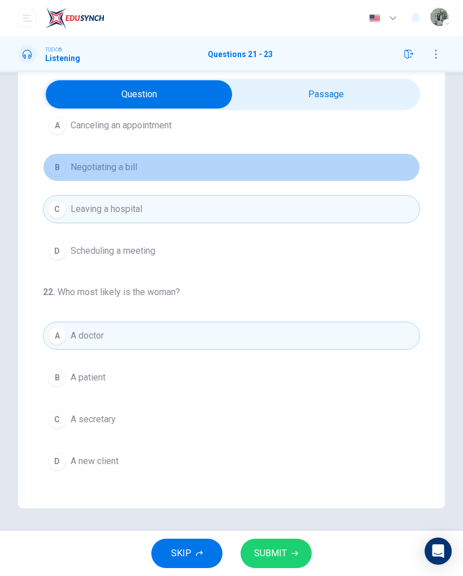
click at [122, 180] on button "B Negotiating a bill" at bounding box center [232, 167] width 378 height 28
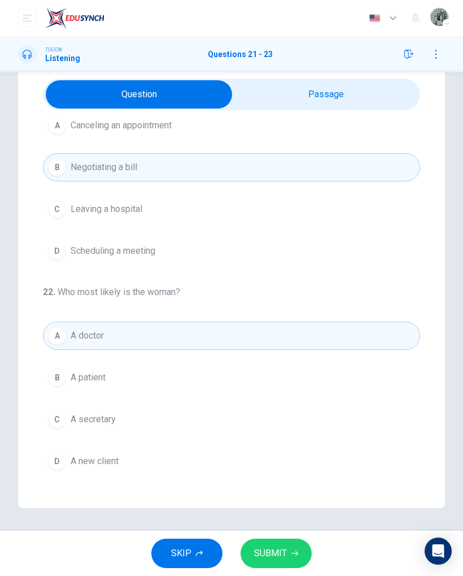
click at [141, 128] on span "Canceling an appointment" at bounding box center [121, 126] width 101 height 14
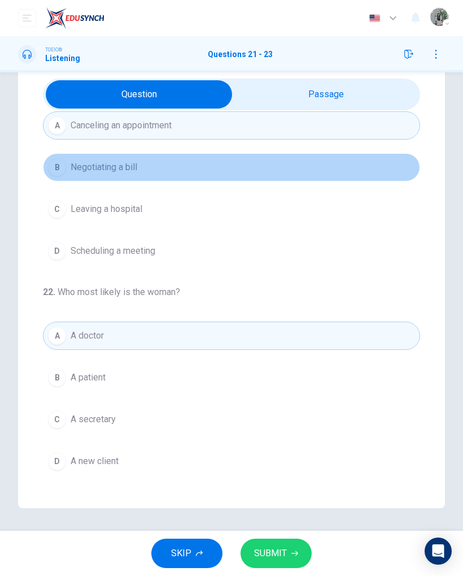
click at [133, 177] on button "B Negotiating a bill" at bounding box center [232, 167] width 378 height 28
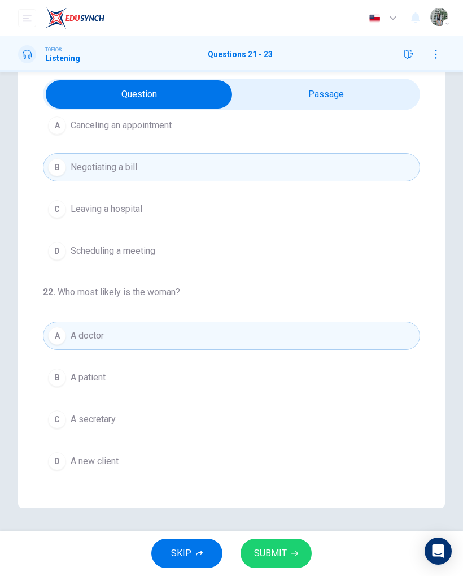
click at [111, 198] on button "C Leaving a hospital" at bounding box center [232, 209] width 378 height 28
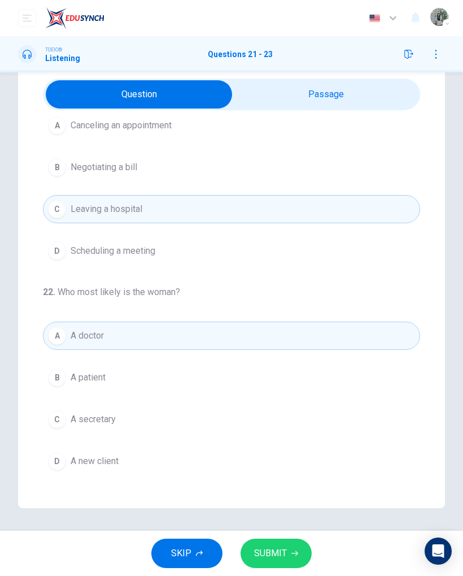
click at [84, 255] on span "Scheduling a meeting" at bounding box center [113, 251] width 85 height 14
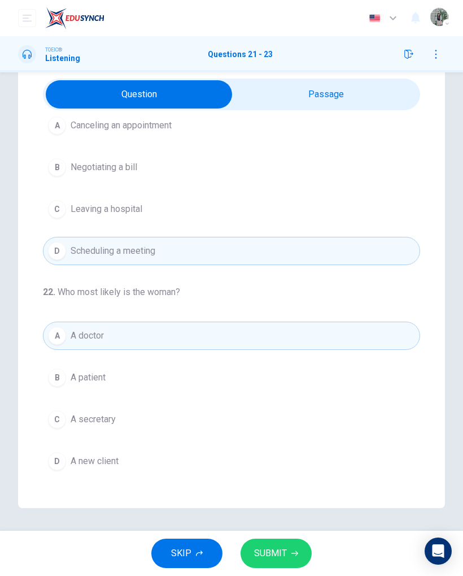
click at [94, 196] on button "C Leaving a hospital" at bounding box center [232, 209] width 378 height 28
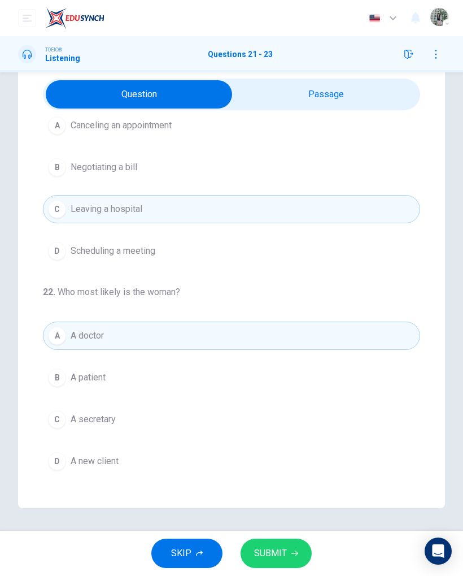
click at [83, 237] on button "D Scheduling a meeting" at bounding box center [232, 251] width 378 height 28
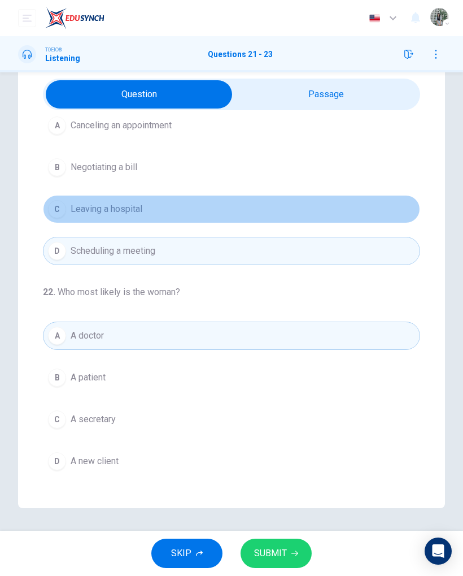
click at [73, 205] on span "Leaving a hospital" at bounding box center [107, 209] width 72 height 14
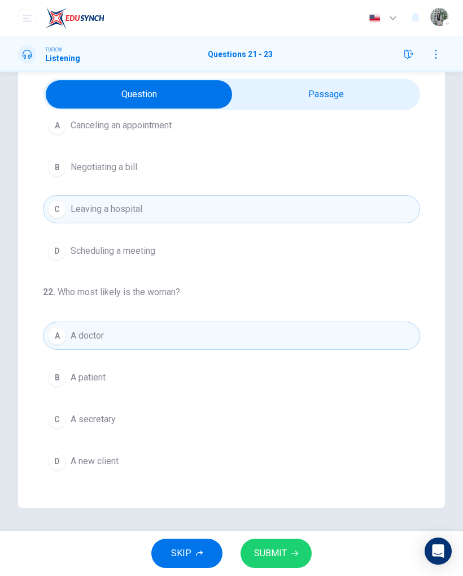
click at [285, 372] on span "SUBMIT" at bounding box center [270, 553] width 33 height 16
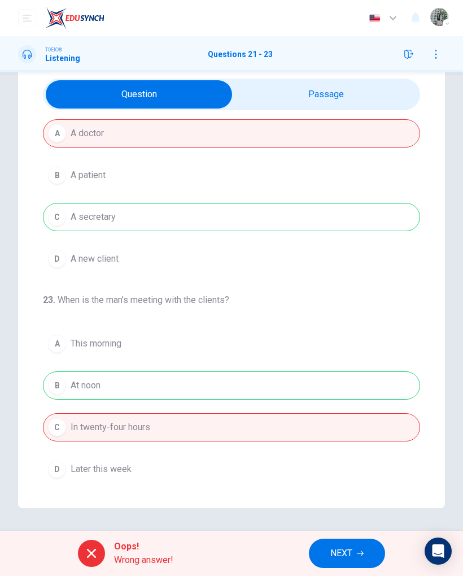
scroll to position [258, 0]
click at [340, 372] on span "NEXT" at bounding box center [342, 553] width 22 height 16
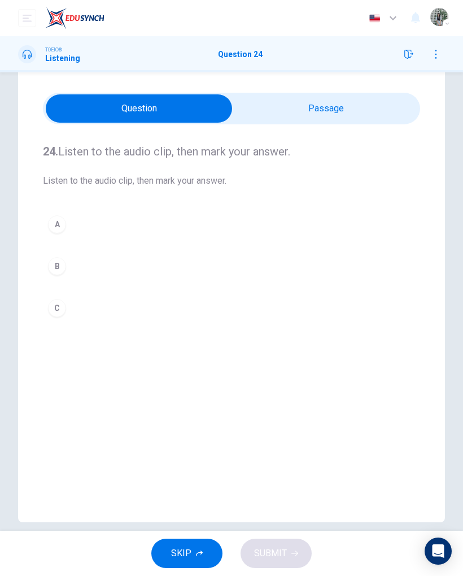
scroll to position [34, 0]
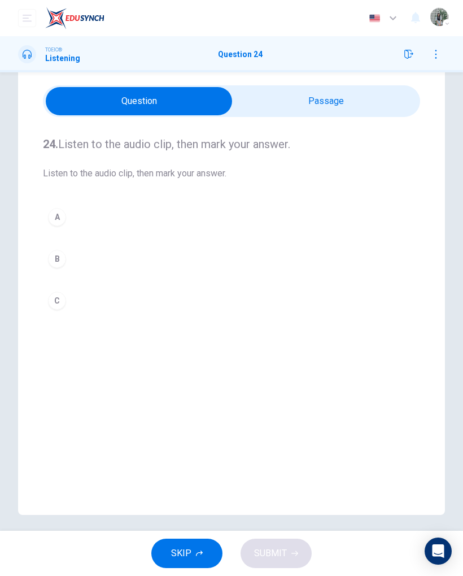
click at [263, 104] on input "checkbox" at bounding box center [139, 101] width 566 height 28
checkbox input "true"
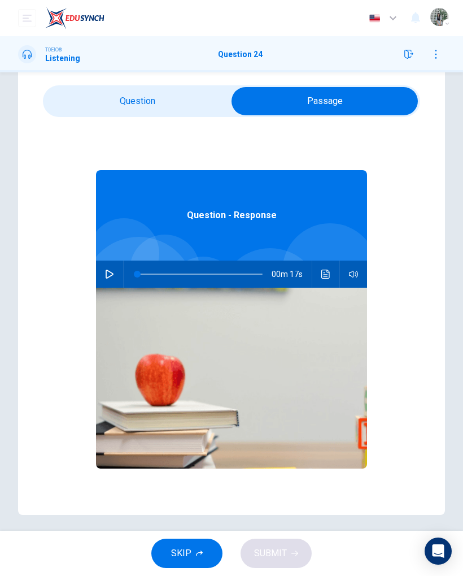
click at [101, 271] on button "button" at bounding box center [110, 274] width 18 height 27
type input "17"
click at [144, 88] on input "checkbox" at bounding box center [325, 101] width 566 height 28
checkbox input "false"
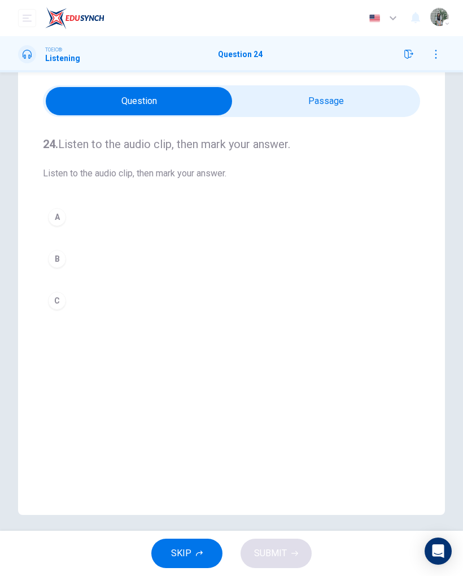
click at [45, 283] on div "A B C" at bounding box center [232, 259] width 378 height 112
click at [53, 314] on button "C" at bounding box center [232, 301] width 378 height 28
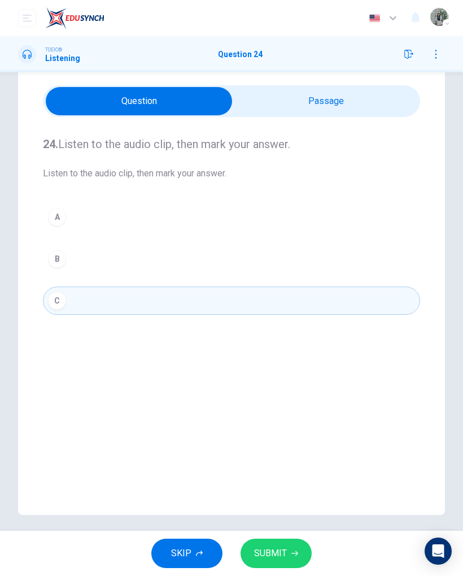
click at [296, 372] on button "SUBMIT" at bounding box center [276, 553] width 71 height 29
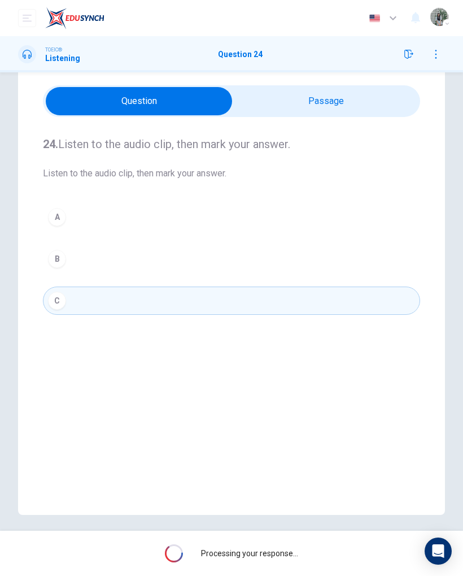
click at [289, 372] on div "Processing your response..." at bounding box center [231, 553] width 463 height 45
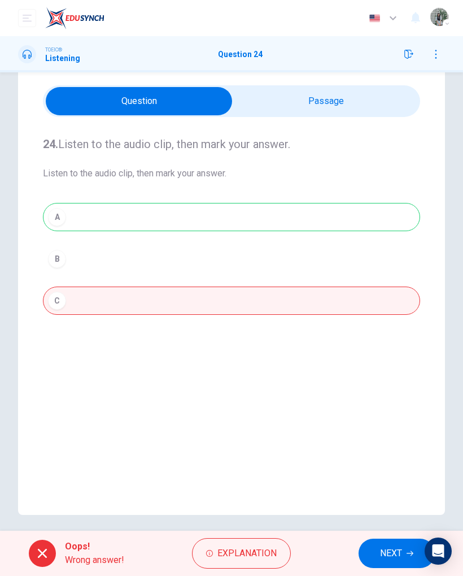
click at [384, 372] on span "NEXT" at bounding box center [391, 553] width 22 height 16
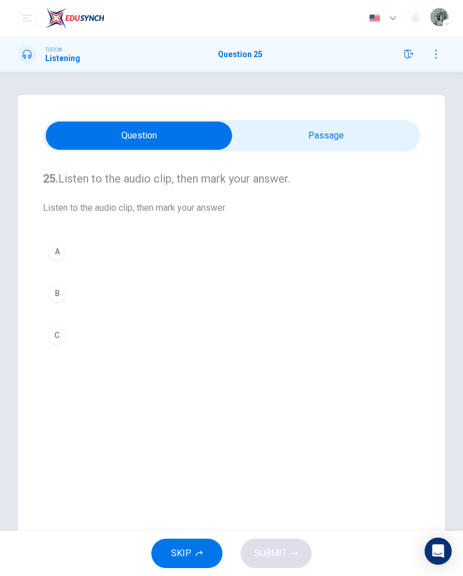
click at [297, 149] on input "checkbox" at bounding box center [139, 136] width 566 height 28
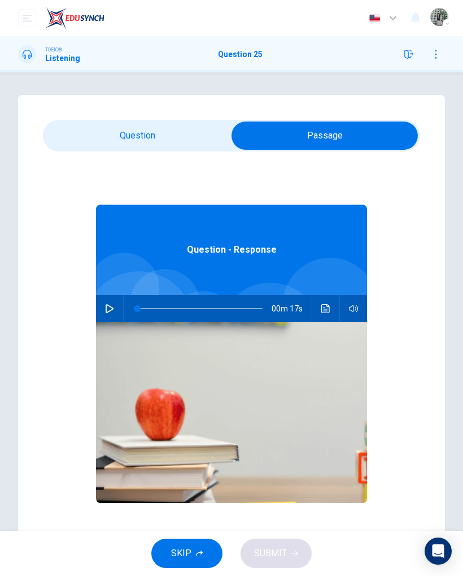
click at [326, 311] on icon "Click to see the audio transcription" at bounding box center [326, 308] width 8 height 9
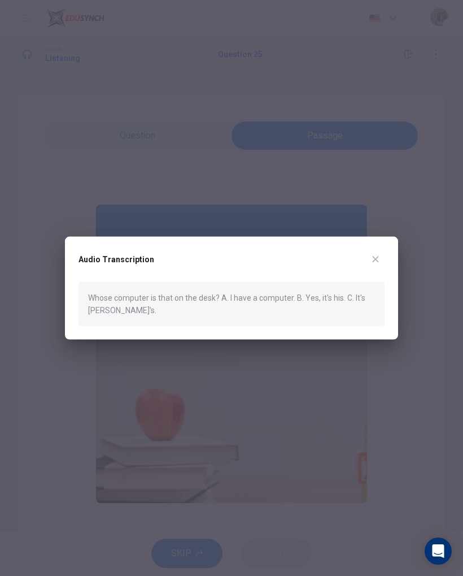
click at [379, 263] on icon "button" at bounding box center [375, 258] width 9 height 9
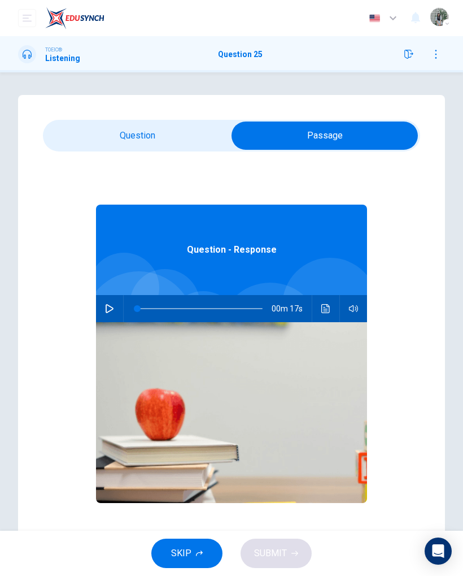
click at [131, 126] on input "checkbox" at bounding box center [325, 136] width 566 height 28
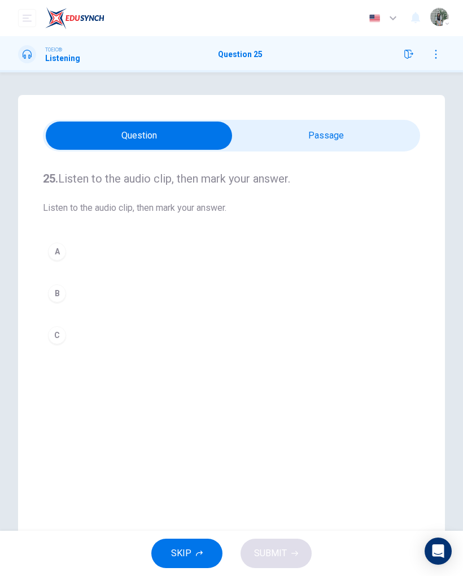
click at [191, 233] on div "25. Listen to the audio clip, then mark your answer. Listen to the audio clip, …" at bounding box center [232, 259] width 378 height 216
click at [168, 243] on button "A" at bounding box center [232, 251] width 378 height 28
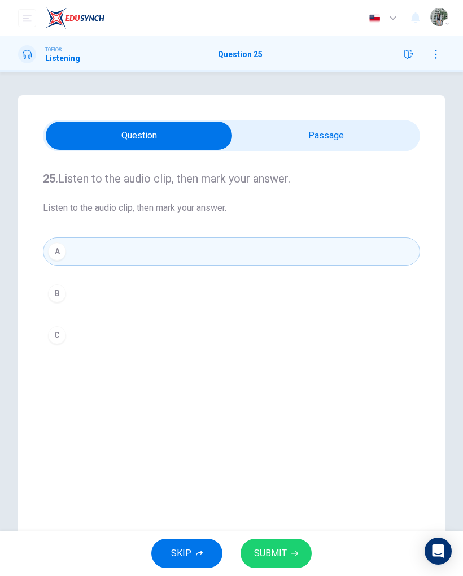
click at [354, 127] on input "checkbox" at bounding box center [139, 136] width 566 height 28
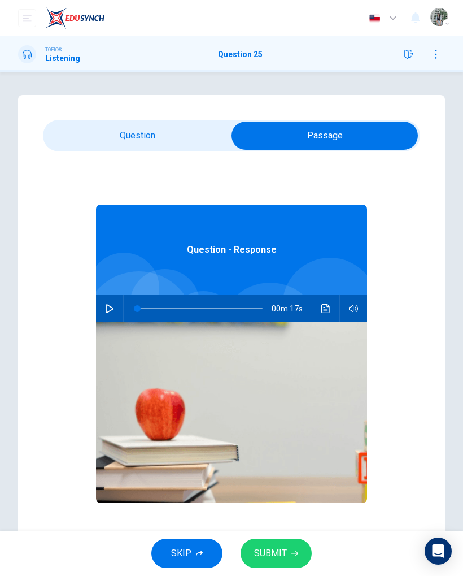
click at [325, 300] on button "Click to see the audio transcription" at bounding box center [326, 308] width 18 height 27
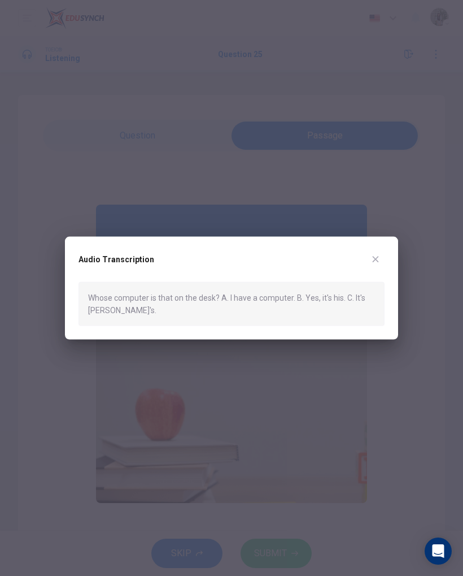
click at [381, 246] on div "Audio Transcription Whose computer is that on the desk? A. I have a computer. B…" at bounding box center [231, 287] width 333 height 103
click at [382, 251] on div "Audio Transcription" at bounding box center [232, 266] width 306 height 32
click at [368, 271] on div "Audio Transcription" at bounding box center [232, 266] width 306 height 32
click at [368, 270] on div "Audio Transcription" at bounding box center [232, 266] width 306 height 32
click at [376, 253] on button "button" at bounding box center [376, 259] width 18 height 18
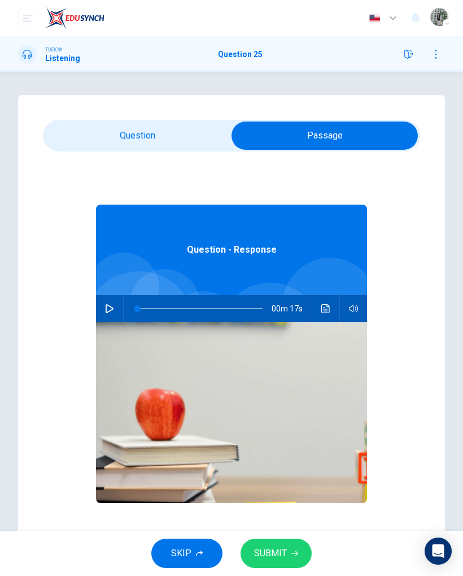
click at [184, 133] on input "checkbox" at bounding box center [325, 136] width 566 height 28
checkbox input "false"
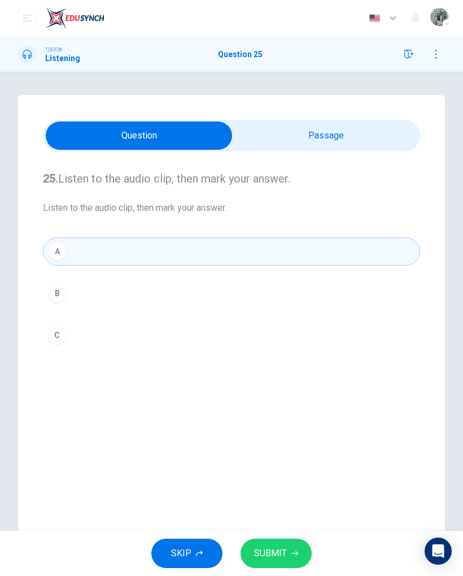
click at [267, 328] on button "C" at bounding box center [232, 335] width 378 height 28
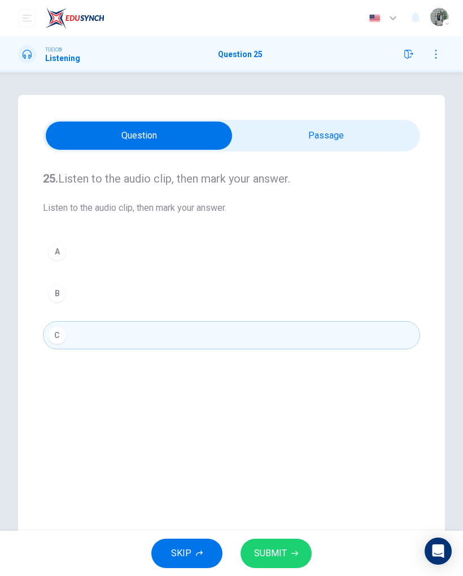
click at [296, 372] on button "SUBMIT" at bounding box center [276, 553] width 71 height 29
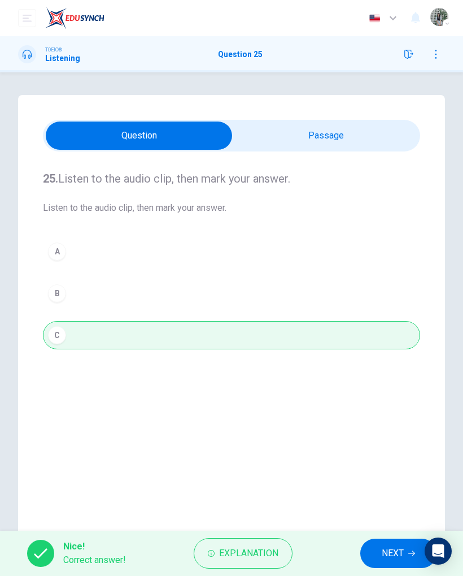
click at [389, 372] on div "Nice! Correct answer! Explanation NEXT" at bounding box center [231, 553] width 463 height 45
click at [382, 372] on span "NEXT" at bounding box center [393, 553] width 22 height 16
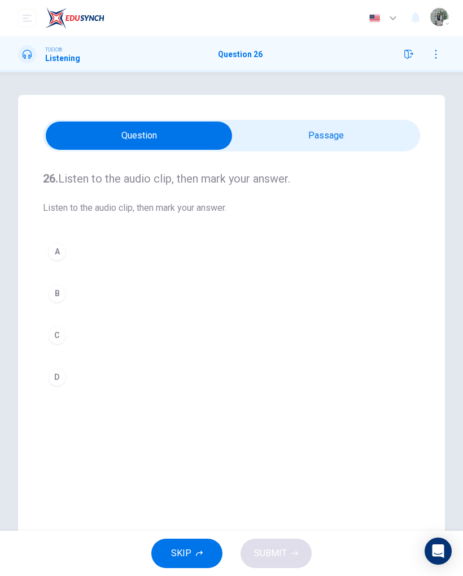
click at [309, 132] on input "checkbox" at bounding box center [139, 136] width 566 height 28
checkbox input "true"
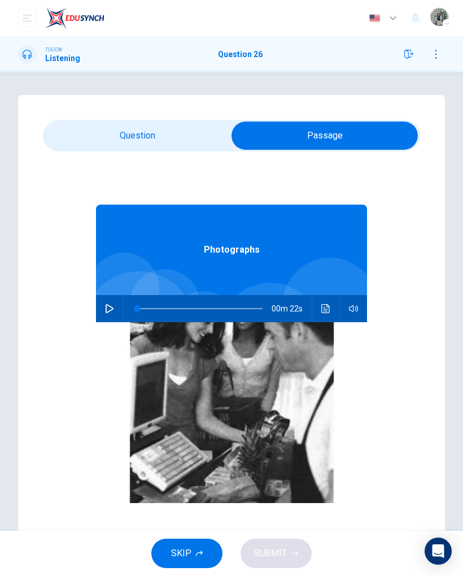
click at [109, 304] on icon "button" at bounding box center [109, 308] width 9 height 9
click at [329, 311] on icon "Click to see the audio transcription" at bounding box center [326, 308] width 8 height 9
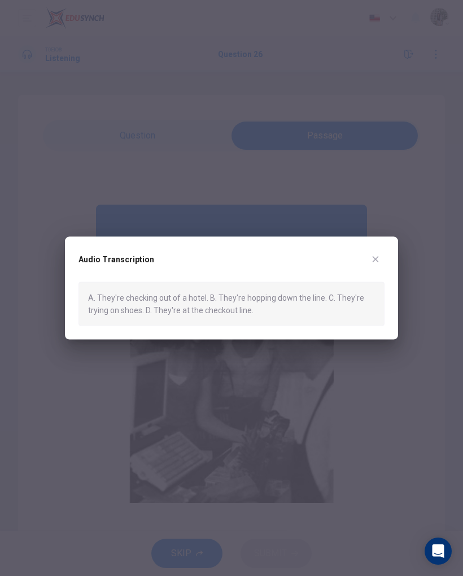
click at [374, 232] on div at bounding box center [231, 288] width 463 height 576
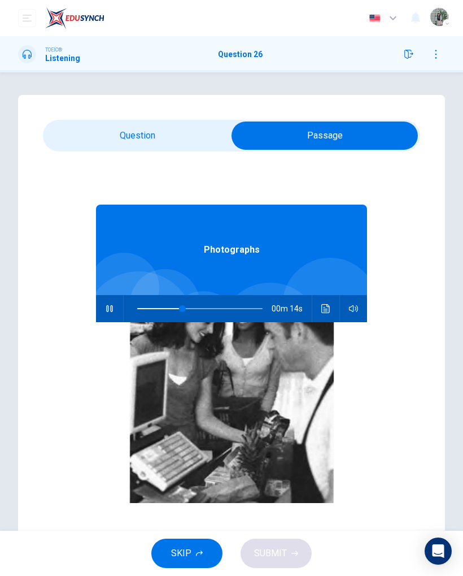
click at [333, 313] on button "Click to see the audio transcription" at bounding box center [326, 308] width 18 height 27
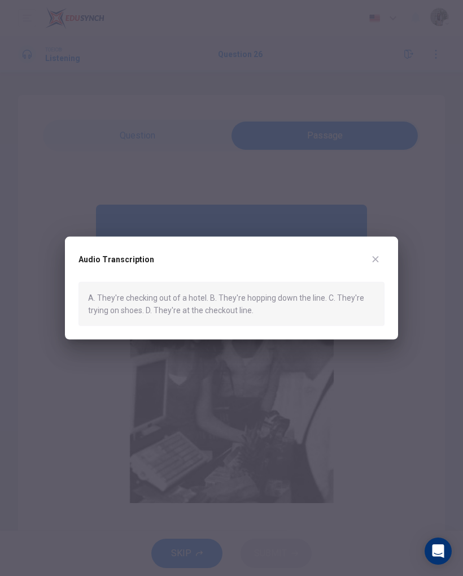
click at [378, 243] on div "Audio Transcription A. They're checking out of a hotel. B. They're hopping down…" at bounding box center [231, 287] width 333 height 103
click at [375, 254] on button "button" at bounding box center [376, 259] width 18 height 18
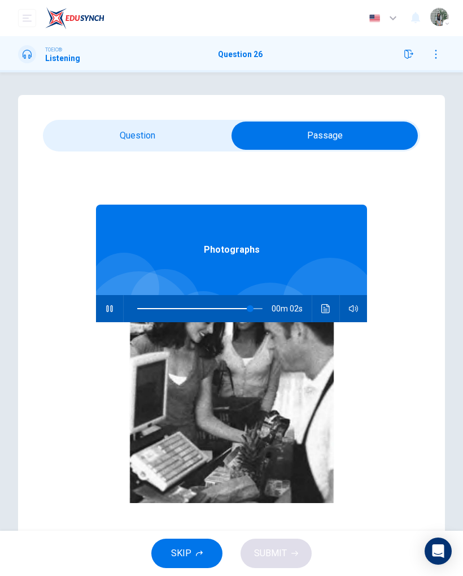
click at [333, 315] on button "Click to see the audio transcription" at bounding box center [326, 308] width 18 height 27
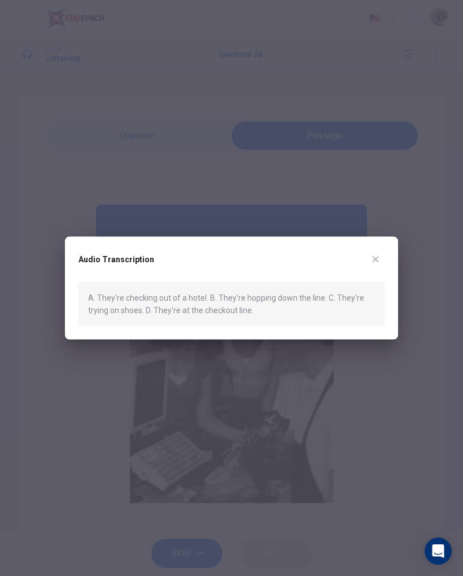
click at [374, 248] on div "Audio Transcription A. They're checking out of a hotel. B. They're hopping down…" at bounding box center [231, 287] width 333 height 103
type input "0"
click at [377, 251] on button "button" at bounding box center [376, 259] width 18 height 18
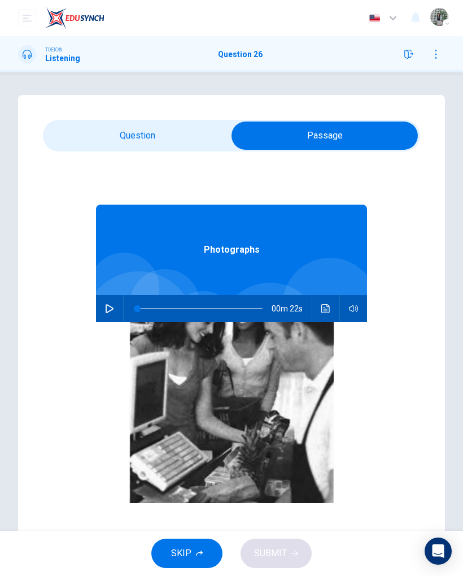
click at [214, 134] on input "checkbox" at bounding box center [325, 136] width 566 height 28
checkbox input "false"
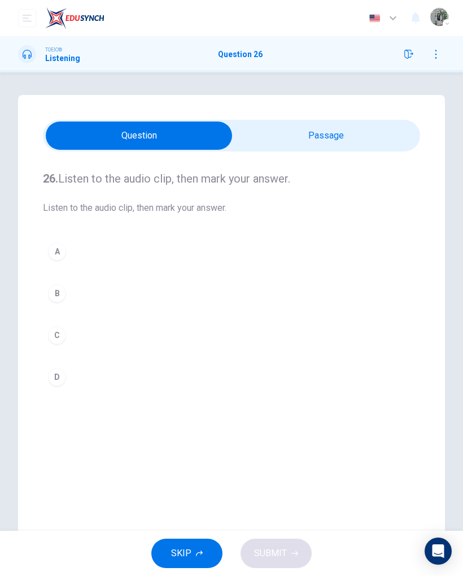
click at [198, 372] on button "D" at bounding box center [232, 377] width 378 height 28
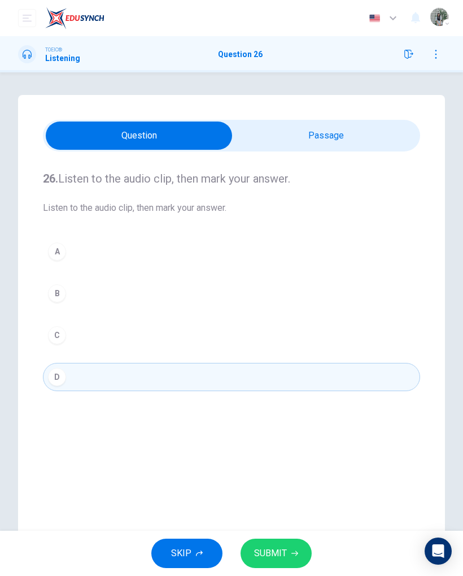
click at [262, 372] on span "SUBMIT" at bounding box center [270, 553] width 33 height 16
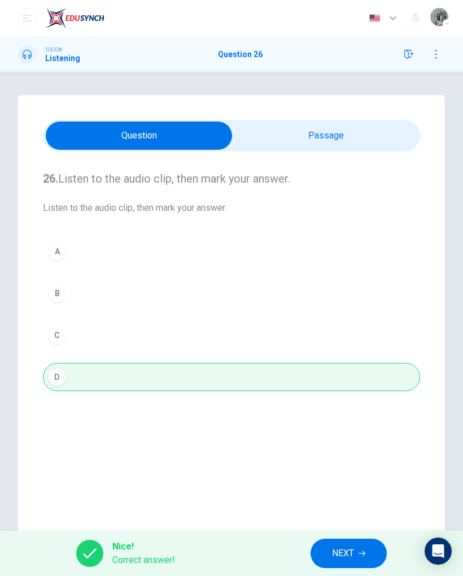
click at [350, 372] on span "NEXT" at bounding box center [343, 553] width 22 height 16
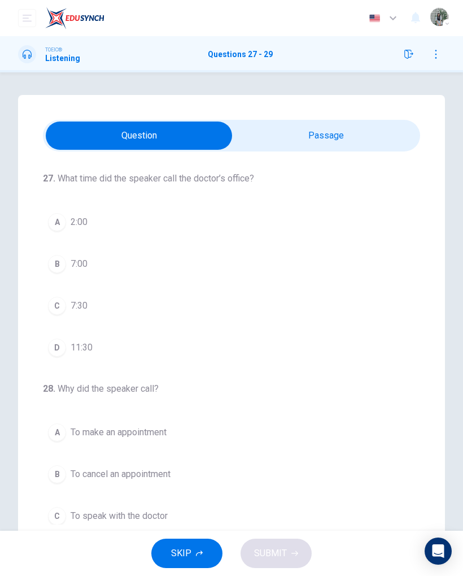
click at [305, 137] on input "checkbox" at bounding box center [139, 136] width 566 height 28
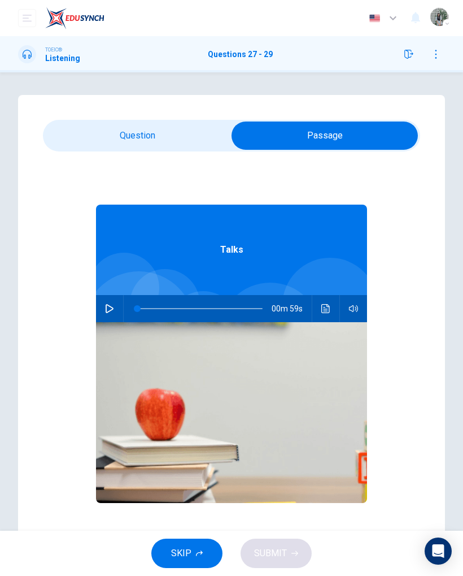
click at [323, 308] on icon "Click to see the audio transcription" at bounding box center [326, 308] width 9 height 9
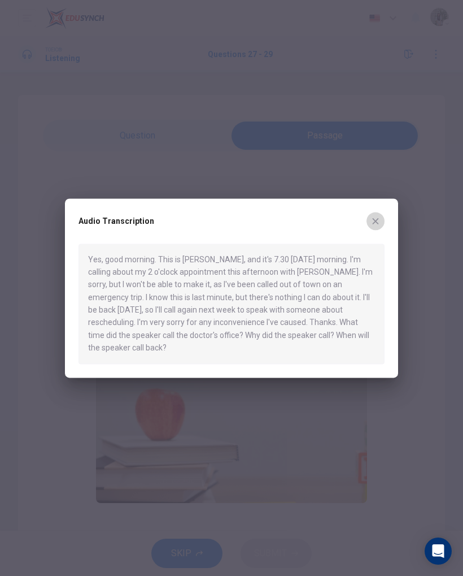
click at [372, 223] on icon "button" at bounding box center [375, 220] width 9 height 9
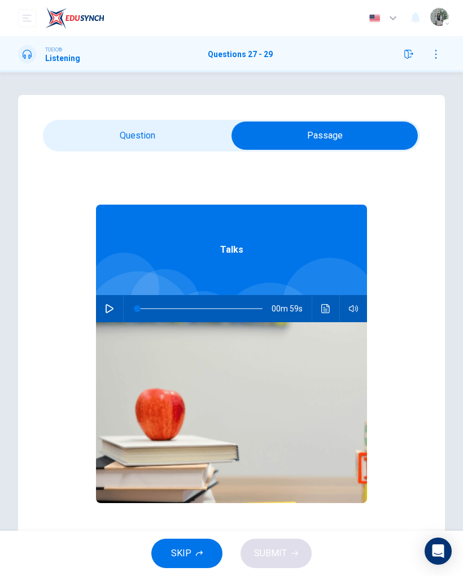
click at [86, 305] on div "Talks 00m 59s" at bounding box center [232, 369] width 378 height 436
click at [107, 296] on button "button" at bounding box center [110, 308] width 18 height 27
click at [164, 137] on input "checkbox" at bounding box center [325, 136] width 566 height 28
checkbox input "false"
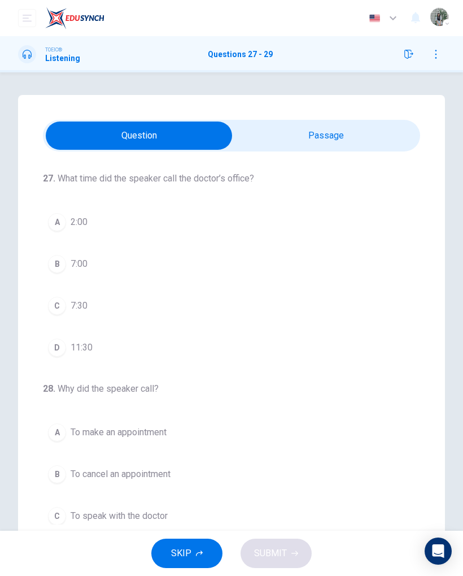
click at [187, 258] on button "B 7:00" at bounding box center [232, 264] width 378 height 28
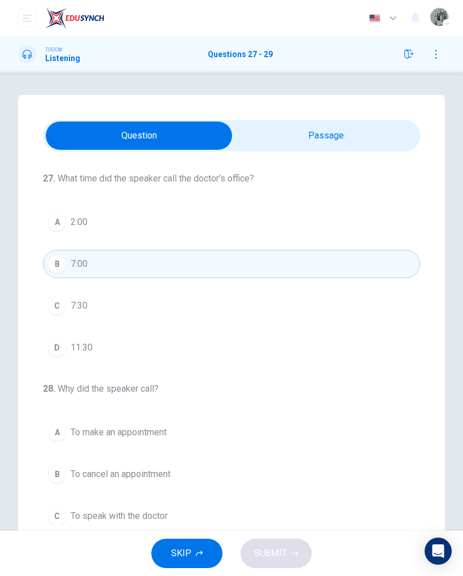
click at [198, 307] on button "C 7:30" at bounding box center [232, 306] width 378 height 28
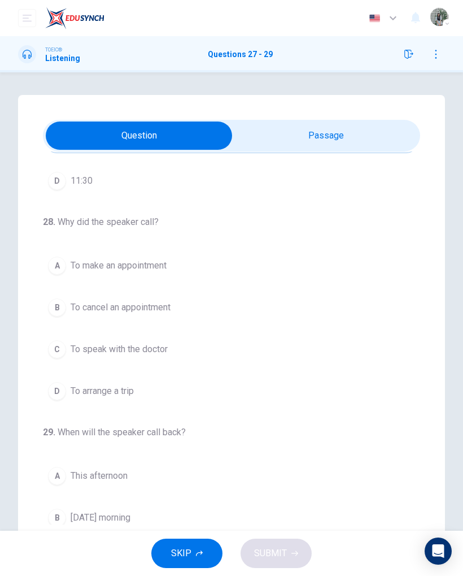
scroll to position [161, 0]
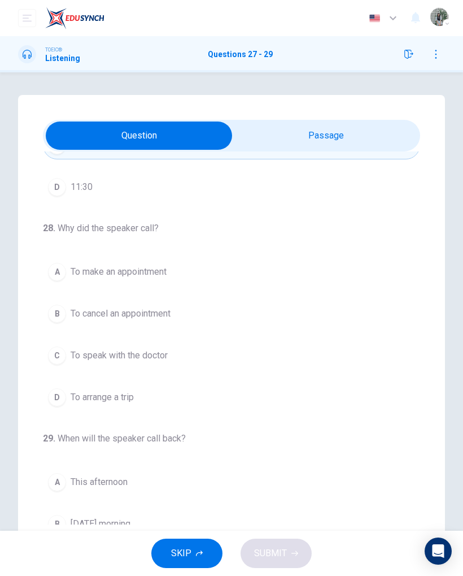
click at [219, 251] on div "28 . Why did the speaker call? A To make an appointment B To cancel an appointm…" at bounding box center [232, 317] width 378 height 190
click at [225, 265] on button "A To make an appointment" at bounding box center [232, 272] width 378 height 28
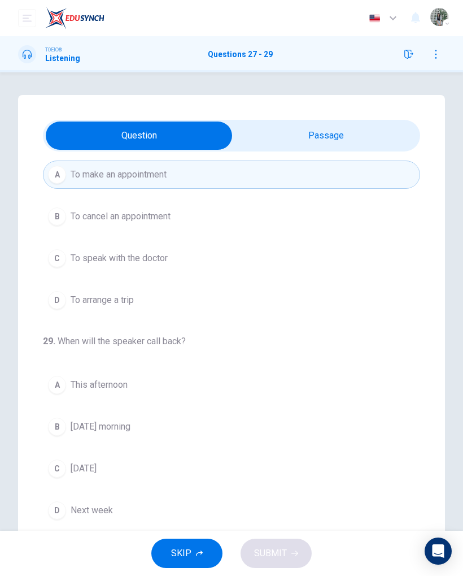
scroll to position [258, 0]
click at [245, 372] on button "A This afternoon" at bounding box center [232, 385] width 378 height 28
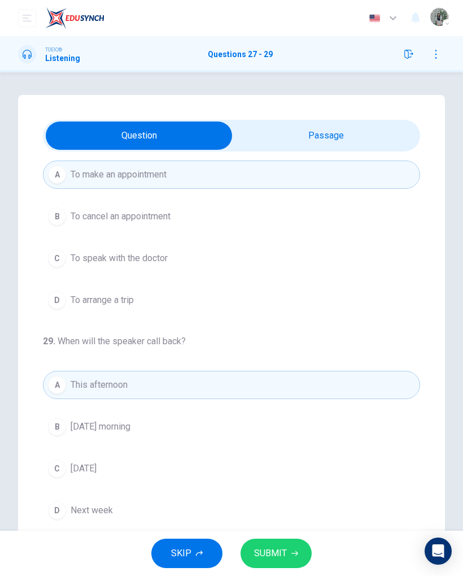
click at [272, 372] on button "D Next week" at bounding box center [232, 510] width 378 height 28
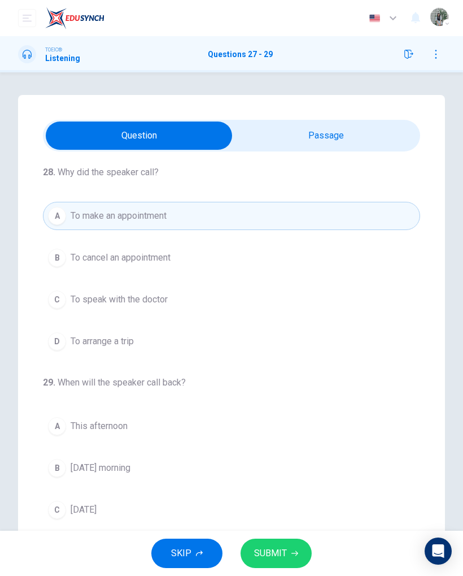
scroll to position [203, 0]
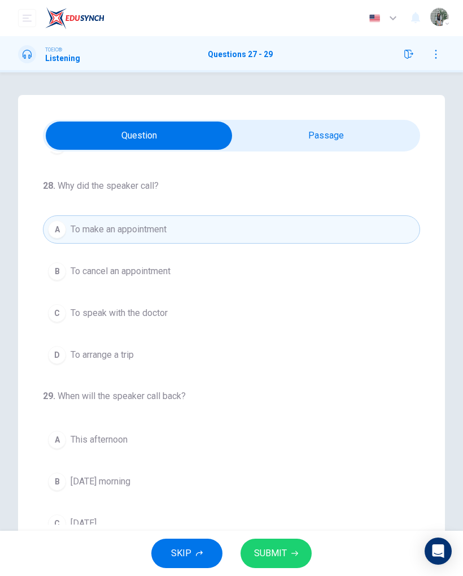
click at [275, 372] on span "SUBMIT" at bounding box center [270, 553] width 33 height 16
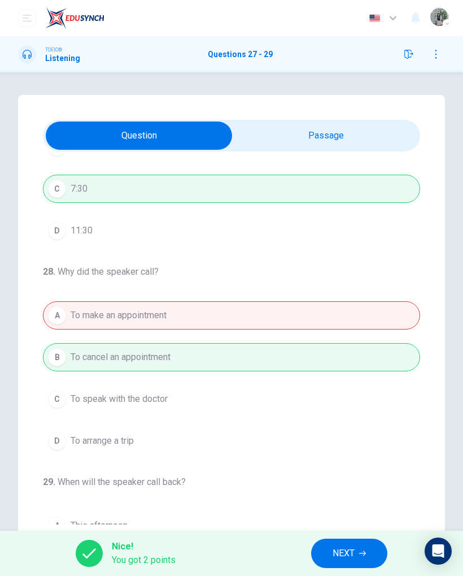
scroll to position [132, 0]
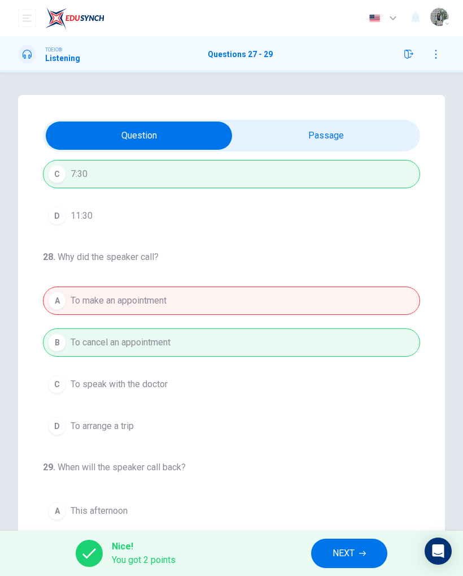
click at [352, 372] on button "NEXT" at bounding box center [349, 553] width 76 height 29
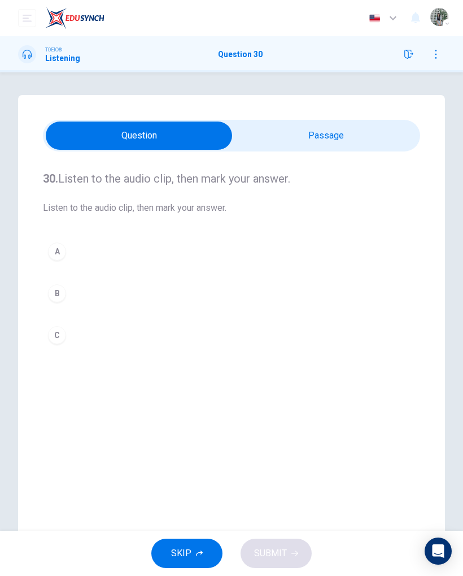
click at [401, 131] on input "checkbox" at bounding box center [139, 136] width 566 height 28
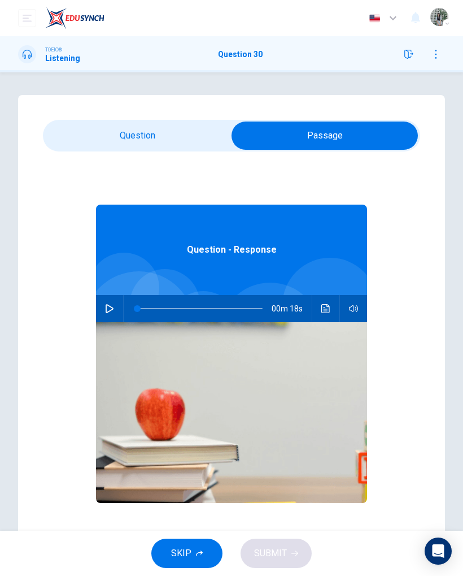
click at [332, 309] on button "Click to see the audio transcription" at bounding box center [326, 308] width 18 height 27
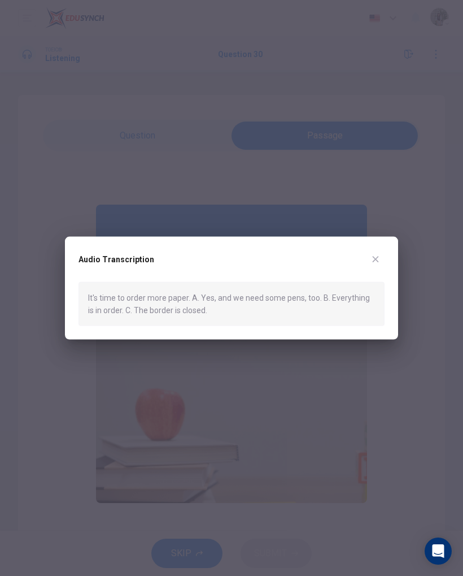
click at [383, 253] on div "Audio Transcription" at bounding box center [232, 266] width 306 height 32
click at [380, 258] on button "button" at bounding box center [376, 259] width 18 height 18
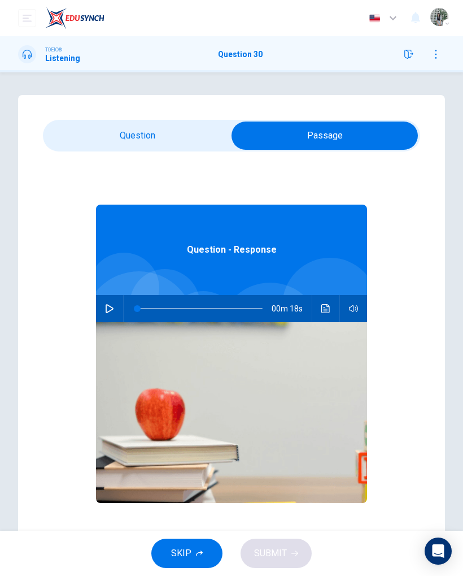
click at [158, 129] on input "checkbox" at bounding box center [325, 136] width 566 height 28
checkbox input "false"
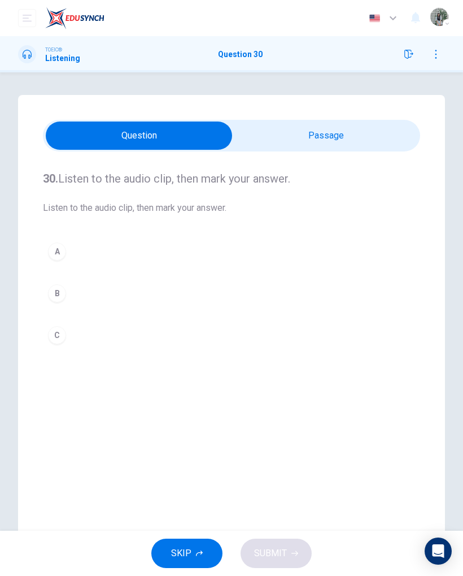
click at [242, 292] on button "B" at bounding box center [232, 293] width 378 height 28
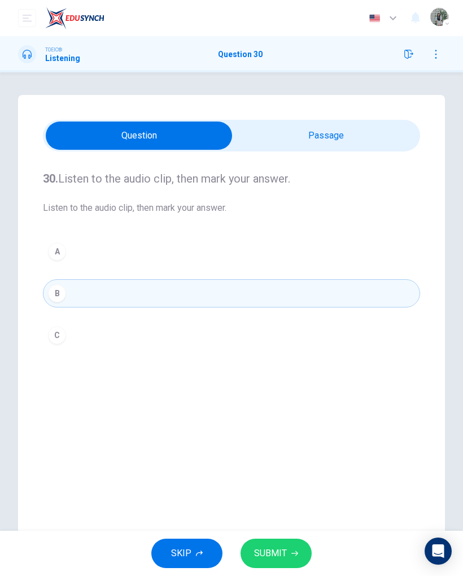
click at [270, 372] on button "SUBMIT" at bounding box center [276, 553] width 71 height 29
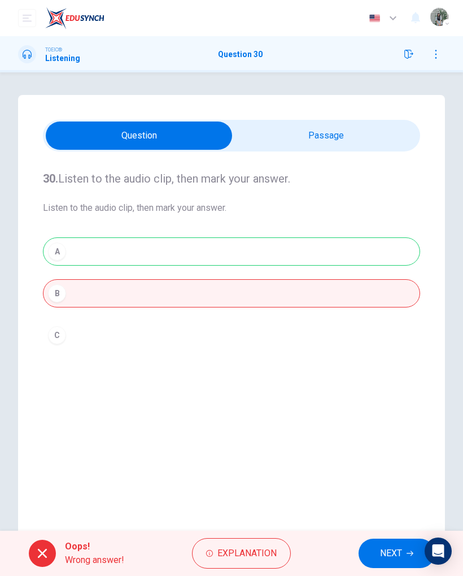
click at [422, 372] on button "NEXT" at bounding box center [397, 553] width 76 height 29
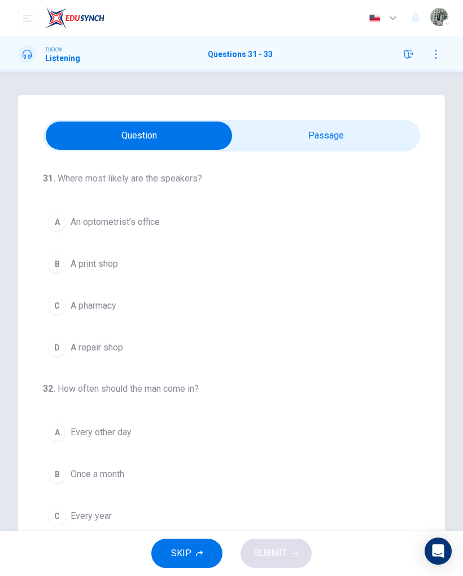
click at [361, 135] on input "checkbox" at bounding box center [139, 136] width 566 height 28
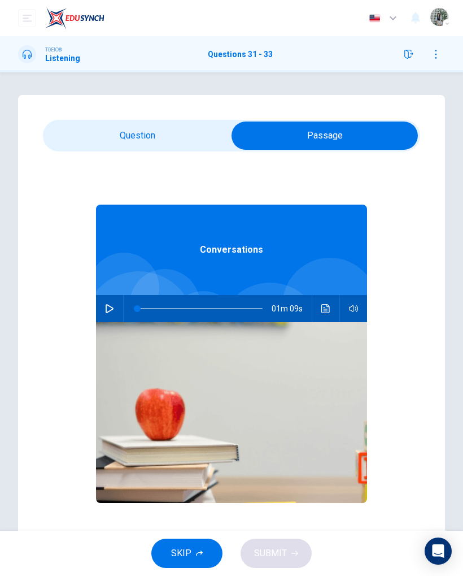
click at [113, 310] on icon "button" at bounding box center [109, 308] width 9 height 9
click at [154, 149] on input "checkbox" at bounding box center [325, 136] width 566 height 28
checkbox input "false"
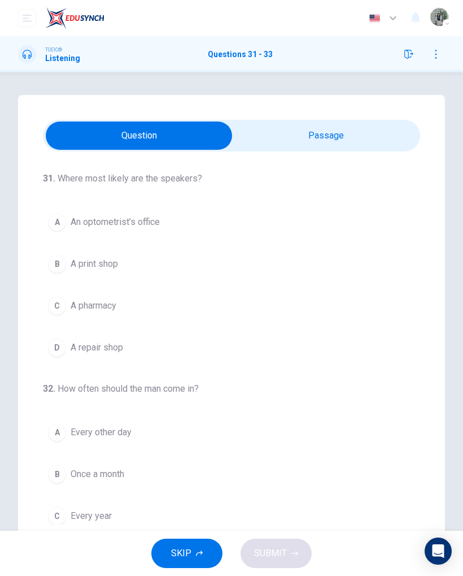
click at [125, 259] on button "B A print shop" at bounding box center [232, 264] width 378 height 28
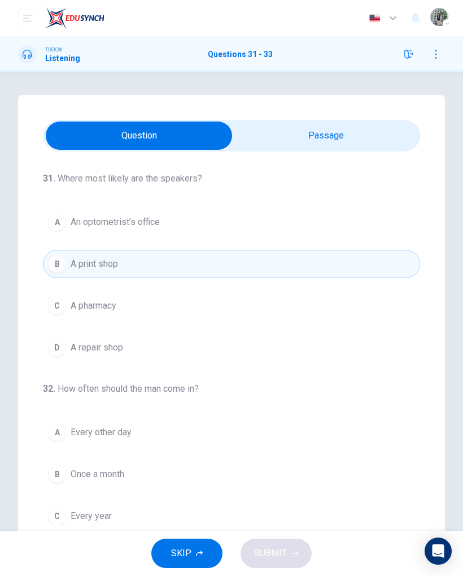
click at [315, 231] on button "A An optometrist’s office" at bounding box center [232, 222] width 378 height 28
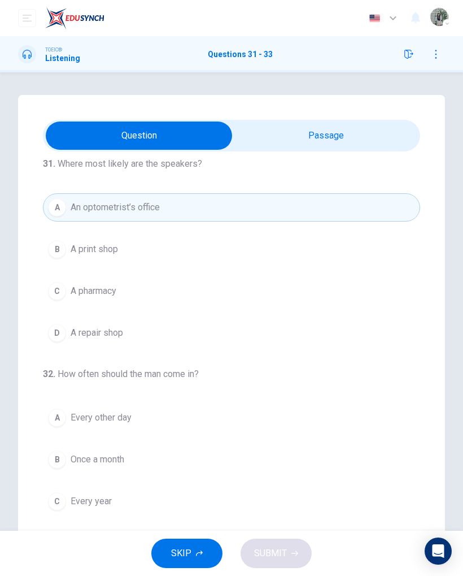
scroll to position [24, 0]
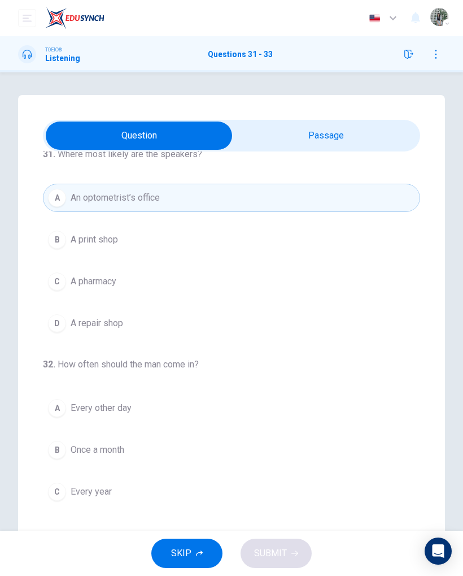
click at [300, 221] on div "A An optometrist’s office B A print shop C A pharmacy D A repair shop" at bounding box center [232, 261] width 378 height 154
click at [302, 236] on button "B A print shop" at bounding box center [232, 239] width 378 height 28
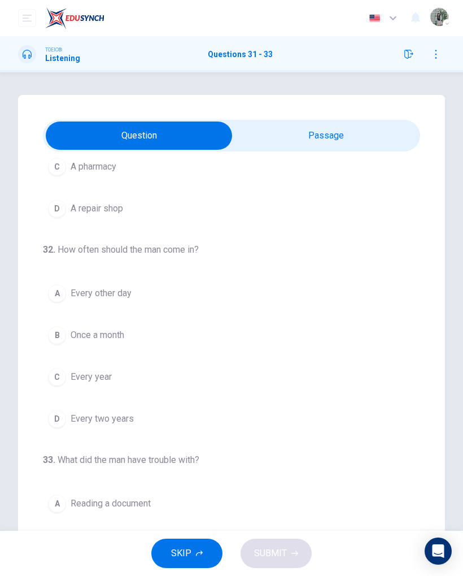
scroll to position [144, 0]
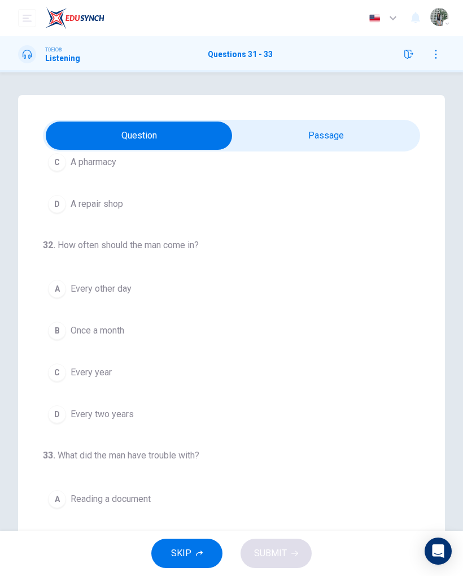
click at [220, 370] on button "C Every year" at bounding box center [232, 372] width 378 height 28
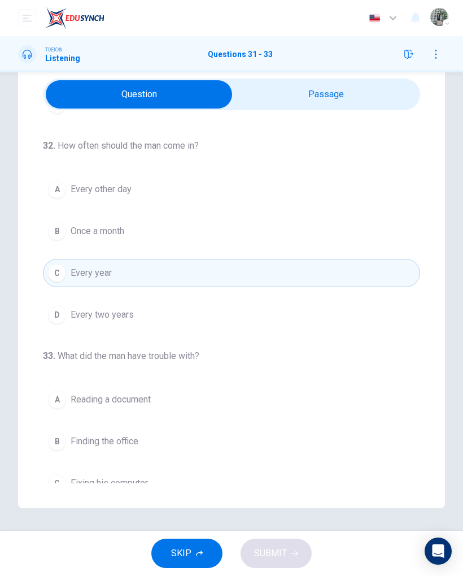
scroll to position [211, 0]
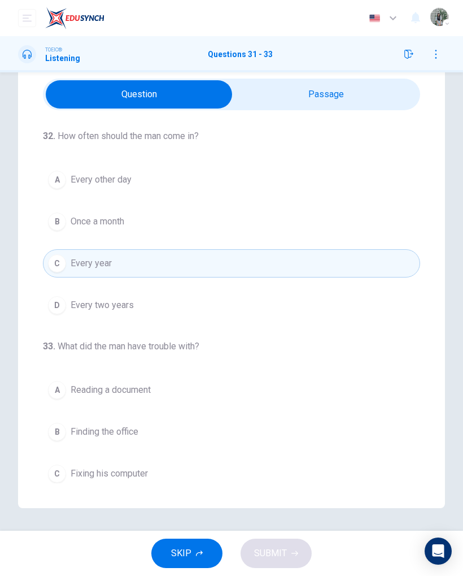
click at [344, 372] on button "B Finding the office" at bounding box center [232, 432] width 378 height 28
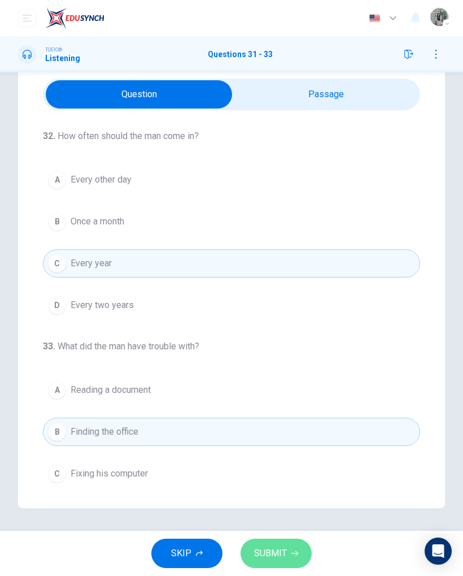
click at [297, 372] on button "SUBMIT" at bounding box center [276, 553] width 71 height 29
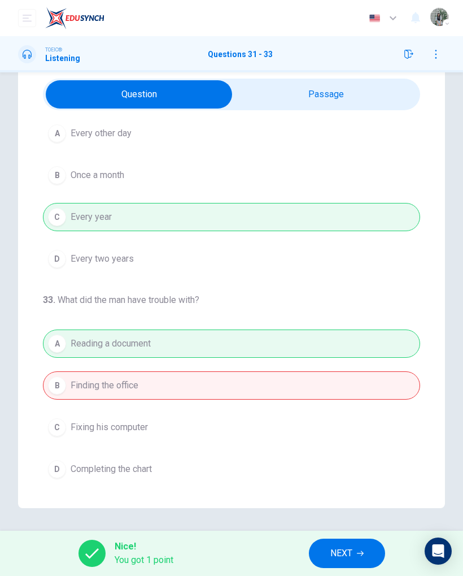
scroll to position [258, 0]
click at [358, 372] on icon "button" at bounding box center [360, 553] width 7 height 7
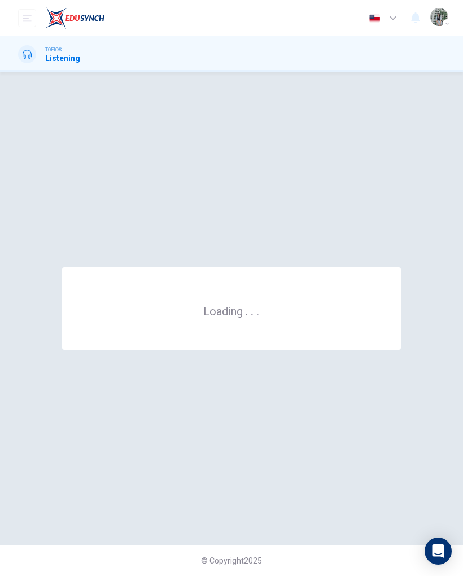
scroll to position [0, 0]
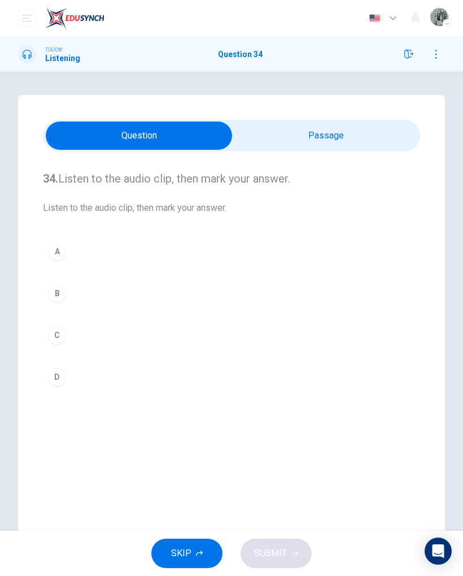
click at [376, 141] on input "checkbox" at bounding box center [139, 136] width 566 height 28
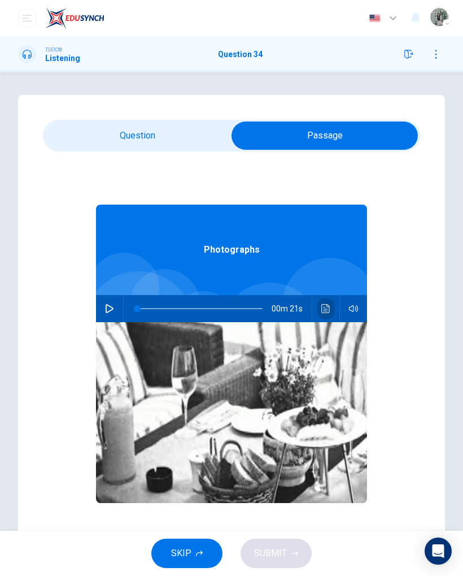
click at [331, 305] on button "Click to see the audio transcription" at bounding box center [326, 308] width 18 height 27
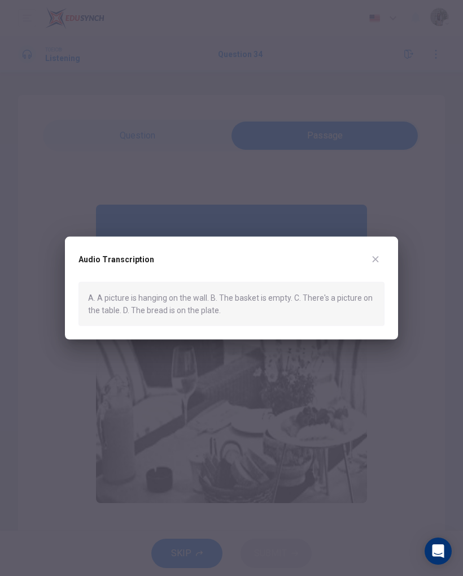
click at [379, 246] on div "Audio Transcription A. A picture is hanging on the wall. B. The basket is empty…" at bounding box center [231, 287] width 333 height 103
click at [384, 257] on button "button" at bounding box center [376, 259] width 18 height 18
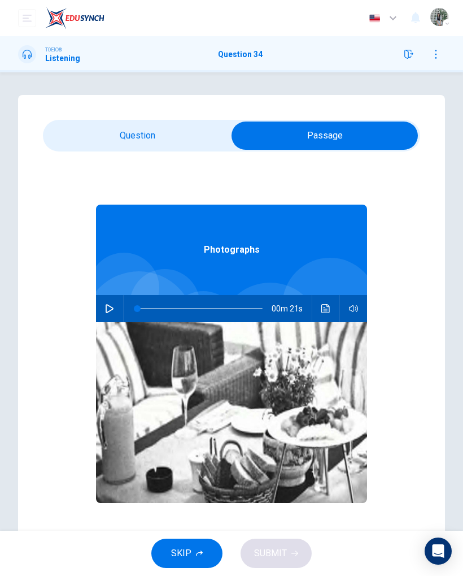
click at [327, 305] on icon "Click to see the audio transcription" at bounding box center [326, 308] width 8 height 9
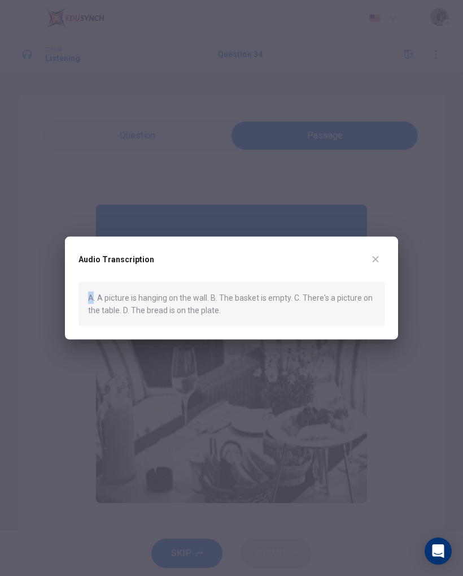
click at [397, 211] on div at bounding box center [231, 288] width 463 height 576
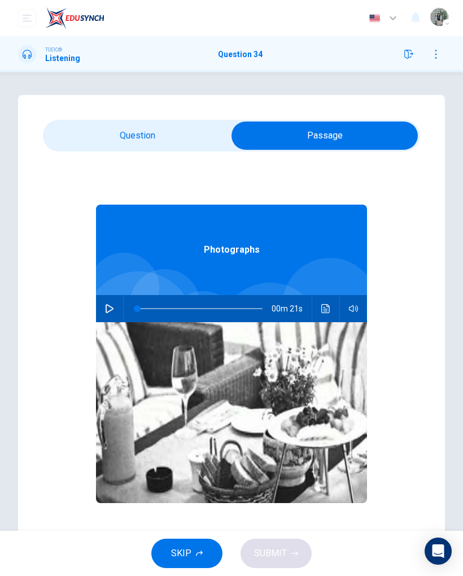
click at [331, 309] on button "Click to see the audio transcription" at bounding box center [326, 308] width 18 height 27
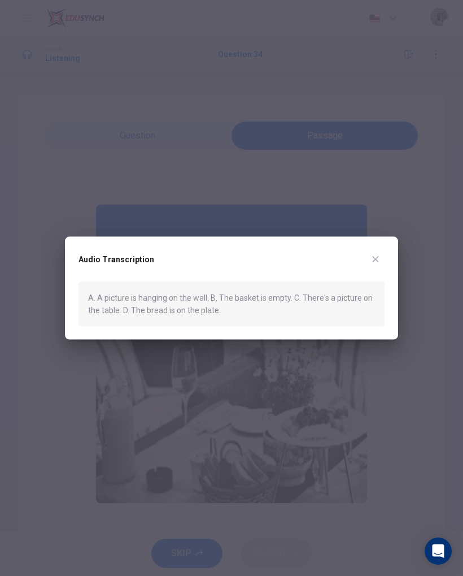
click at [386, 246] on div "Audio Transcription A. A picture is hanging on the wall. B. The basket is empty…" at bounding box center [231, 287] width 333 height 103
click at [381, 244] on div "Audio Transcription A. A picture is hanging on the wall. B. The basket is empty…" at bounding box center [231, 287] width 333 height 103
click at [372, 253] on button "button" at bounding box center [376, 259] width 18 height 18
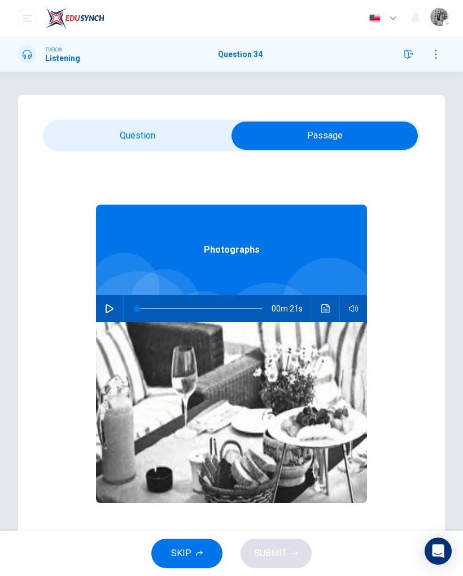
click at [198, 127] on input "checkbox" at bounding box center [325, 136] width 566 height 28
checkbox input "false"
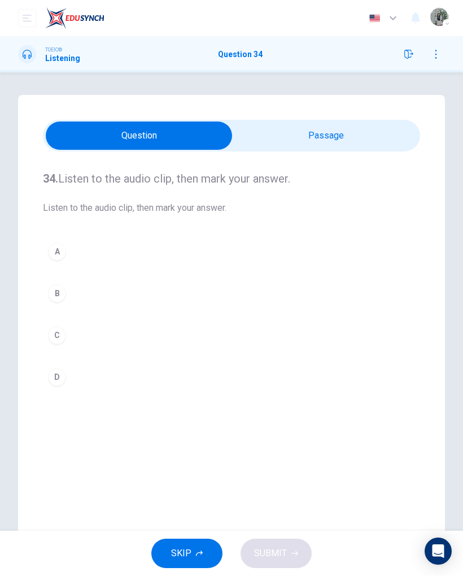
click at [125, 356] on div "A B C D" at bounding box center [232, 314] width 378 height 154
click at [133, 326] on button "C" at bounding box center [232, 335] width 378 height 28
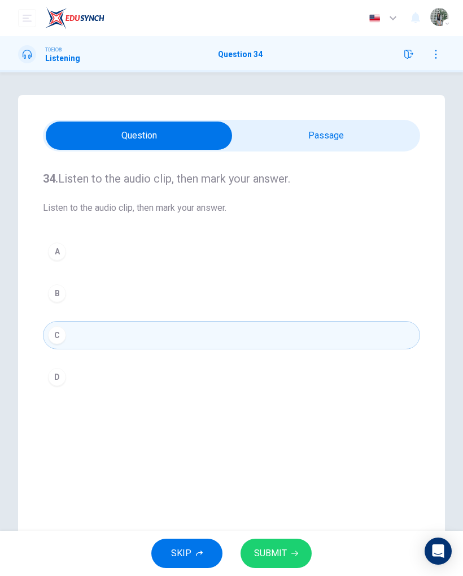
click at [261, 372] on button "SUBMIT" at bounding box center [276, 553] width 71 height 29
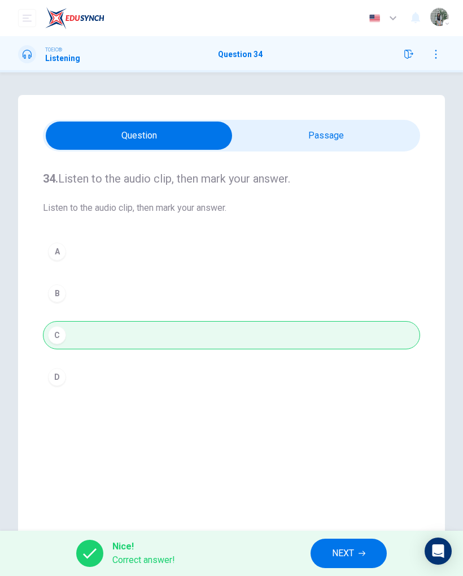
click at [354, 372] on button "NEXT" at bounding box center [349, 553] width 76 height 29
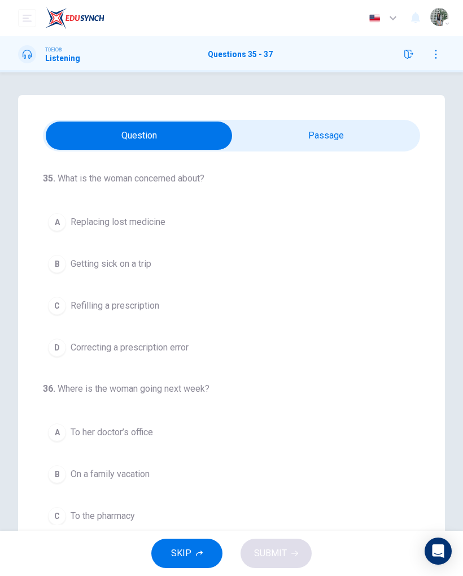
click at [368, 122] on input "checkbox" at bounding box center [139, 136] width 566 height 28
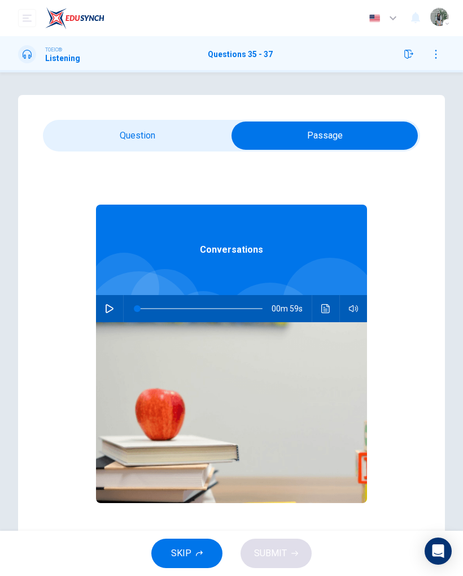
click at [111, 305] on icon "button" at bounding box center [109, 308] width 9 height 9
click at [177, 131] on input "checkbox" at bounding box center [325, 136] width 566 height 28
checkbox input "false"
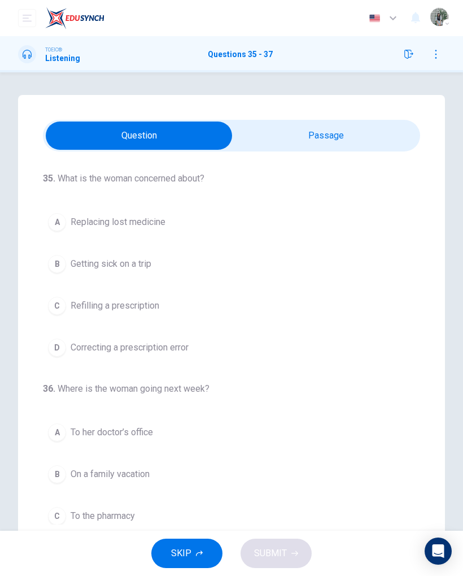
type input "69"
click at [365, 149] on input "checkbox" at bounding box center [139, 136] width 566 height 28
checkbox input "true"
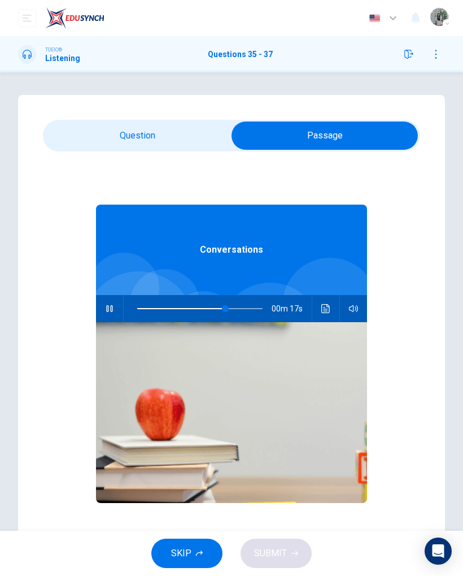
click at [327, 306] on icon "Click to see the audio transcription" at bounding box center [326, 308] width 8 height 9
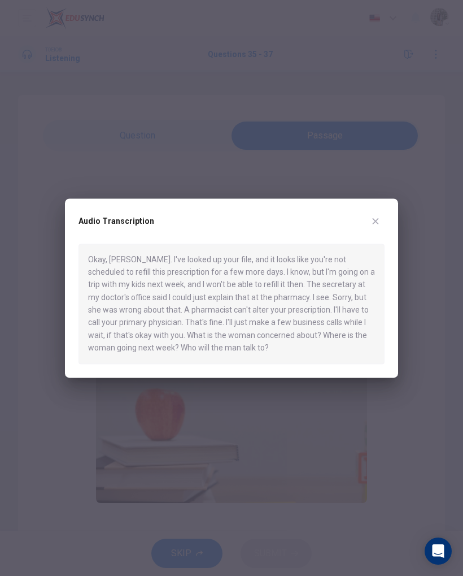
click at [376, 215] on button "button" at bounding box center [376, 221] width 18 height 18
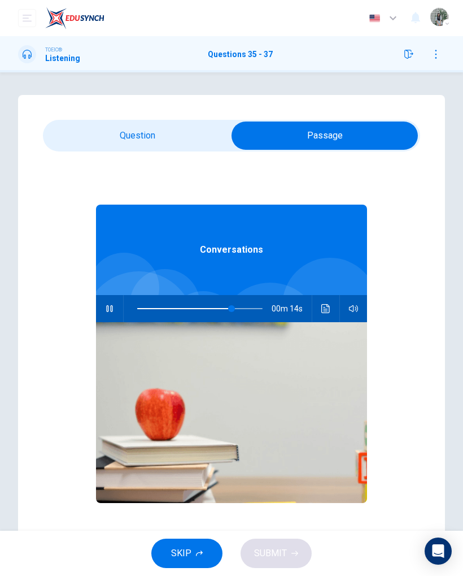
click at [115, 310] on button "button" at bounding box center [110, 308] width 18 height 27
click at [329, 305] on icon "Click to see the audio transcription" at bounding box center [326, 308] width 9 height 9
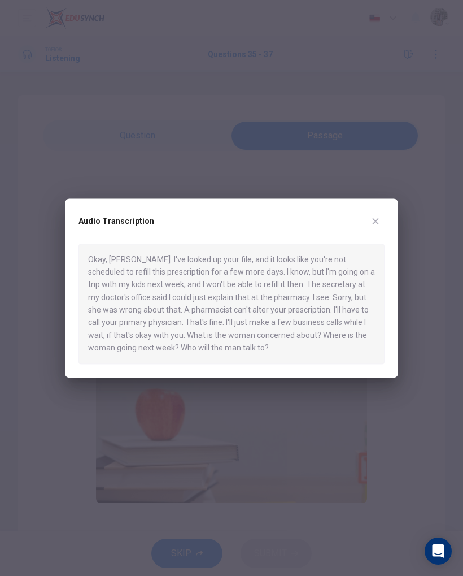
click at [212, 142] on div at bounding box center [231, 288] width 463 height 576
type input "75"
click at [212, 141] on input "checkbox" at bounding box center [325, 136] width 566 height 28
checkbox input "false"
type input "75"
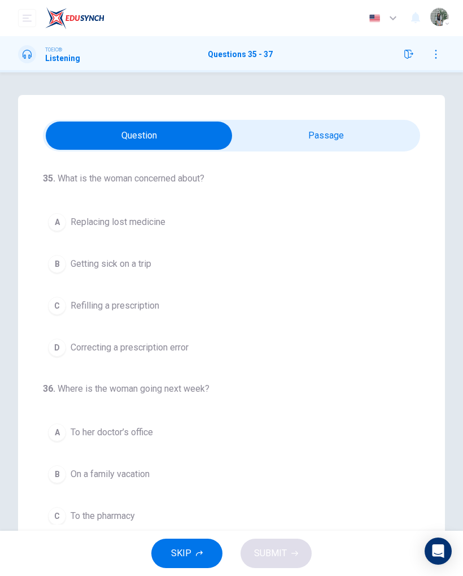
click at [322, 129] on input "checkbox" at bounding box center [139, 136] width 566 height 28
checkbox input "true"
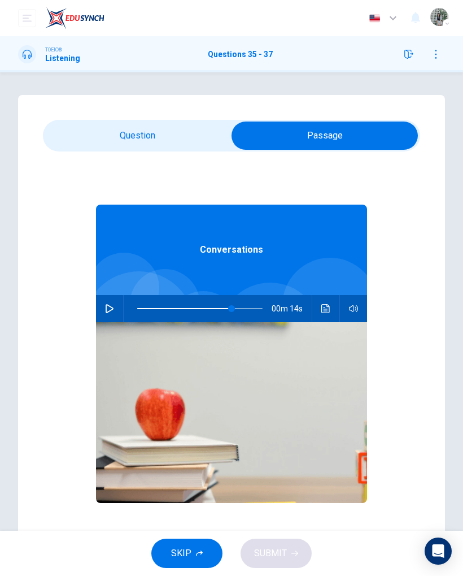
click at [331, 310] on button "Click to see the audio transcription" at bounding box center [326, 308] width 18 height 27
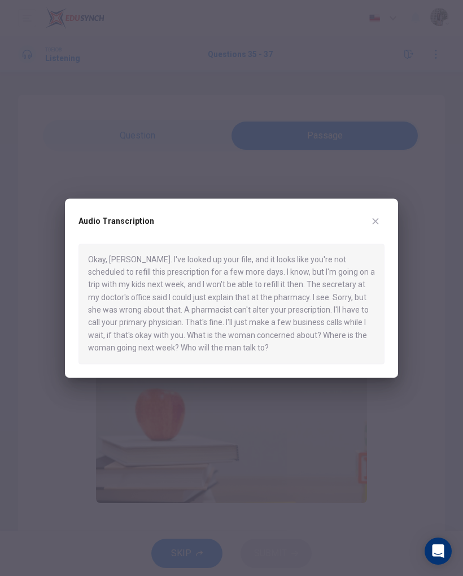
click at [388, 215] on div "Audio Transcription Okay, Ms. Miller. I've looked up your file, and it looks li…" at bounding box center [231, 287] width 333 height 179
click at [383, 218] on button "button" at bounding box center [376, 221] width 18 height 18
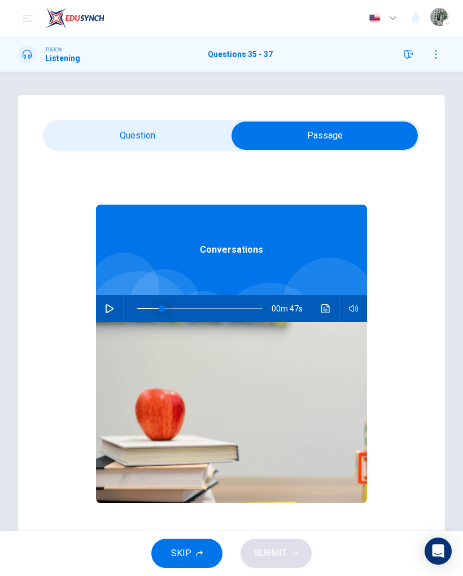
type input "0"
click at [95, 301] on div "Conversations 00m 59s" at bounding box center [232, 369] width 378 height 436
click at [155, 149] on input "checkbox" at bounding box center [325, 136] width 566 height 28
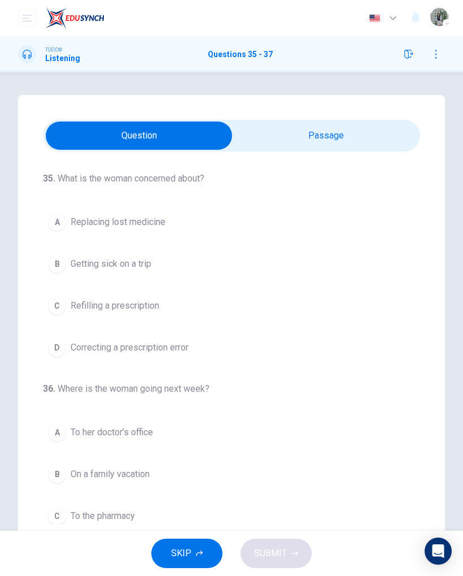
click at [183, 211] on button "A Replacing lost medicine" at bounding box center [232, 222] width 378 height 28
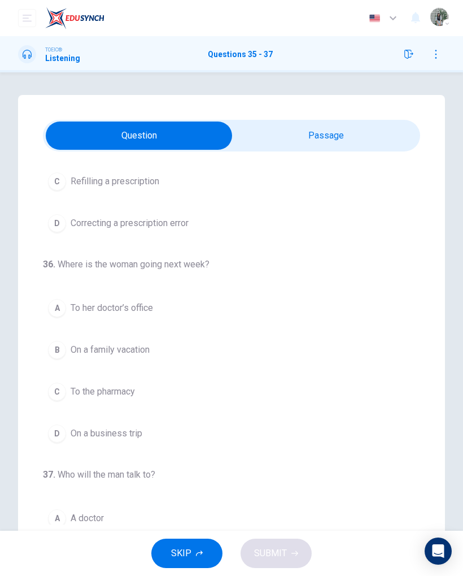
click at [214, 307] on button "A To her doctor’s office" at bounding box center [232, 308] width 378 height 28
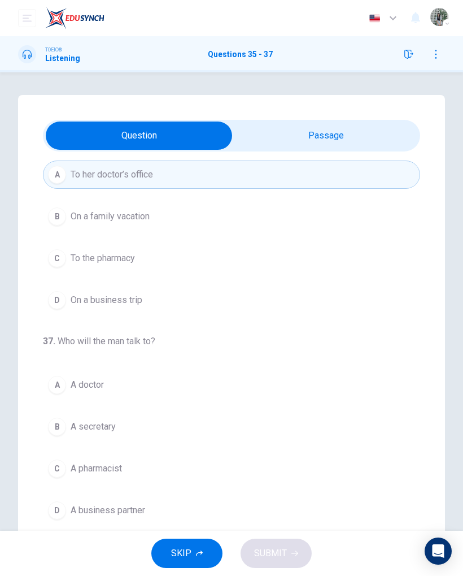
scroll to position [258, 0]
click at [251, 372] on div "A A doctor B A secretary C A pharmacist D A business partner" at bounding box center [232, 448] width 378 height 154
click at [235, 372] on button "A A doctor" at bounding box center [232, 385] width 378 height 28
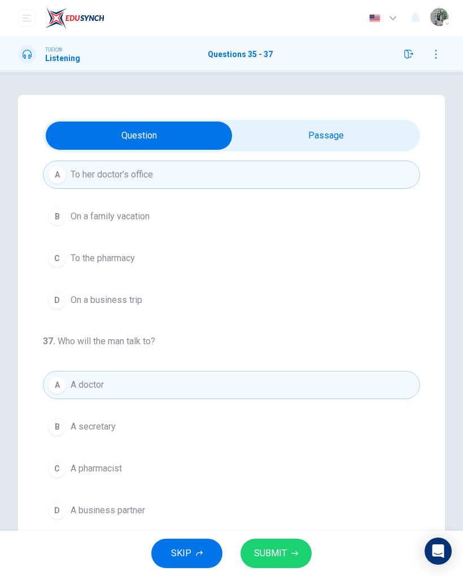
click at [324, 142] on input "checkbox" at bounding box center [139, 136] width 566 height 28
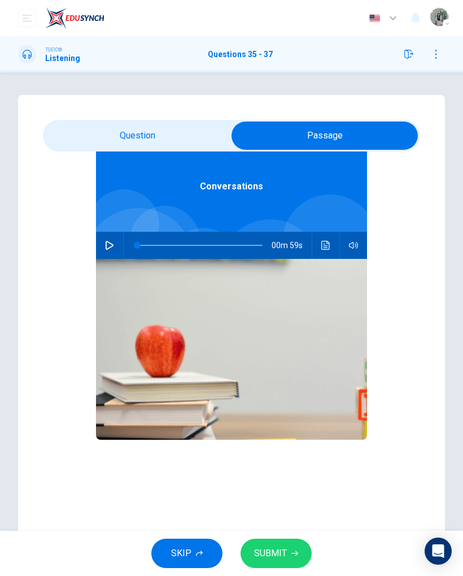
click at [113, 250] on button "button" at bounding box center [110, 245] width 18 height 27
click at [103, 238] on button "button" at bounding box center [110, 245] width 18 height 27
click at [101, 245] on button "button" at bounding box center [110, 245] width 18 height 27
click at [148, 149] on input "checkbox" at bounding box center [325, 136] width 566 height 28
checkbox input "false"
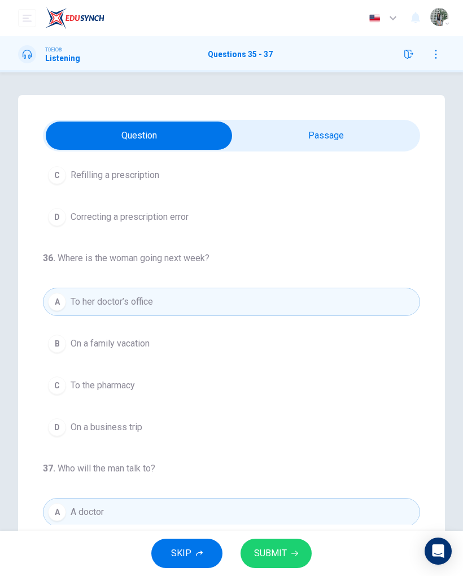
scroll to position [133, 0]
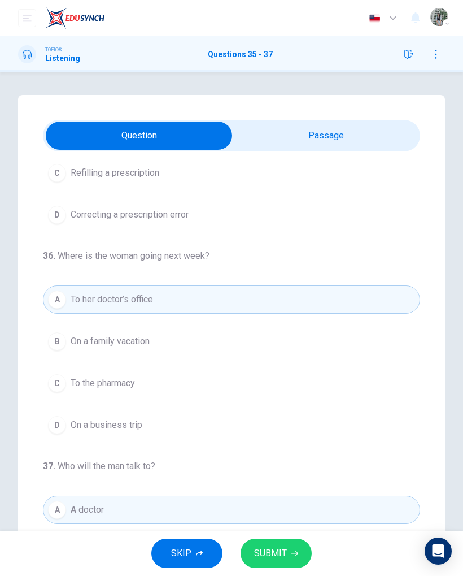
click at [233, 372] on button "C To the pharmacy" at bounding box center [232, 383] width 378 height 28
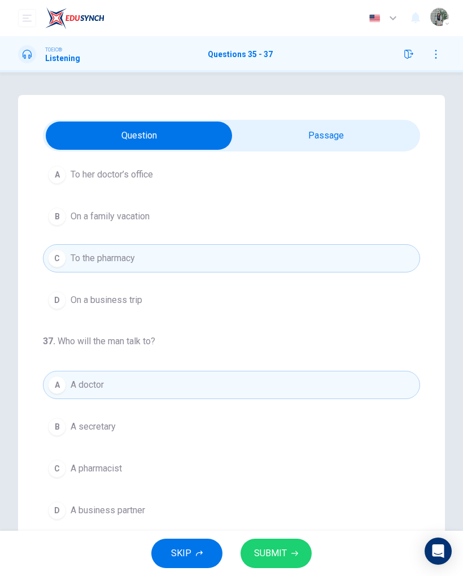
scroll to position [258, 0]
click at [229, 372] on div "A A doctor B A secretary C A pharmacist D A business partner" at bounding box center [232, 448] width 378 height 154
click at [228, 372] on button "C A pharmacist" at bounding box center [232, 468] width 378 height 28
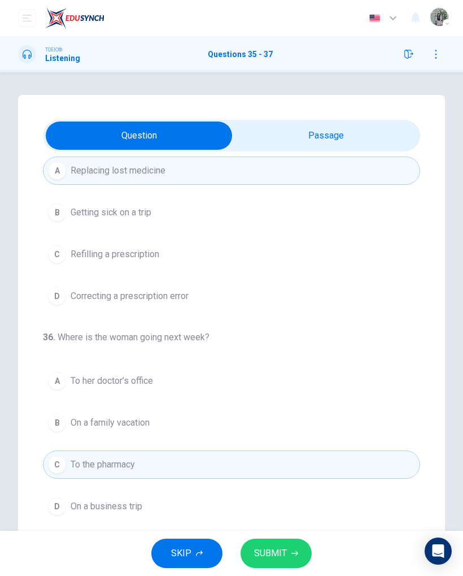
scroll to position [16, 0]
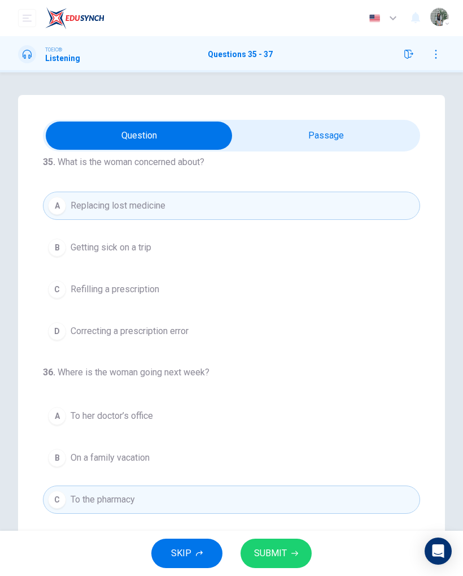
click at [225, 324] on button "D Correcting a prescription error" at bounding box center [232, 331] width 378 height 28
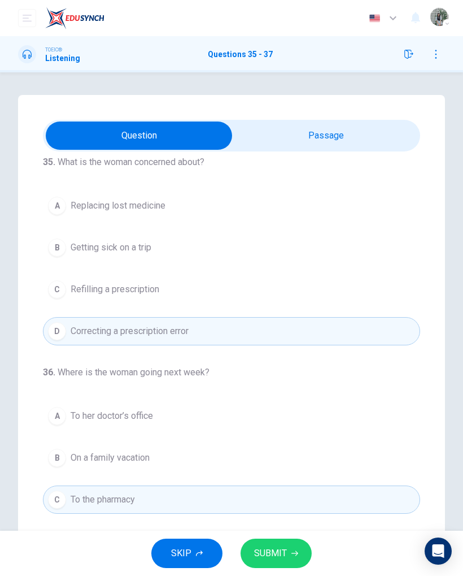
click at [225, 294] on button "C Refilling a prescription" at bounding box center [232, 289] width 378 height 28
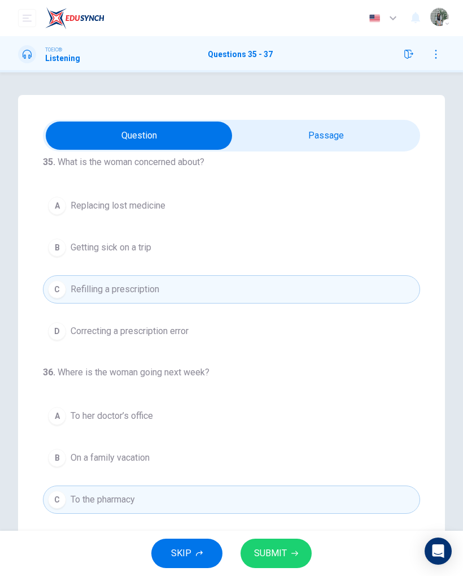
click at [279, 372] on span "SUBMIT" at bounding box center [270, 553] width 33 height 16
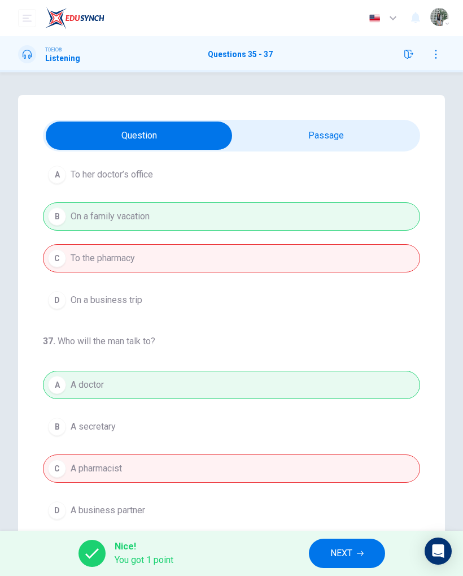
scroll to position [258, 0]
click at [364, 372] on icon "button" at bounding box center [360, 553] width 7 height 7
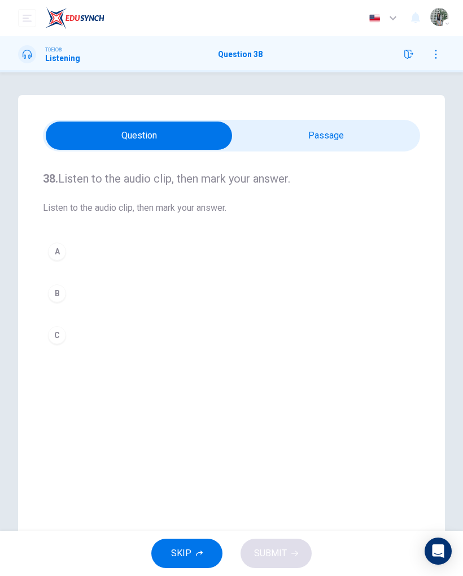
click at [222, 280] on button "B" at bounding box center [232, 293] width 378 height 28
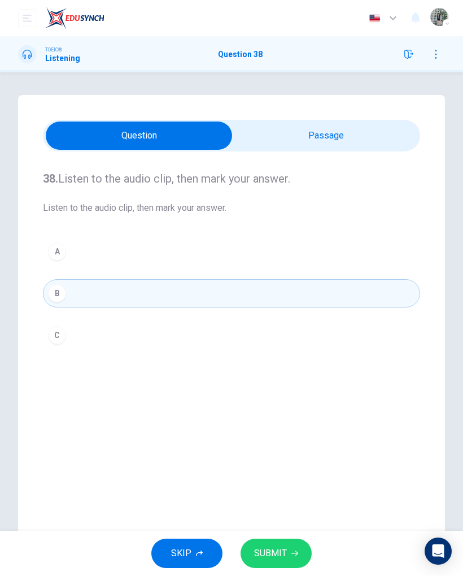
click at [327, 135] on input "checkbox" at bounding box center [139, 136] width 566 height 28
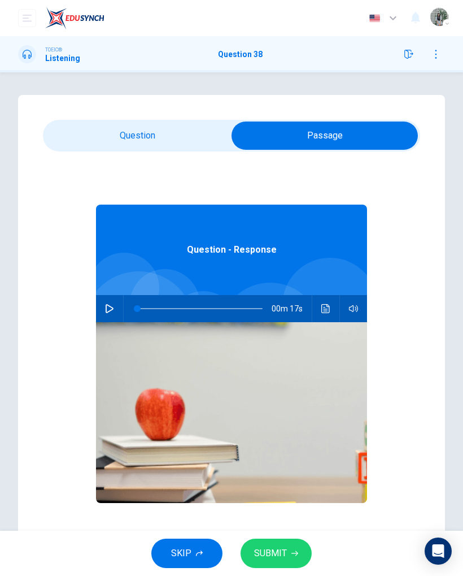
click at [333, 292] on div at bounding box center [331, 306] width 96 height 96
click at [328, 314] on button "Click to see the audio transcription" at bounding box center [326, 308] width 18 height 27
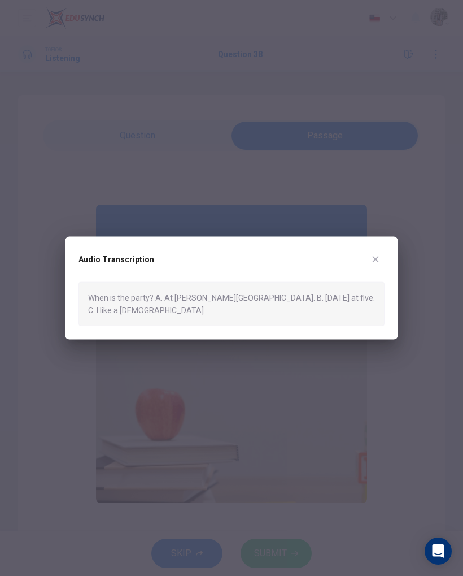
click at [372, 263] on icon "button" at bounding box center [375, 258] width 9 height 9
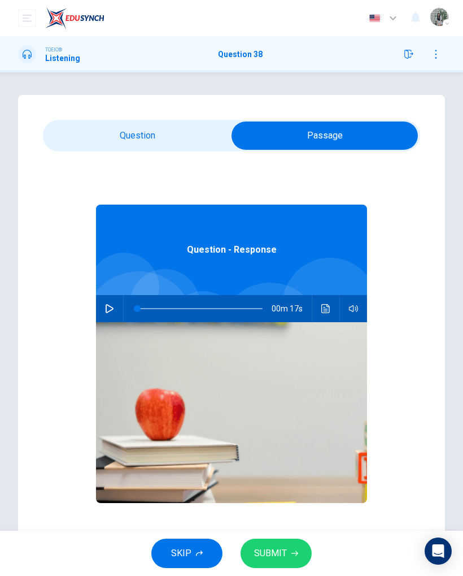
click at [333, 307] on button "Click to see the audio transcription" at bounding box center [326, 308] width 18 height 27
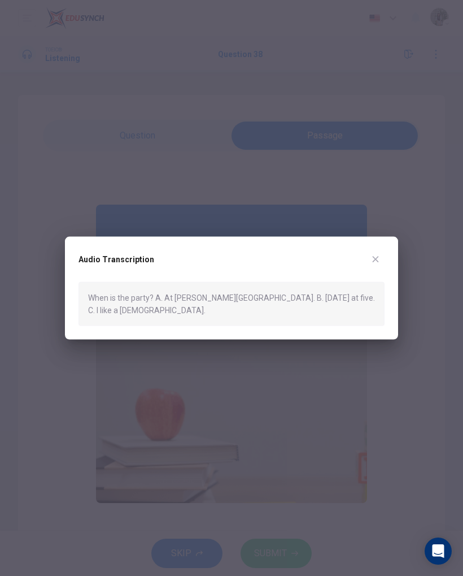
click at [372, 263] on icon "button" at bounding box center [375, 258] width 9 height 9
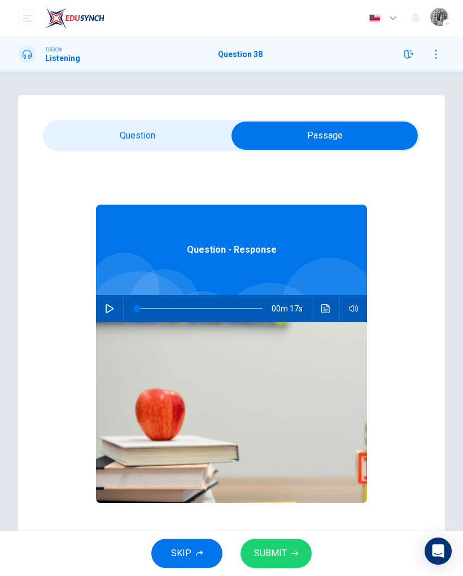
click at [105, 300] on button "button" at bounding box center [110, 308] width 18 height 27
click at [172, 149] on input "checkbox" at bounding box center [325, 136] width 566 height 28
checkbox input "false"
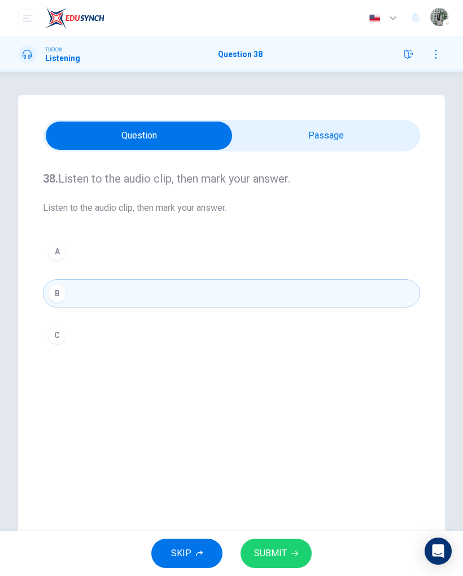
type input "6"
click at [308, 145] on input "checkbox" at bounding box center [139, 136] width 566 height 28
checkbox input "true"
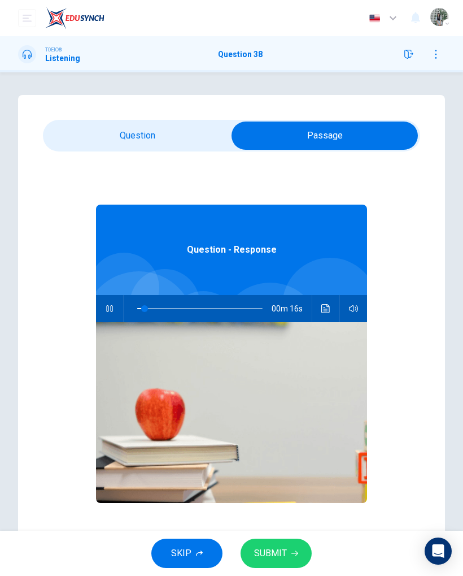
click at [323, 313] on button "Click to see the audio transcription" at bounding box center [326, 308] width 18 height 27
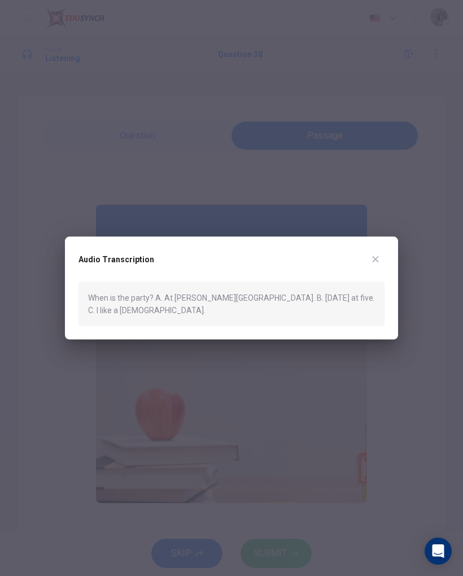
click at [384, 241] on div at bounding box center [231, 288] width 463 height 576
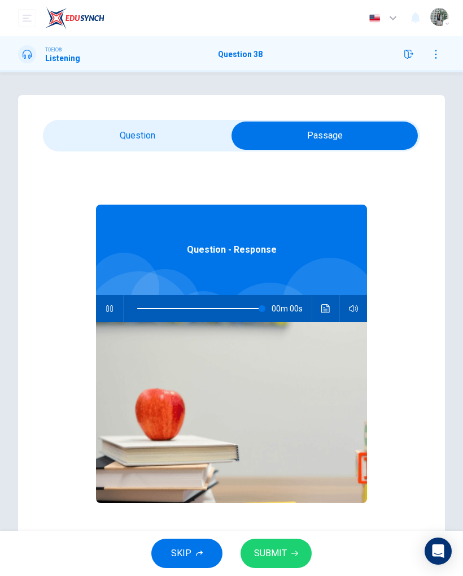
type input "0"
click at [327, 307] on icon "Click to see the audio transcription" at bounding box center [326, 308] width 9 height 9
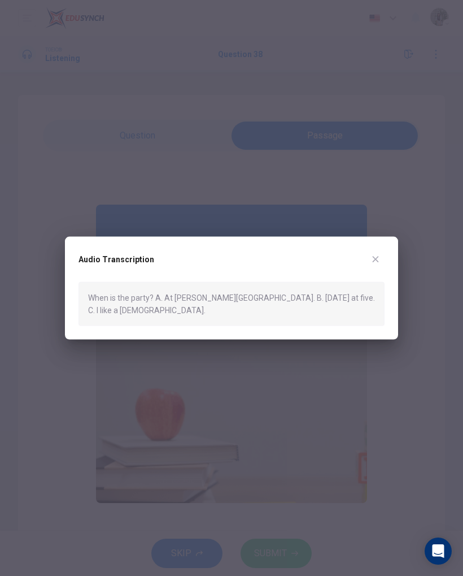
click at [388, 257] on div "Audio Transcription When is the party? A. At Peter's house. B. Tomorrow at five…" at bounding box center [231, 287] width 333 height 103
click at [384, 260] on div "Audio Transcription" at bounding box center [232, 266] width 306 height 32
click at [372, 259] on button "button" at bounding box center [376, 259] width 18 height 18
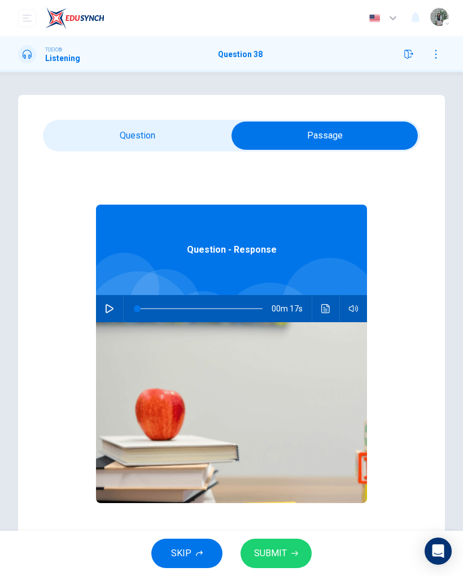
click at [201, 145] on input "checkbox" at bounding box center [325, 136] width 566 height 28
checkbox input "false"
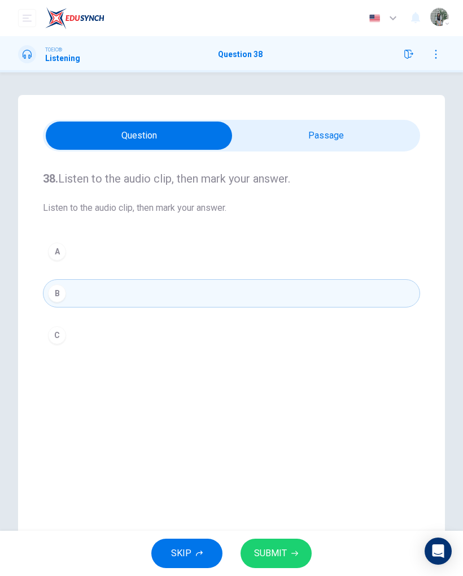
click at [205, 372] on div "38. Listen to the audio clip, then mark your answer. Listen to the audio clip, …" at bounding box center [231, 322] width 427 height 454
click at [197, 283] on button "B" at bounding box center [232, 293] width 378 height 28
click at [266, 372] on span "SUBMIT" at bounding box center [270, 553] width 33 height 16
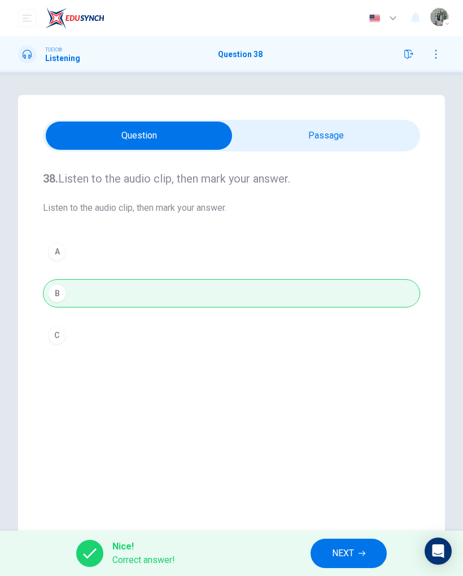
click at [362, 372] on button "NEXT" at bounding box center [349, 553] width 76 height 29
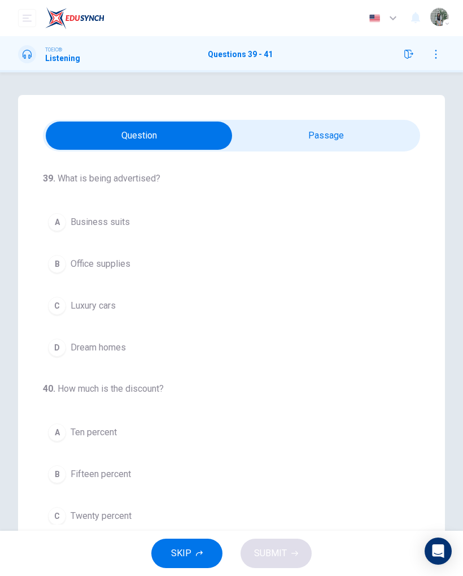
click at [328, 125] on input "checkbox" at bounding box center [139, 136] width 566 height 28
checkbox input "true"
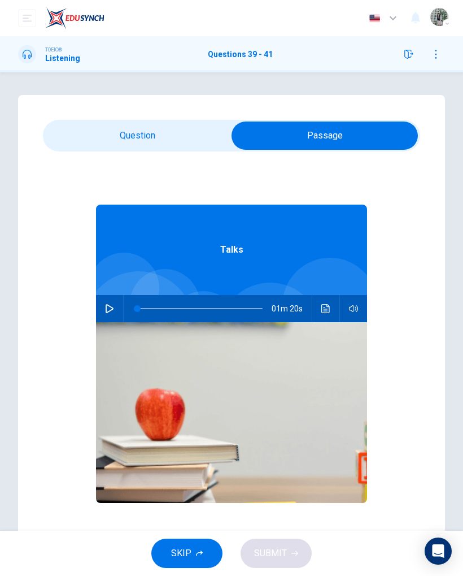
click at [111, 304] on icon "button" at bounding box center [109, 308] width 9 height 9
type input "0"
click at [194, 140] on input "checkbox" at bounding box center [325, 136] width 566 height 28
checkbox input "false"
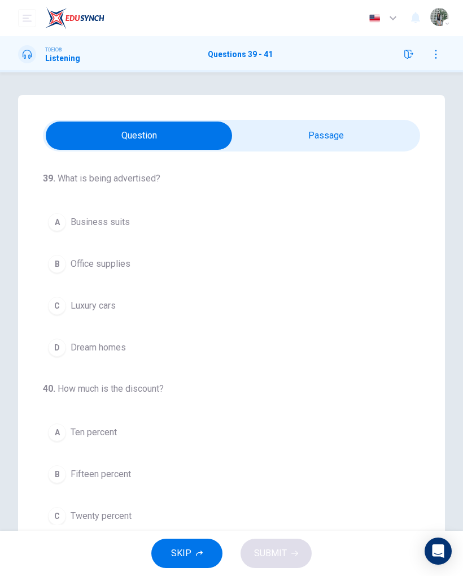
click at [205, 259] on button "B Office supplies" at bounding box center [232, 264] width 378 height 28
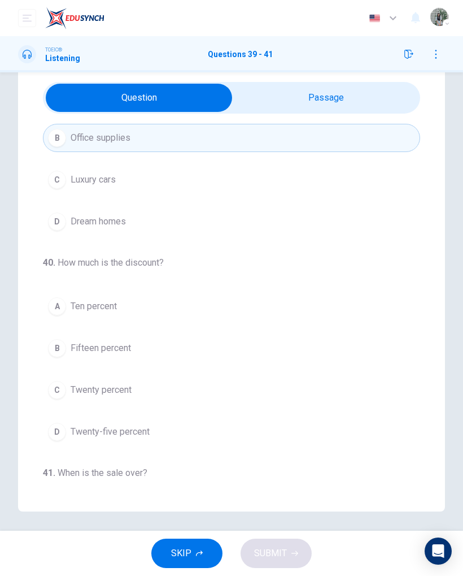
scroll to position [118, 0]
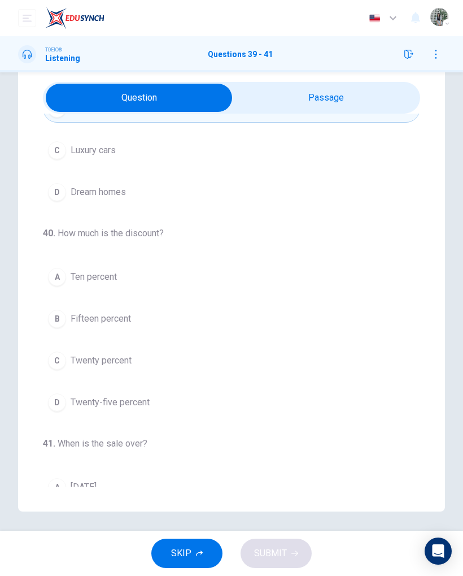
click at [229, 372] on div "A Ten percent B Fifteen percent C Twenty percent D Twenty-five percent" at bounding box center [232, 340] width 378 height 154
click at [225, 322] on button "B Fifteen percent" at bounding box center [232, 319] width 378 height 28
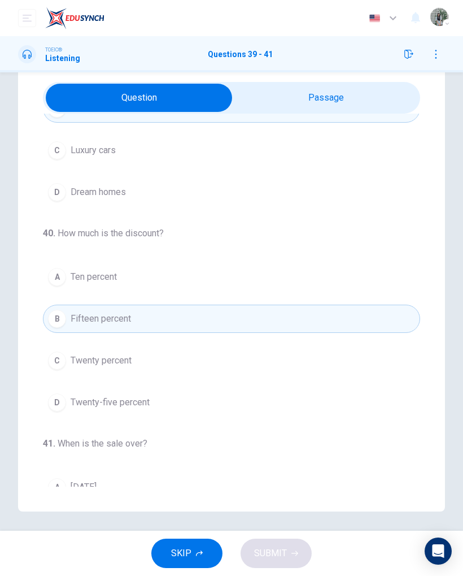
click at [235, 364] on button "C Twenty percent" at bounding box center [232, 360] width 378 height 28
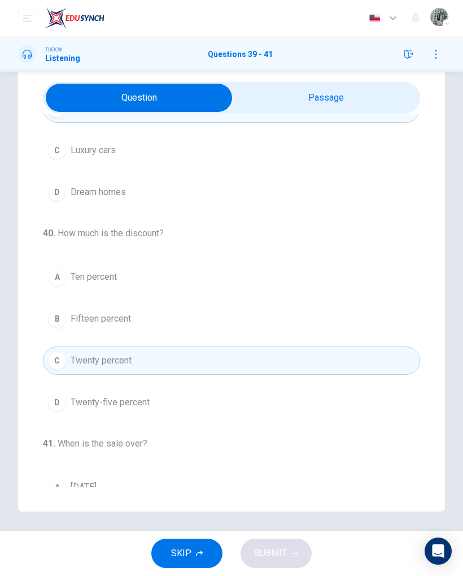
click at [237, 270] on button "A Ten percent" at bounding box center [232, 277] width 378 height 28
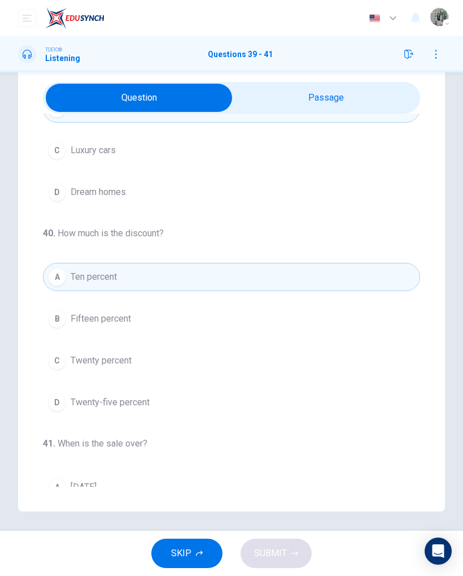
click at [249, 305] on button "B Fifteen percent" at bounding box center [232, 319] width 378 height 28
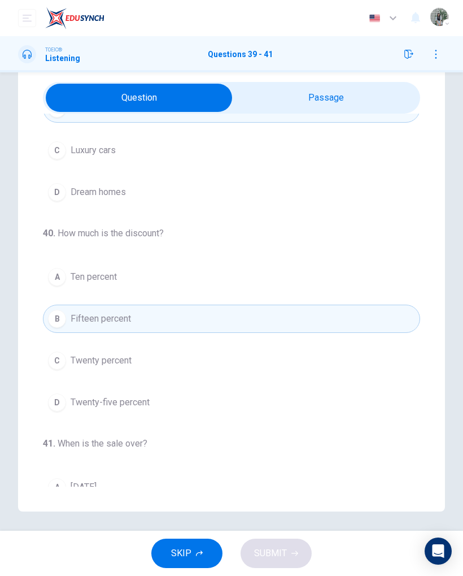
click at [256, 366] on button "C Twenty percent" at bounding box center [232, 360] width 378 height 28
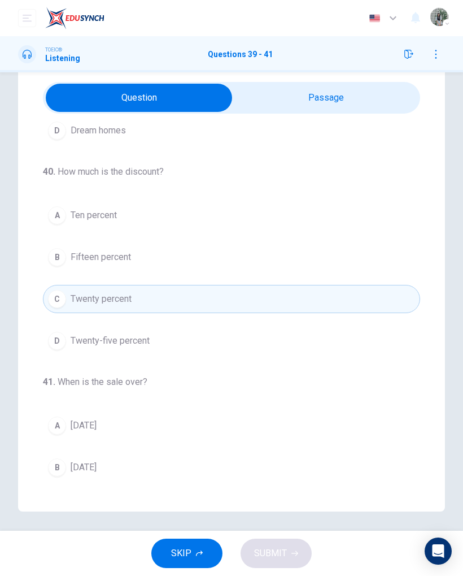
scroll to position [249, 0]
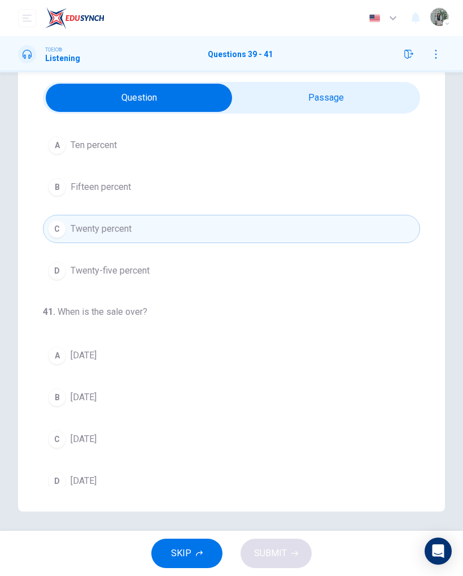
click at [228, 269] on button "D Twenty-five percent" at bounding box center [232, 271] width 378 height 28
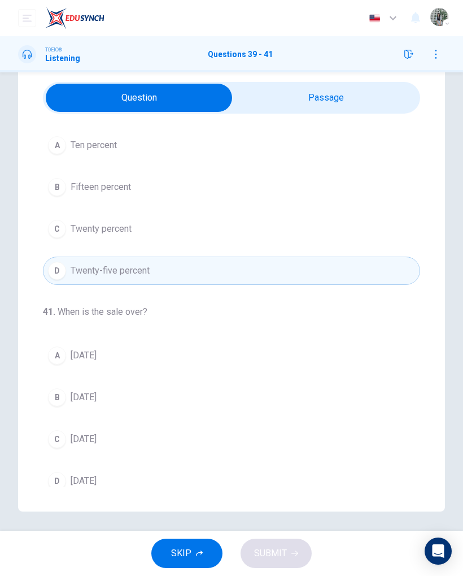
click at [238, 211] on div "A Ten percent B Fifteen percent C Twenty percent D Twenty-five percent" at bounding box center [232, 208] width 378 height 154
click at [244, 234] on button "C Twenty percent" at bounding box center [232, 229] width 378 height 28
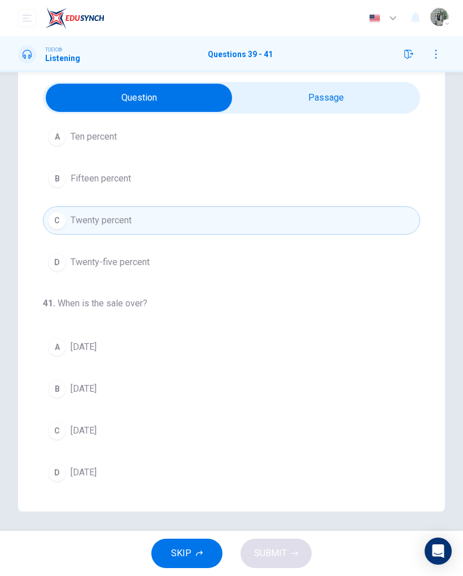
scroll to position [258, 0]
click at [232, 229] on button "C Twenty percent" at bounding box center [232, 220] width 378 height 28
click at [241, 179] on button "B Fifteen percent" at bounding box center [232, 178] width 378 height 28
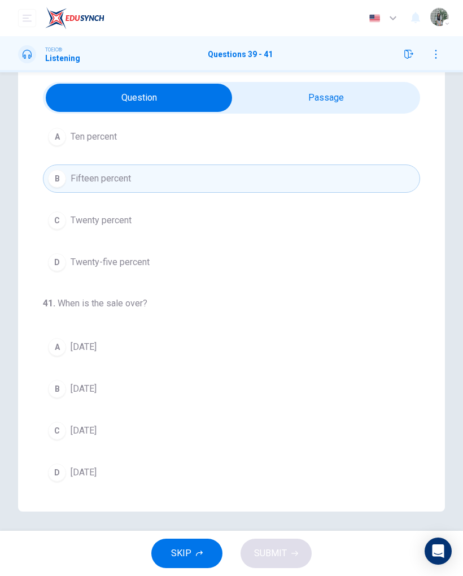
click at [246, 143] on button "A Ten percent" at bounding box center [232, 137] width 378 height 28
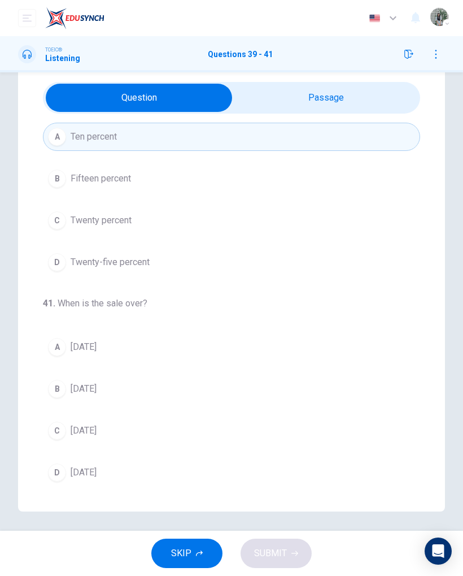
click at [240, 244] on div "A Ten percent B Fifteen percent C Twenty percent D Twenty-five percent" at bounding box center [232, 200] width 378 height 154
click at [239, 223] on button "C Twenty percent" at bounding box center [232, 220] width 378 height 28
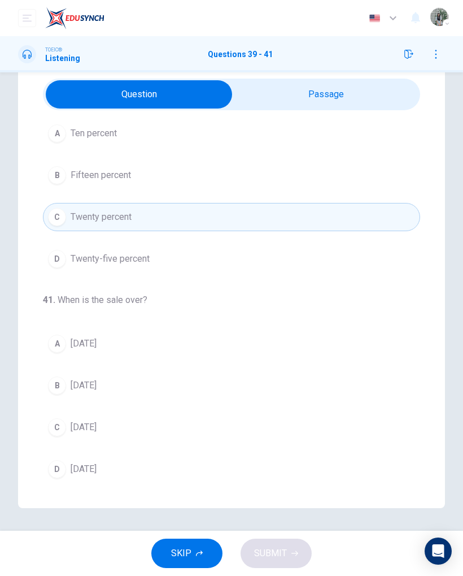
scroll to position [41, 0]
click at [186, 329] on button "A Sunday" at bounding box center [232, 343] width 378 height 28
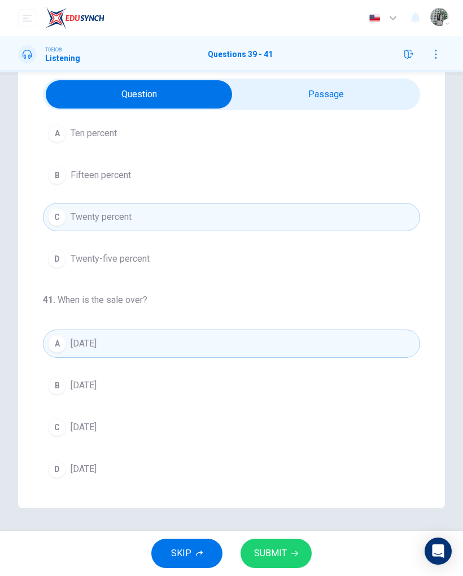
click at [205, 372] on button "C Tuesday" at bounding box center [232, 427] width 378 height 28
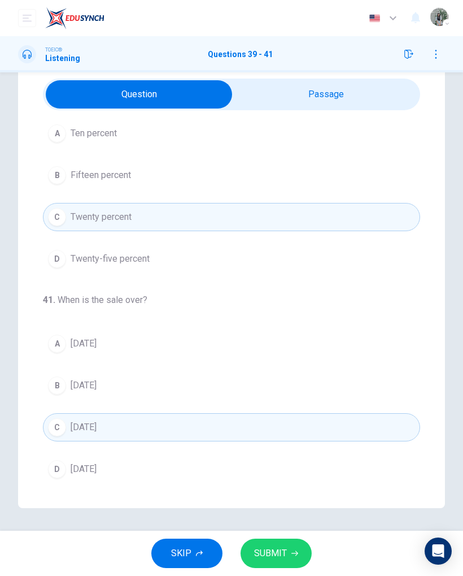
click at [276, 372] on span "SUBMIT" at bounding box center [270, 553] width 33 height 16
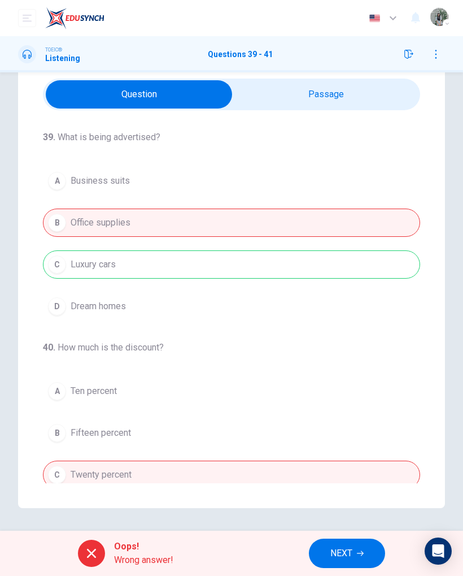
scroll to position [0, 0]
click at [352, 372] on span "NEXT" at bounding box center [342, 553] width 22 height 16
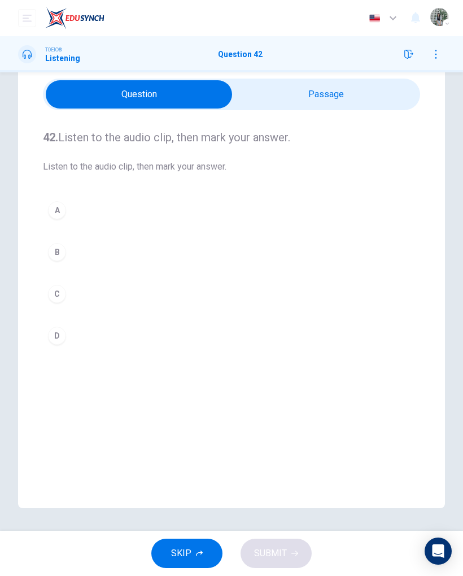
scroll to position [41, 0]
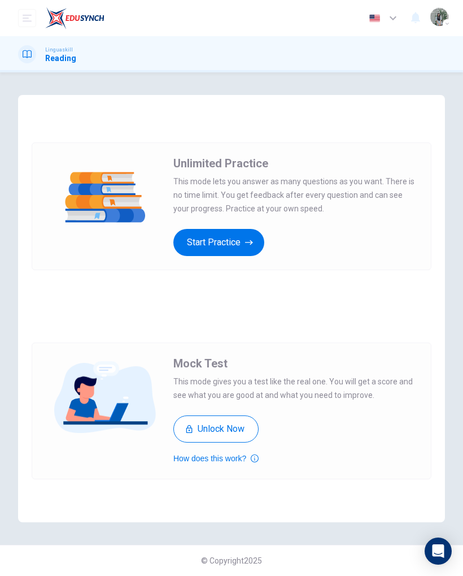
click at [211, 239] on button "Start Practice" at bounding box center [218, 242] width 91 height 27
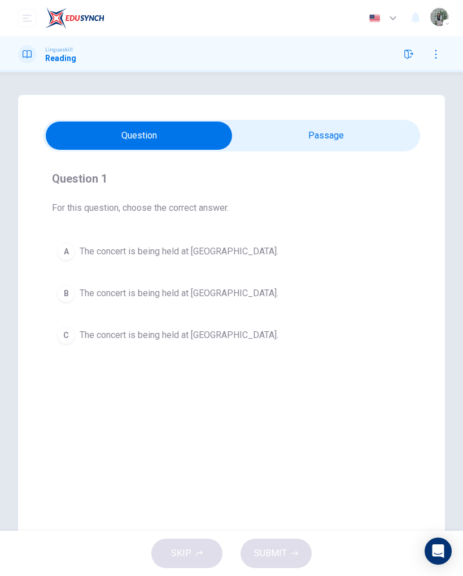
click at [355, 130] on input "checkbox" at bounding box center [139, 136] width 566 height 28
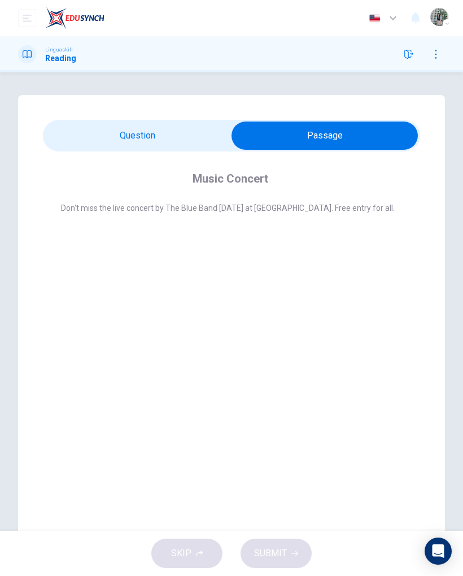
click at [162, 130] on input "checkbox" at bounding box center [325, 136] width 566 height 28
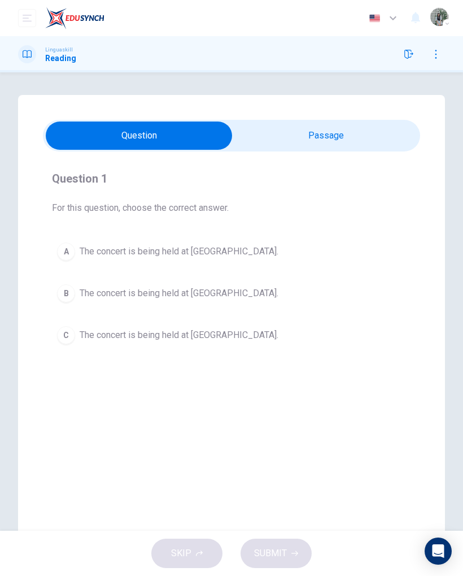
click at [267, 126] on input "checkbox" at bounding box center [139, 136] width 566 height 28
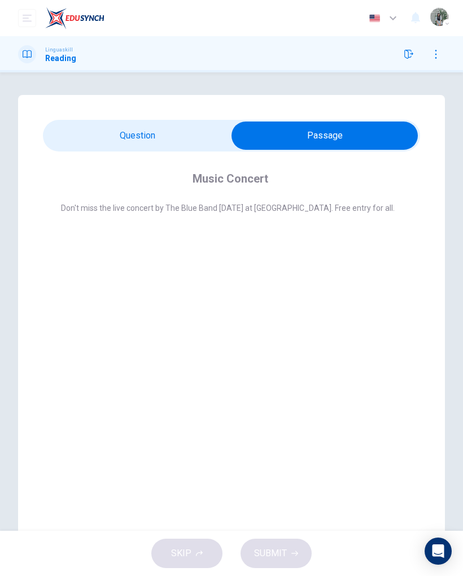
click at [151, 124] on input "checkbox" at bounding box center [325, 136] width 566 height 28
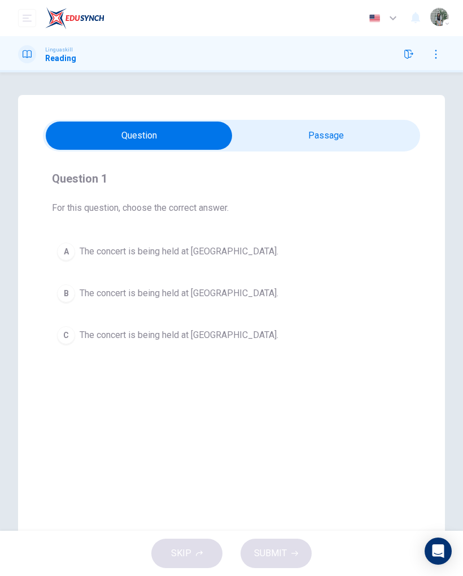
click at [233, 135] on input "checkbox" at bounding box center [139, 136] width 566 height 28
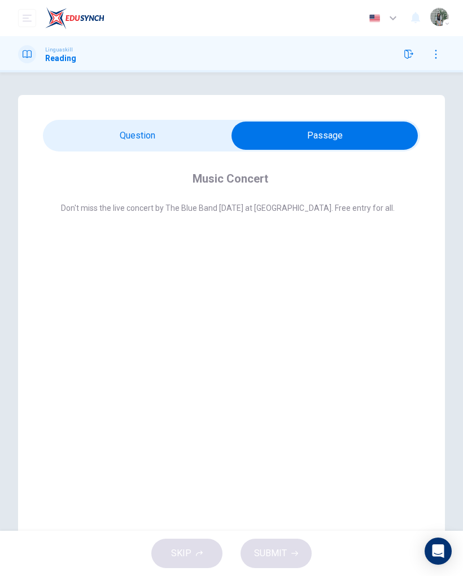
click at [75, 122] on input "checkbox" at bounding box center [325, 136] width 566 height 28
checkbox input "false"
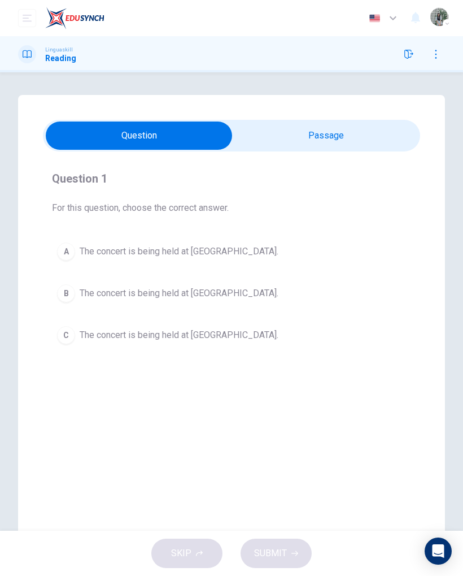
click at [70, 280] on button "B The concert is being held at Riverside." at bounding box center [231, 293] width 359 height 28
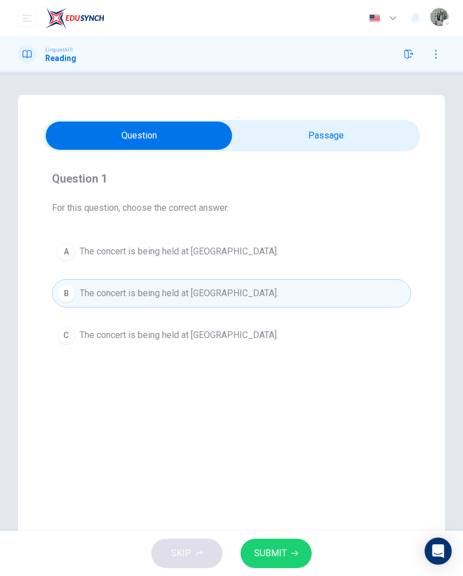
click at [45, 241] on div "Question 1 For this question, choose the correct answer. A The concert is being…" at bounding box center [232, 260] width 378 height 198
click at [70, 322] on button "C The concert is being held at City Park." at bounding box center [231, 335] width 359 height 28
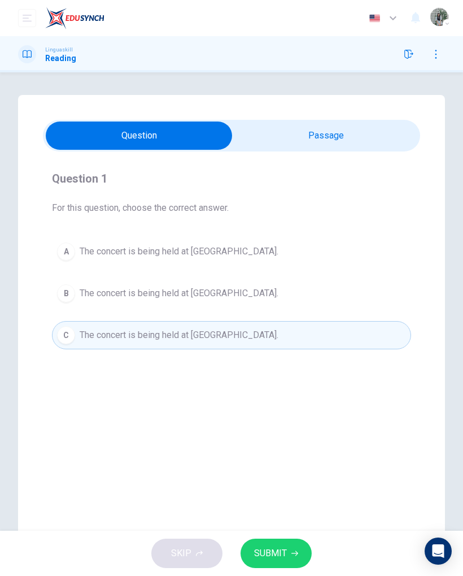
click at [260, 545] on span "SUBMIT" at bounding box center [270, 553] width 33 height 16
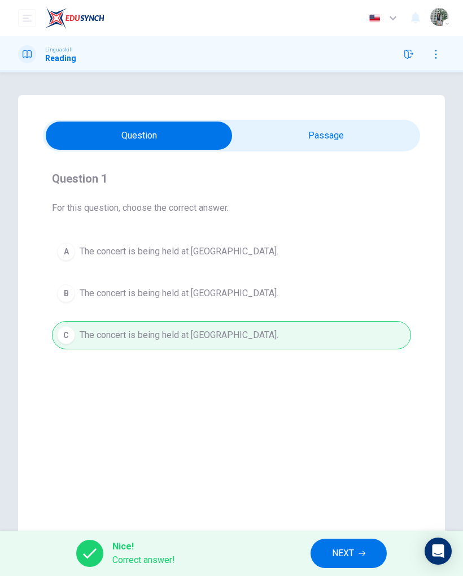
click at [333, 548] on span "NEXT" at bounding box center [343, 553] width 22 height 16
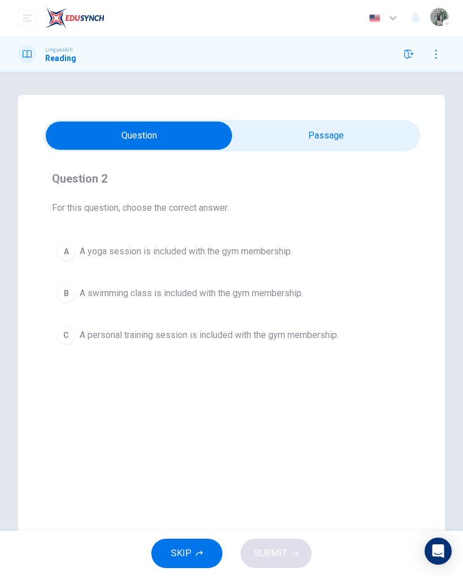
click at [102, 332] on span "A personal training session is included with the gym membership." at bounding box center [209, 335] width 259 height 14
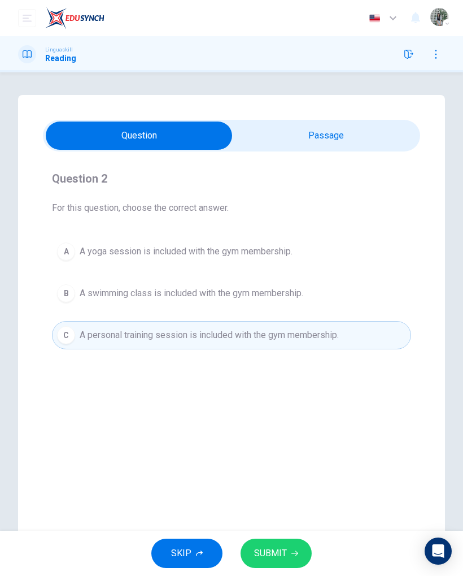
click at [273, 551] on span "SUBMIT" at bounding box center [270, 553] width 33 height 16
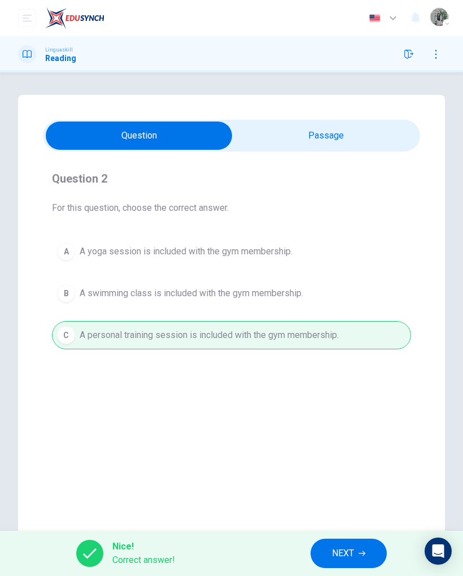
click at [339, 548] on span "NEXT" at bounding box center [343, 553] width 22 height 16
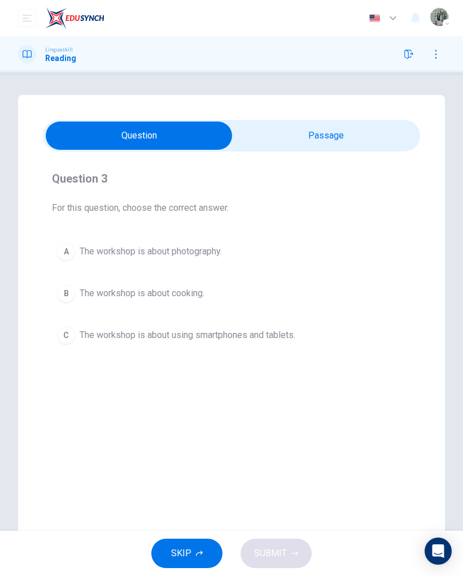
click at [101, 328] on span "The workshop is about using smartphones and tablets." at bounding box center [188, 335] width 216 height 14
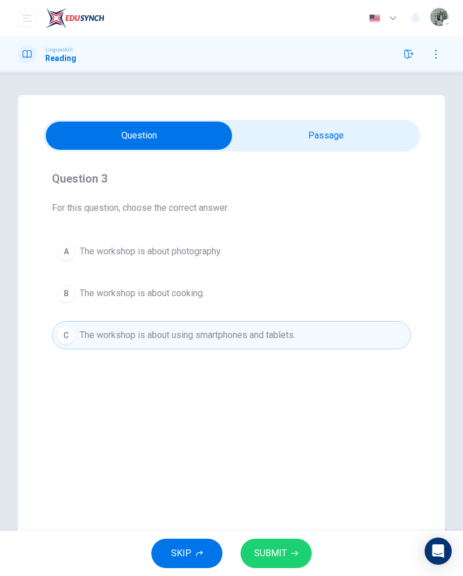
click at [280, 534] on div "SKIP SUBMIT" at bounding box center [231, 553] width 463 height 45
click at [263, 541] on button "SUBMIT" at bounding box center [276, 553] width 71 height 29
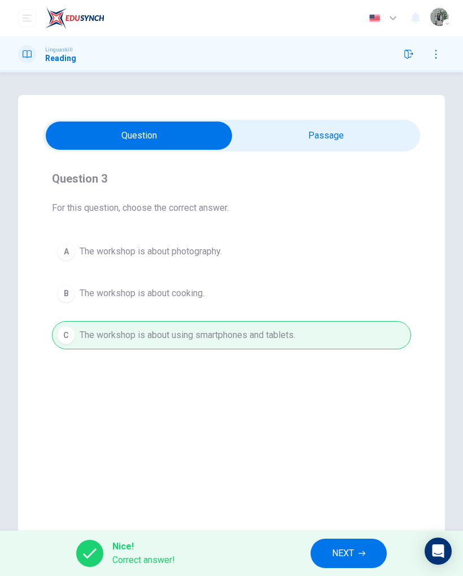
click at [344, 556] on span "NEXT" at bounding box center [343, 553] width 22 height 16
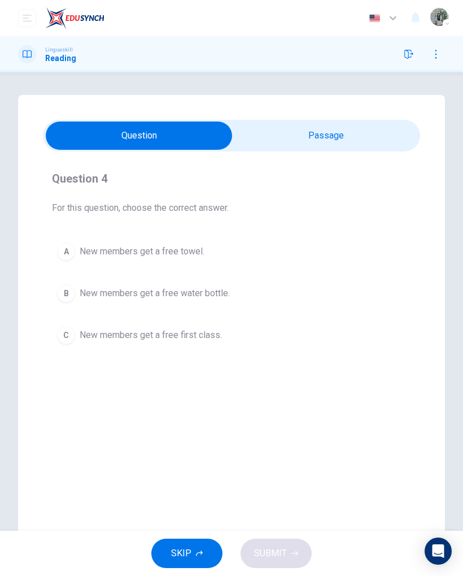
click at [67, 296] on div "B" at bounding box center [66, 293] width 18 height 18
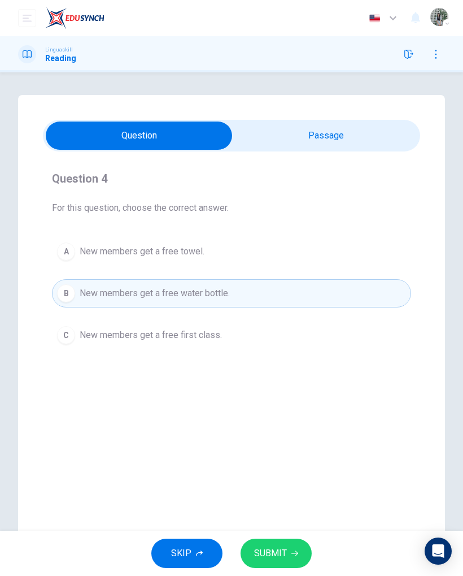
click at [77, 248] on button "A New members get a free towel." at bounding box center [231, 251] width 359 height 28
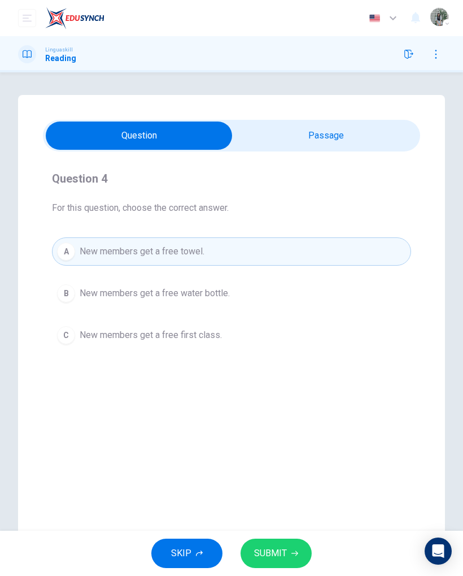
click at [276, 561] on button "SUBMIT" at bounding box center [276, 553] width 71 height 29
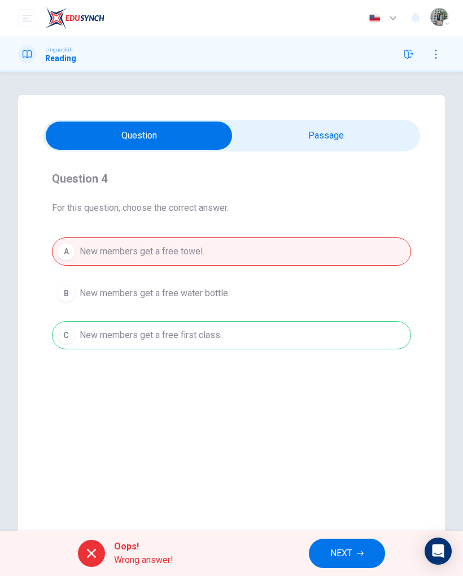
click at [344, 567] on button "NEXT" at bounding box center [347, 553] width 76 height 29
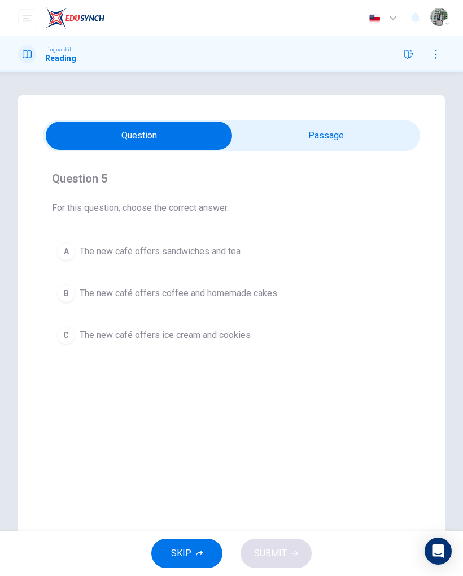
click at [77, 251] on button "A The new café offers sandwiches and tea" at bounding box center [231, 251] width 359 height 28
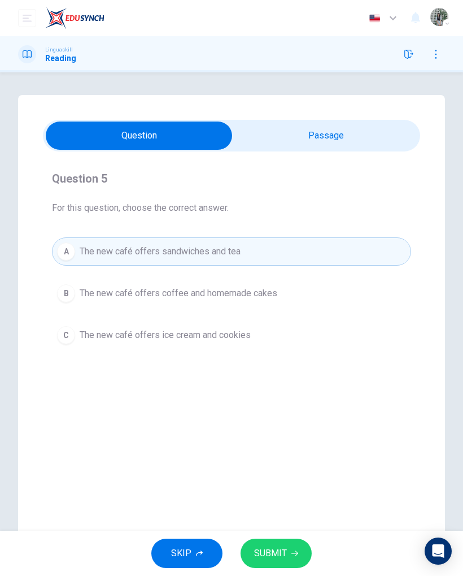
click at [75, 289] on button "B The new café offers coffee and homemade cakes" at bounding box center [231, 293] width 359 height 28
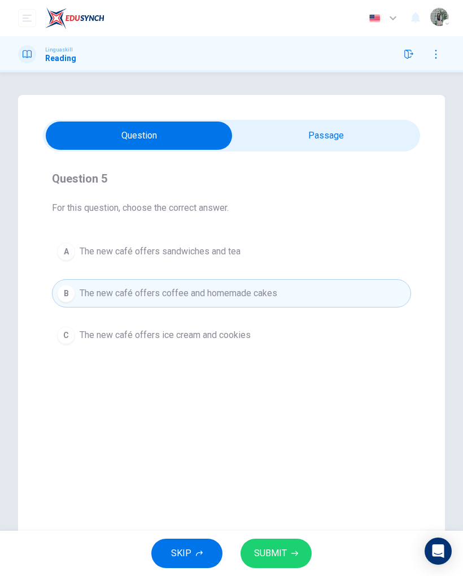
click at [75, 289] on button "B The new café offers coffee and homemade cakes" at bounding box center [231, 293] width 359 height 28
click at [109, 334] on span "The new café offers ice cream and cookies" at bounding box center [165, 335] width 171 height 14
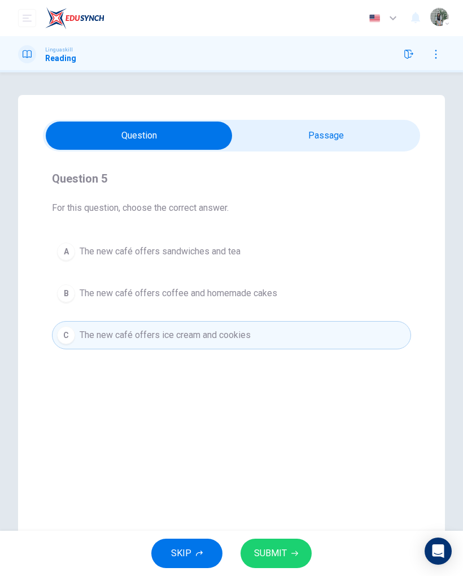
click at [106, 252] on span "The new café offers sandwiches and tea" at bounding box center [160, 252] width 161 height 14
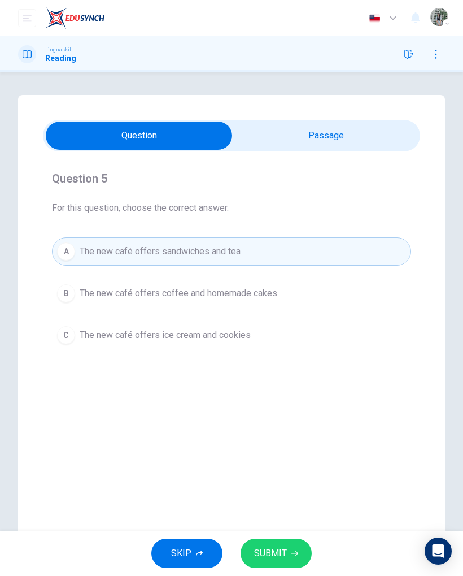
click at [258, 540] on button "SUBMIT" at bounding box center [276, 553] width 71 height 29
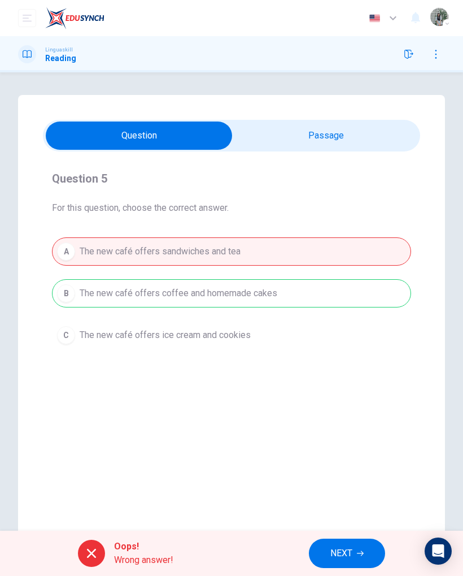
click at [354, 531] on div "Oops! Wrong answer! NEXT" at bounding box center [231, 553] width 463 height 45
click at [342, 545] on button "NEXT" at bounding box center [347, 553] width 76 height 29
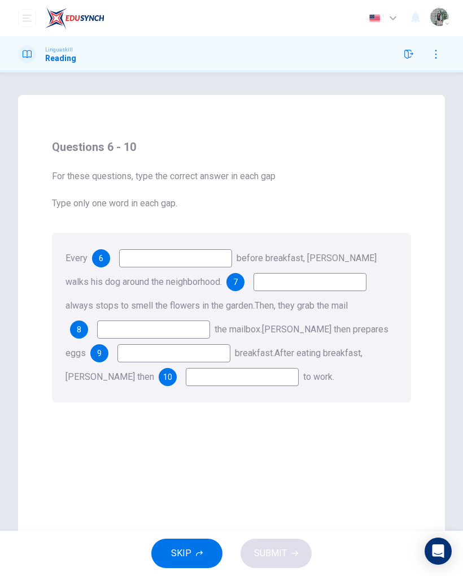
click at [146, 259] on input at bounding box center [175, 258] width 113 height 18
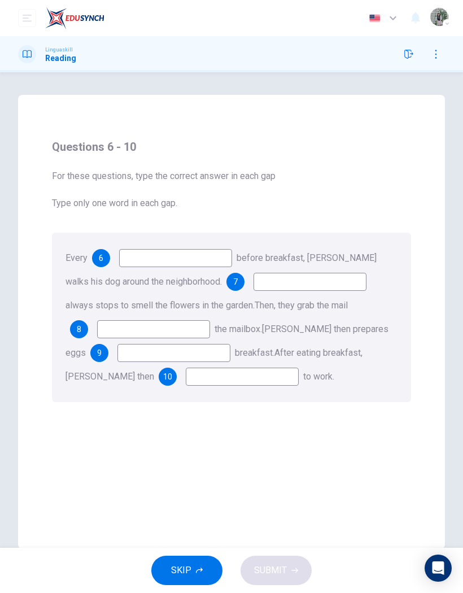
click at [7, 229] on div "Questions 6 - 10 For these questions, type the correct answer in each gap Type …" at bounding box center [231, 322] width 463 height 454
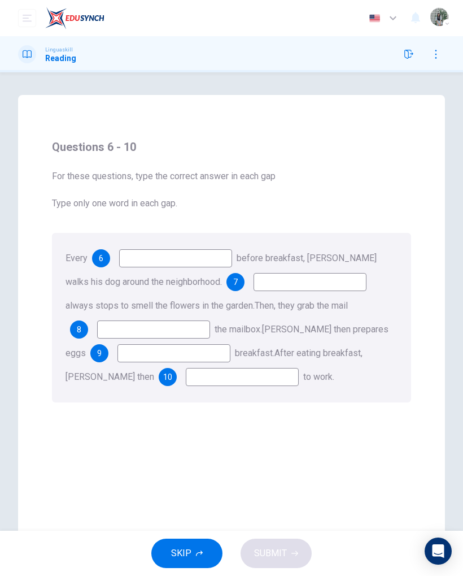
click at [178, 241] on div "Every 6 before breakfast, Mr. Green walks his dog around the neighborhood. 7 al…" at bounding box center [231, 318] width 359 height 170
click at [177, 241] on div "Every 6 before breakfast, Mr. Green walks his dog around the neighborhood. 7 al…" at bounding box center [231, 318] width 359 height 170
click at [184, 259] on input at bounding box center [175, 258] width 113 height 18
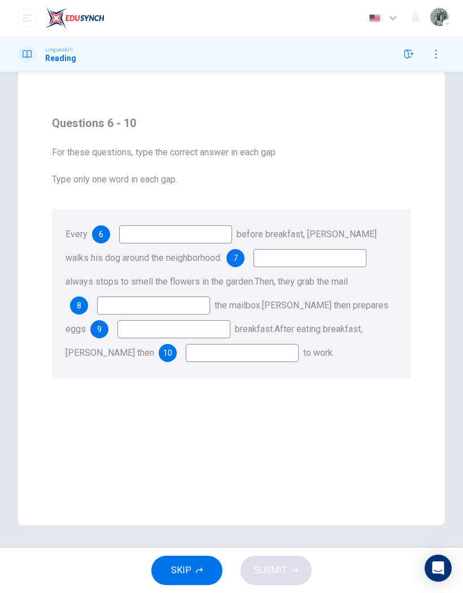
scroll to position [24, 0]
type input "S"
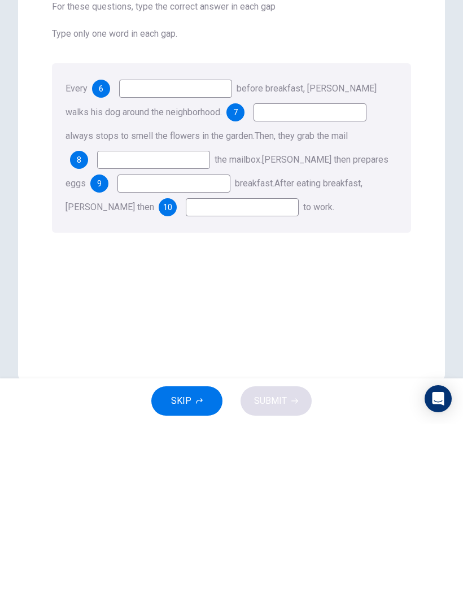
scroll to position [0, 0]
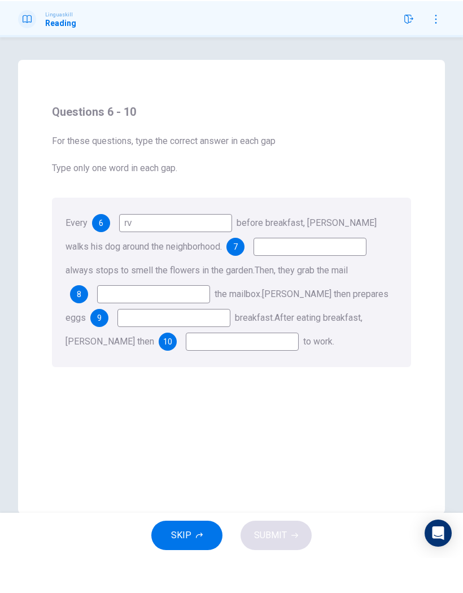
type input "r"
type input "Eat"
click at [288, 273] on input at bounding box center [310, 282] width 113 height 18
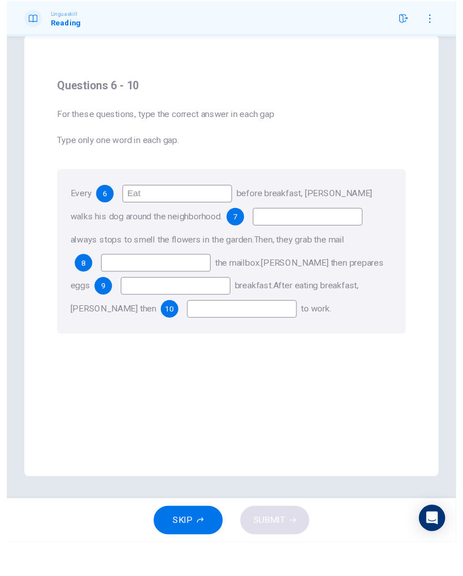
scroll to position [24, 0]
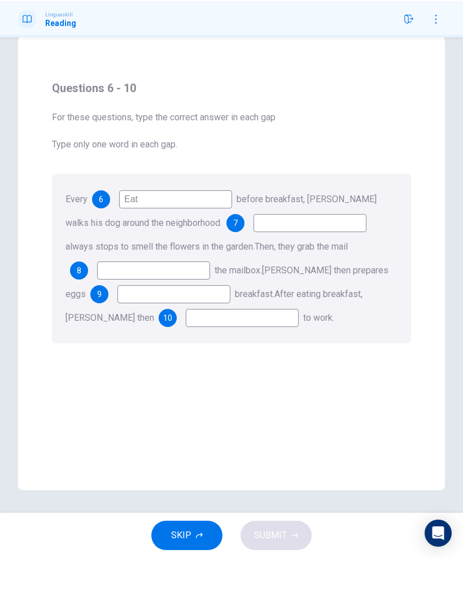
click at [280, 249] on input at bounding box center [310, 258] width 113 height 18
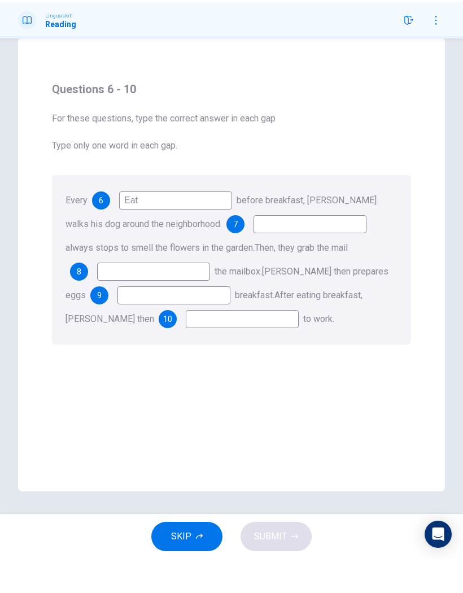
click at [179, 297] on input at bounding box center [153, 306] width 113 height 18
click at [204, 344] on input at bounding box center [242, 353] width 113 height 18
click at [188, 320] on input at bounding box center [174, 329] width 113 height 18
click at [255, 276] on span "always stops to smell the flowers in the garden." at bounding box center [160, 281] width 189 height 11
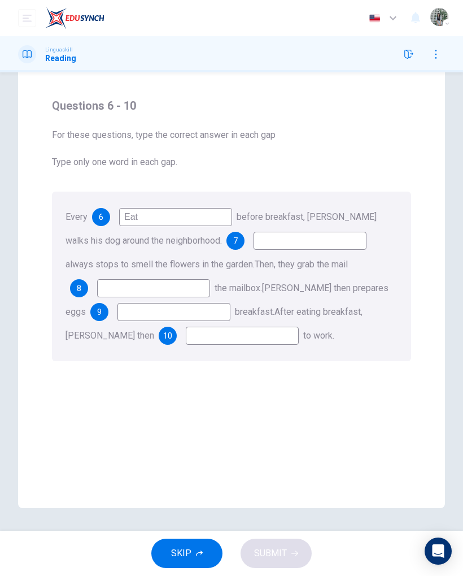
scroll to position [41, 0]
click at [457, 26] on div "Dashboard Practice Analysis Pricing 25% OFF English en ​ Kasama Phikun" at bounding box center [231, 18] width 463 height 36
